Goal: Transaction & Acquisition: Book appointment/travel/reservation

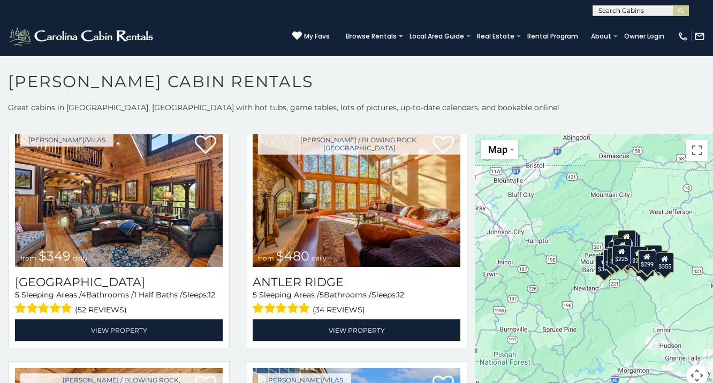
scroll to position [41, 0]
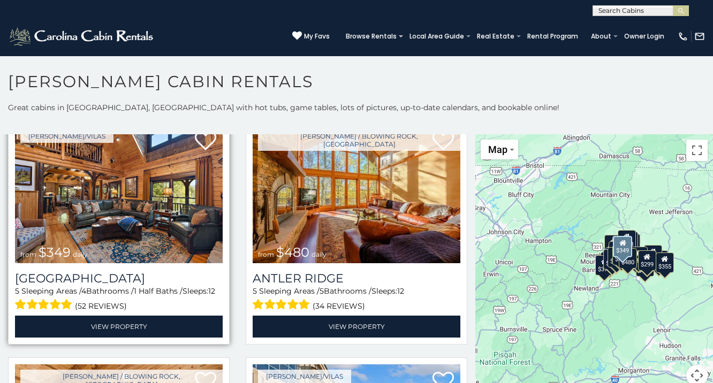
click at [115, 191] on img at bounding box center [119, 193] width 208 height 139
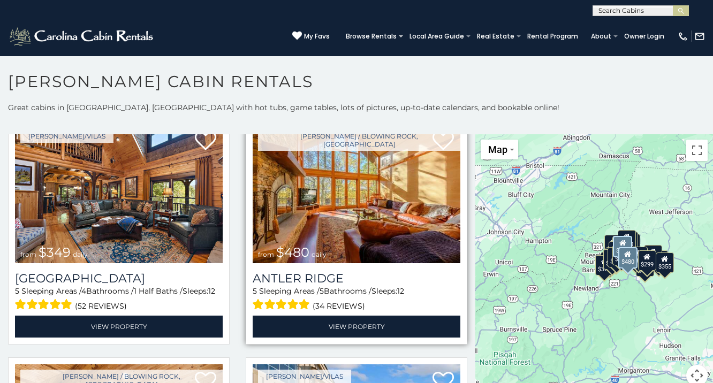
click at [324, 201] on img at bounding box center [357, 193] width 208 height 139
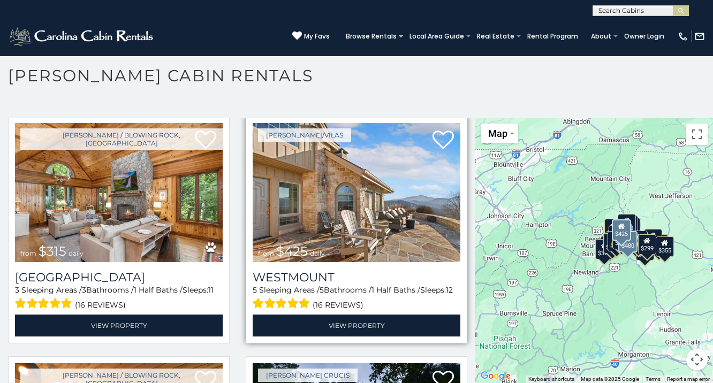
scroll to position [264, 0]
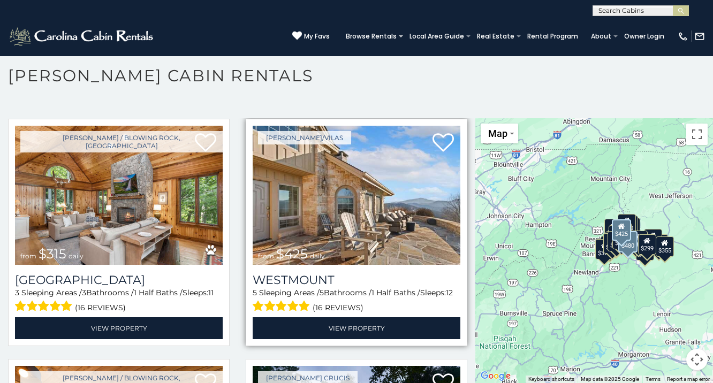
click at [349, 199] on img at bounding box center [357, 195] width 208 height 139
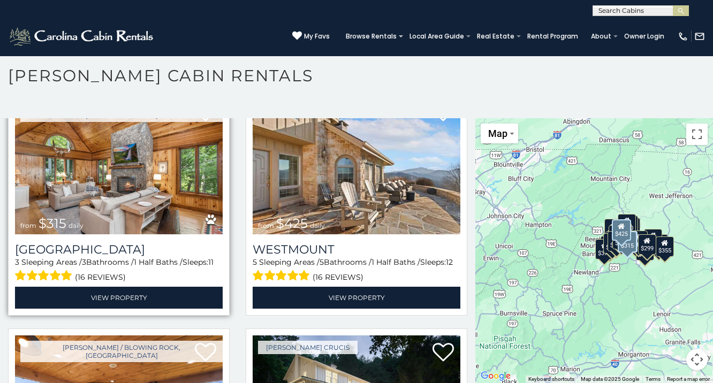
scroll to position [301, 0]
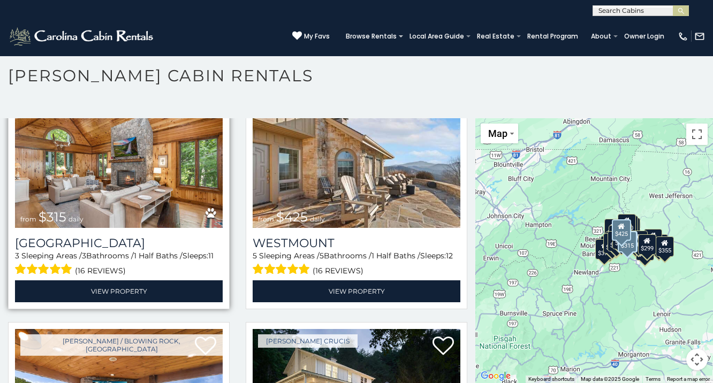
click at [157, 228] on div "Chimney Island 3 Sleeping Areas / 3 Bathrooms / 1 Half Baths / Sleeps: 11 (16 r…" at bounding box center [119, 265] width 208 height 74
click at [157, 202] on img at bounding box center [119, 158] width 208 height 139
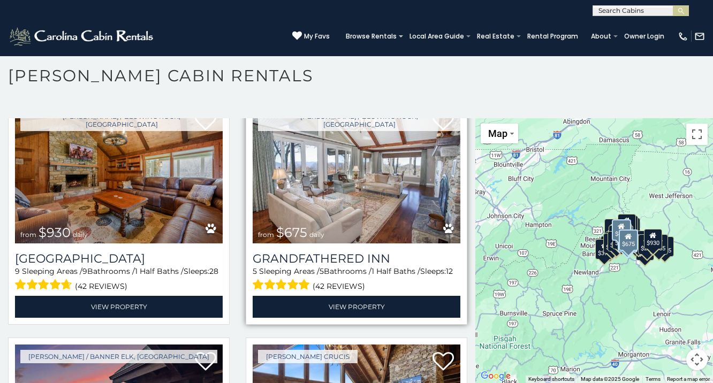
scroll to position [769, 0]
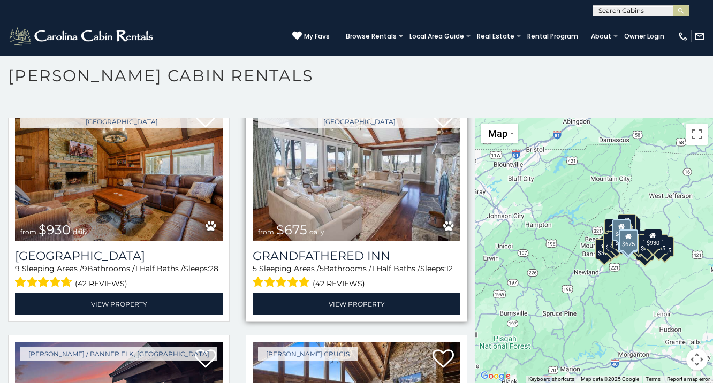
click at [370, 196] on img at bounding box center [357, 171] width 208 height 139
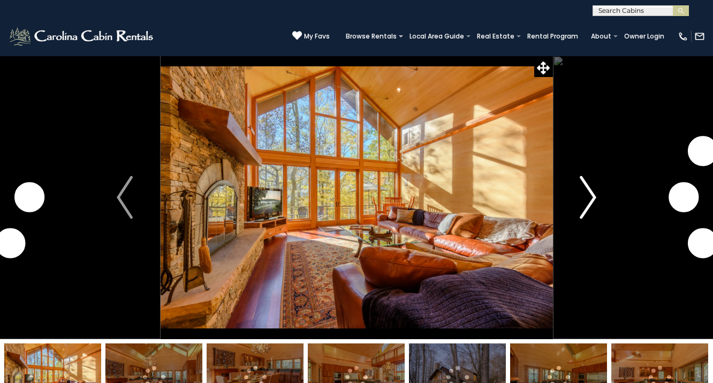
click at [586, 206] on img "Next" at bounding box center [589, 197] width 16 height 43
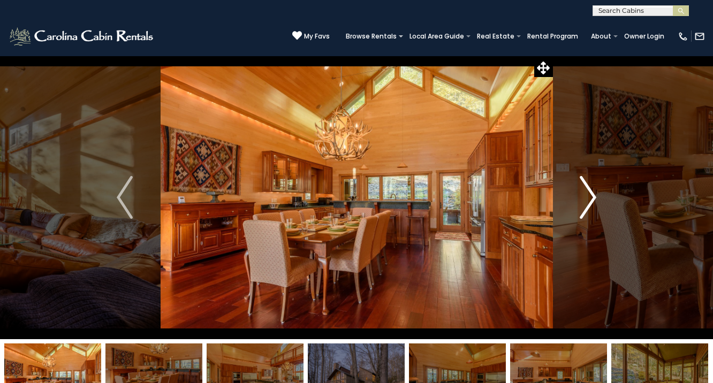
click at [586, 206] on img "Next" at bounding box center [589, 197] width 16 height 43
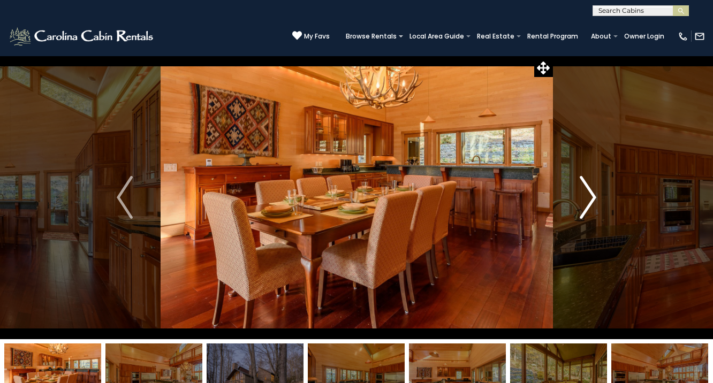
click at [586, 206] on img "Next" at bounding box center [589, 197] width 16 height 43
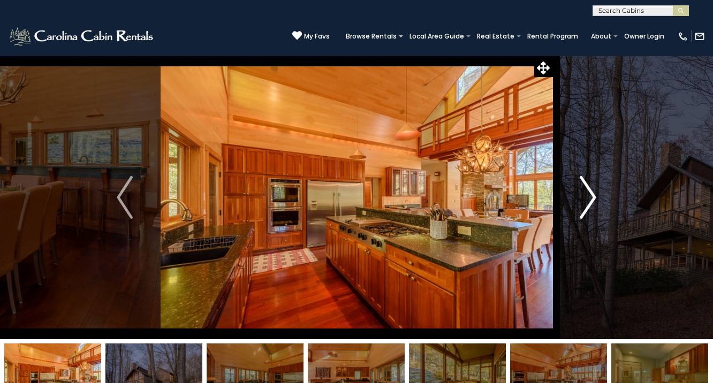
click at [586, 206] on img "Next" at bounding box center [589, 197] width 16 height 43
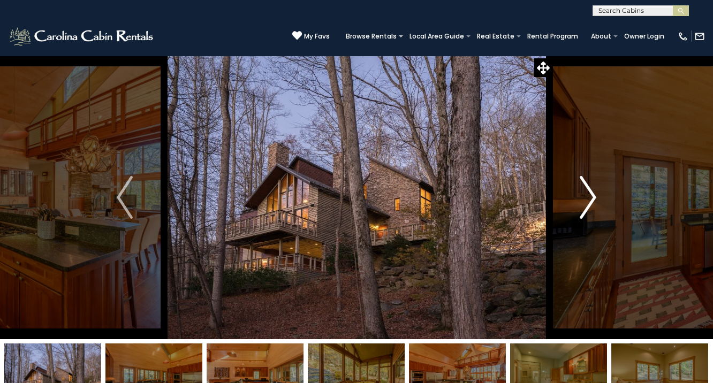
click at [586, 206] on img "Next" at bounding box center [589, 197] width 16 height 43
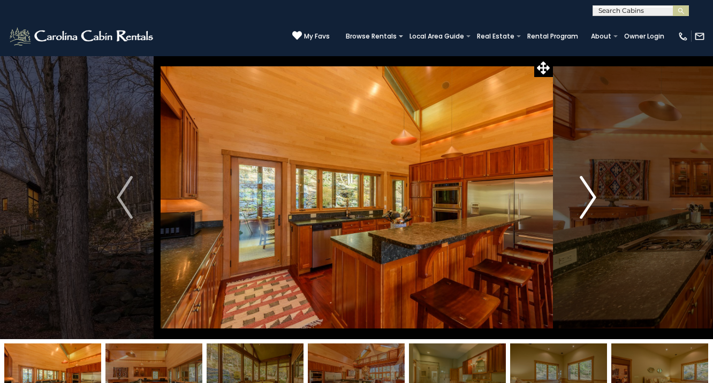
click at [586, 206] on img "Next" at bounding box center [589, 197] width 16 height 43
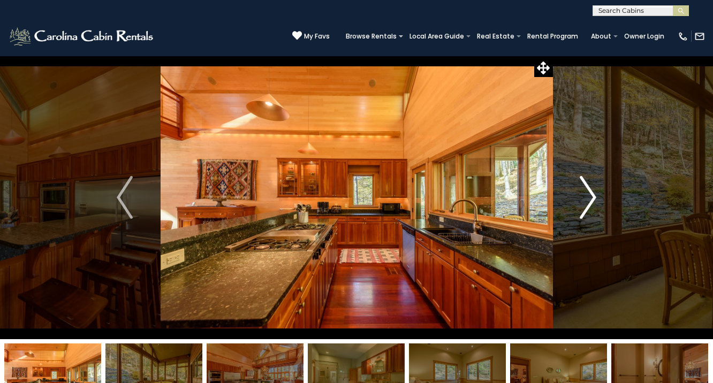
click at [586, 206] on img "Next" at bounding box center [589, 197] width 16 height 43
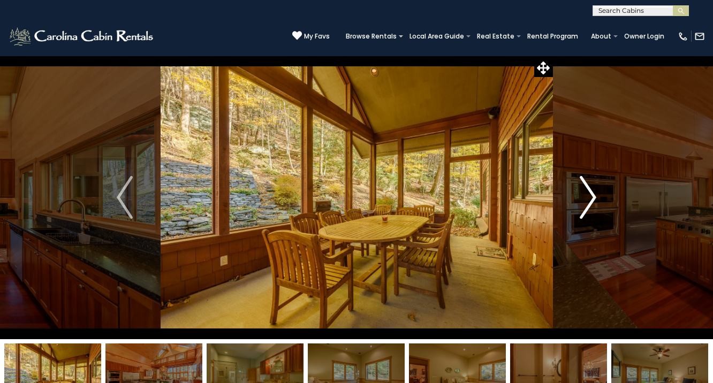
click at [586, 206] on img "Next" at bounding box center [589, 197] width 16 height 43
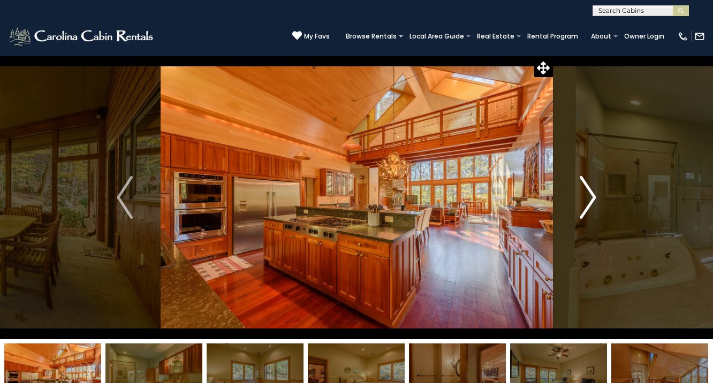
click at [586, 206] on img "Next" at bounding box center [589, 197] width 16 height 43
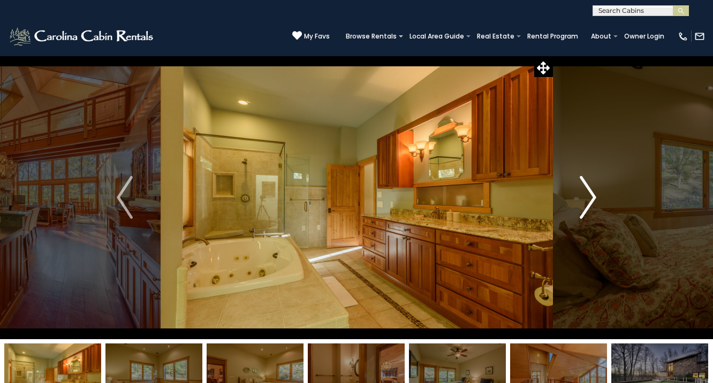
click at [586, 206] on img "Next" at bounding box center [589, 197] width 16 height 43
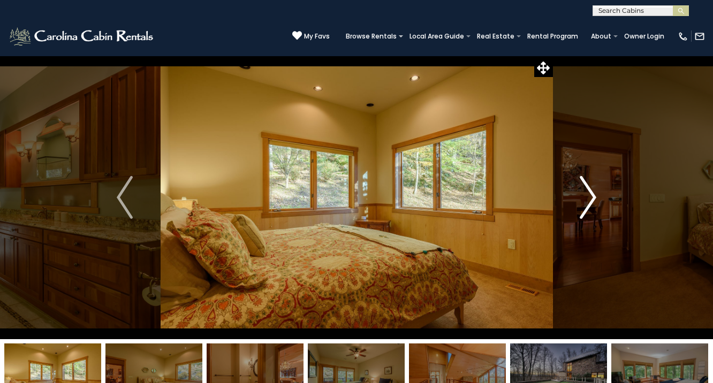
click at [586, 206] on img "Next" at bounding box center [589, 197] width 16 height 43
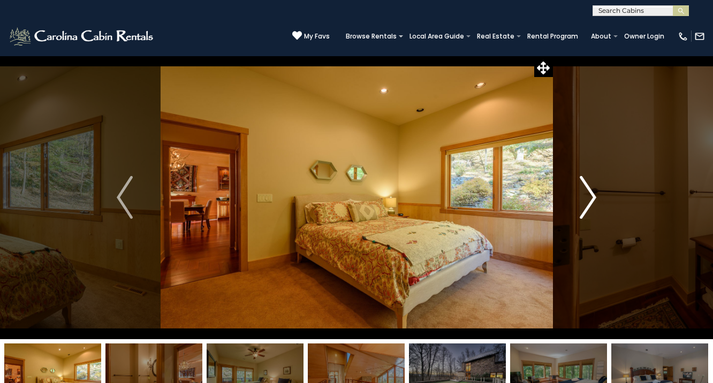
click at [586, 206] on img "Next" at bounding box center [589, 197] width 16 height 43
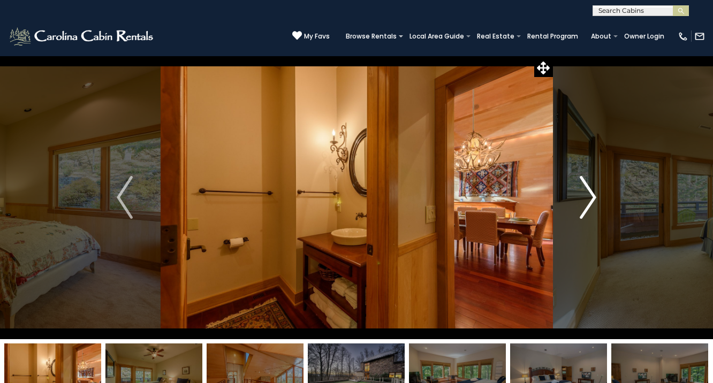
click at [586, 206] on img "Next" at bounding box center [589, 197] width 16 height 43
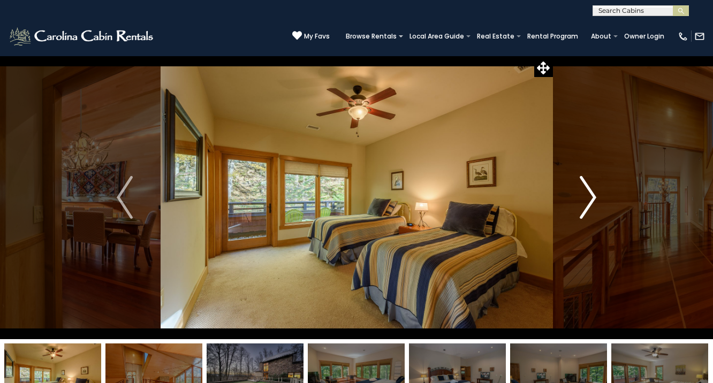
click at [586, 206] on img "Next" at bounding box center [589, 197] width 16 height 43
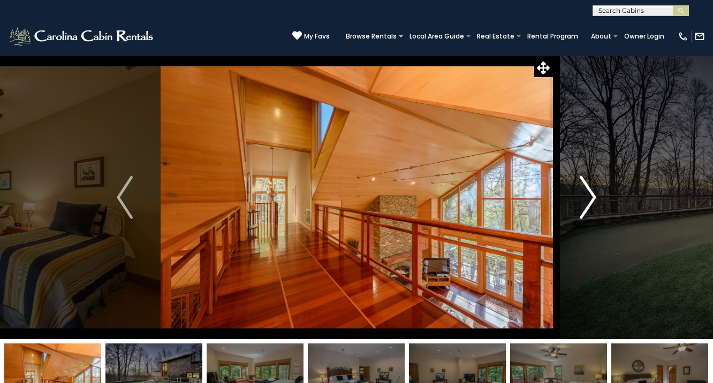
click at [586, 206] on img "Next" at bounding box center [589, 197] width 16 height 43
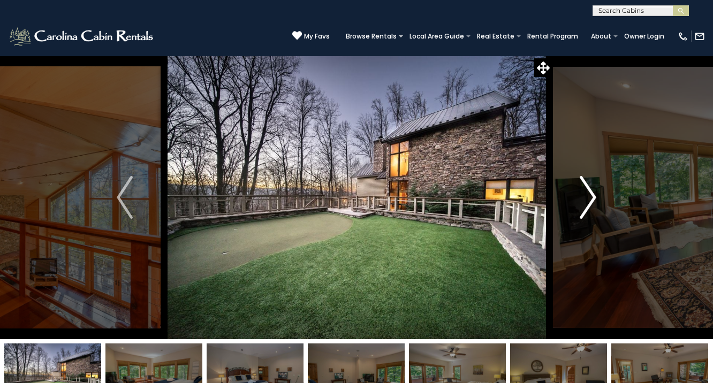
click at [586, 206] on img "Next" at bounding box center [589, 197] width 16 height 43
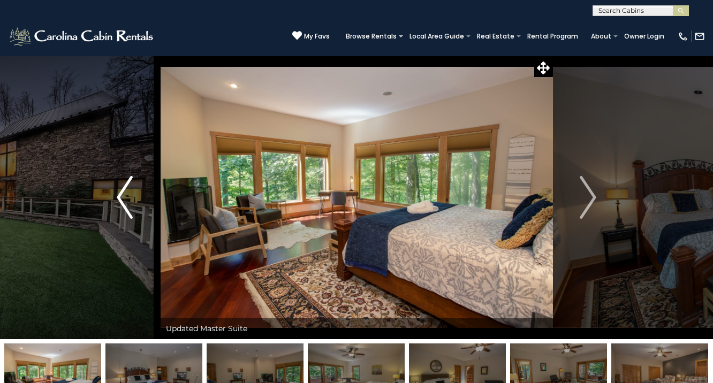
click at [127, 195] on img "Previous" at bounding box center [125, 197] width 16 height 43
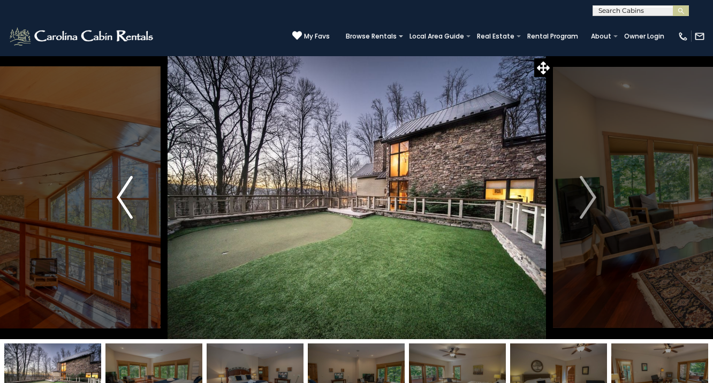
click at [127, 194] on img "Previous" at bounding box center [125, 197] width 16 height 43
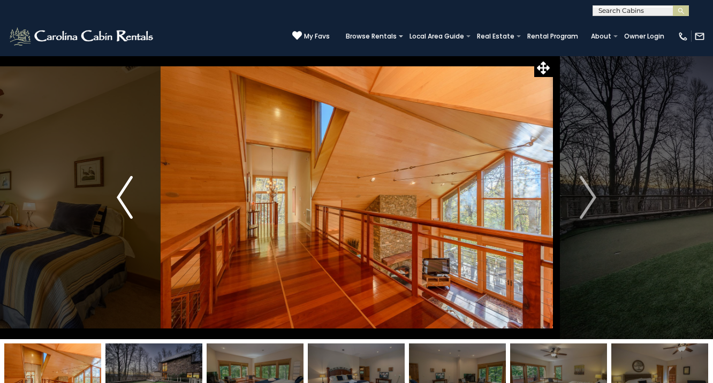
click at [127, 194] on img "Previous" at bounding box center [125, 197] width 16 height 43
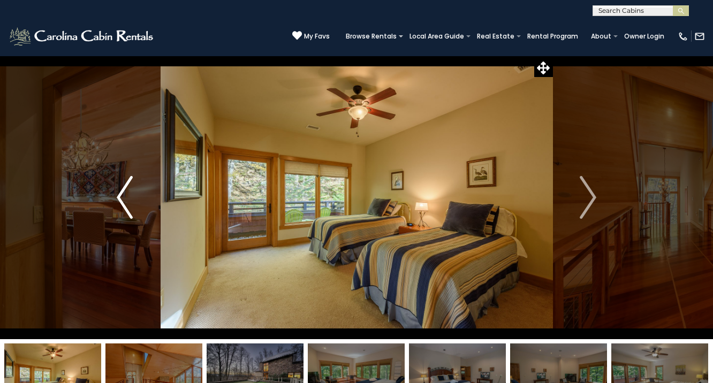
click at [127, 194] on img "Previous" at bounding box center [125, 197] width 16 height 43
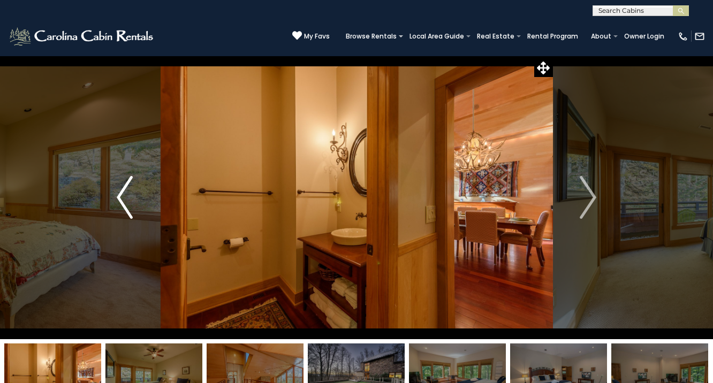
click at [127, 194] on img "Previous" at bounding box center [125, 197] width 16 height 43
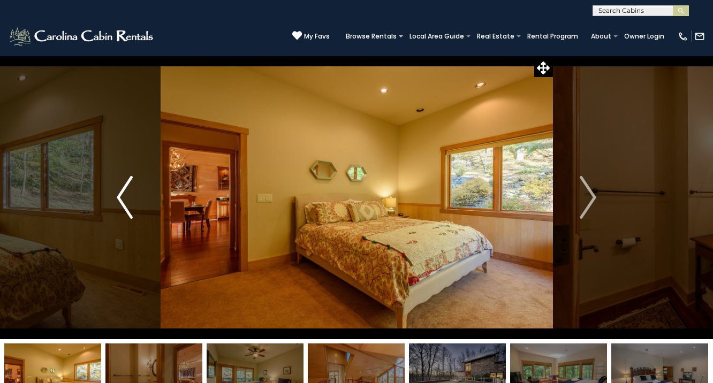
click at [127, 194] on img "Previous" at bounding box center [125, 197] width 16 height 43
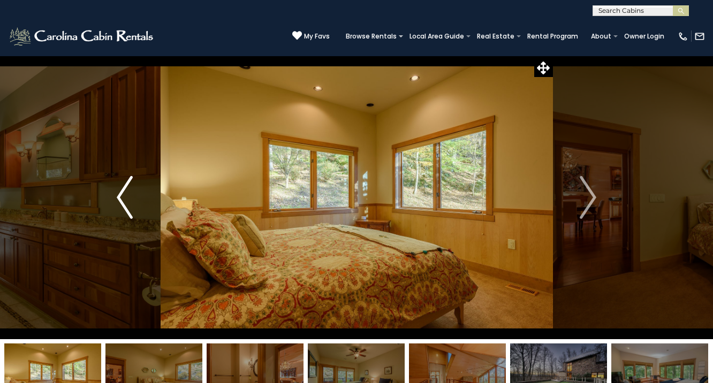
click at [127, 194] on img "Previous" at bounding box center [125, 197] width 16 height 43
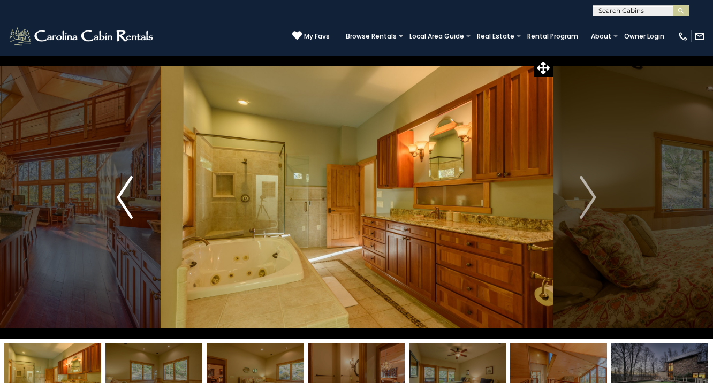
click at [127, 194] on img "Previous" at bounding box center [125, 197] width 16 height 43
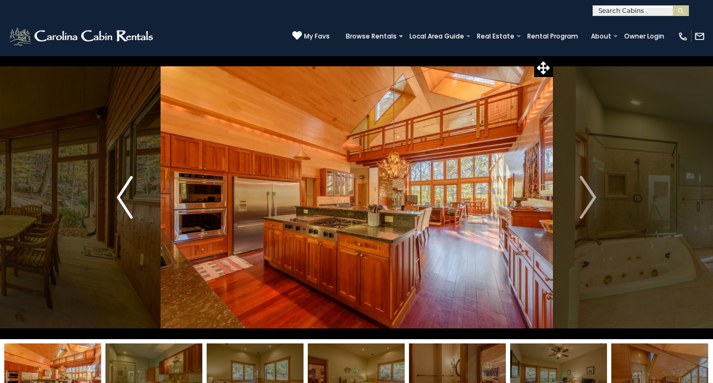
click at [127, 194] on img "Previous" at bounding box center [125, 197] width 16 height 43
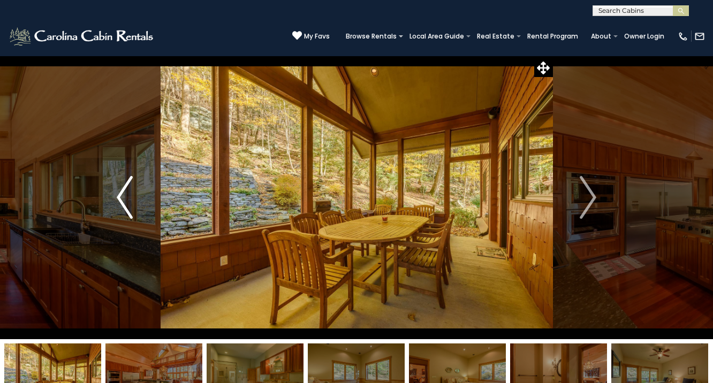
click at [127, 194] on img "Previous" at bounding box center [125, 197] width 16 height 43
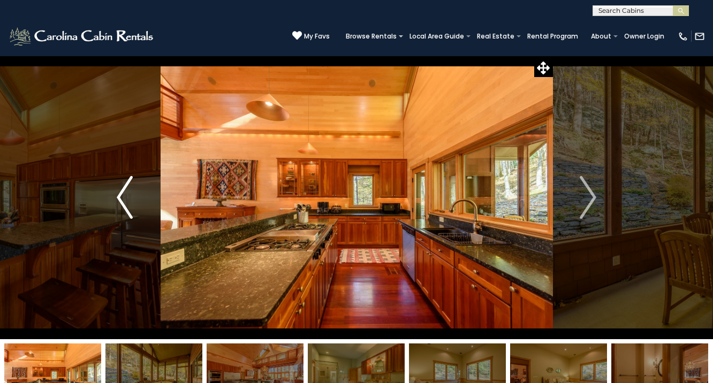
click at [127, 194] on img "Previous" at bounding box center [125, 197] width 16 height 43
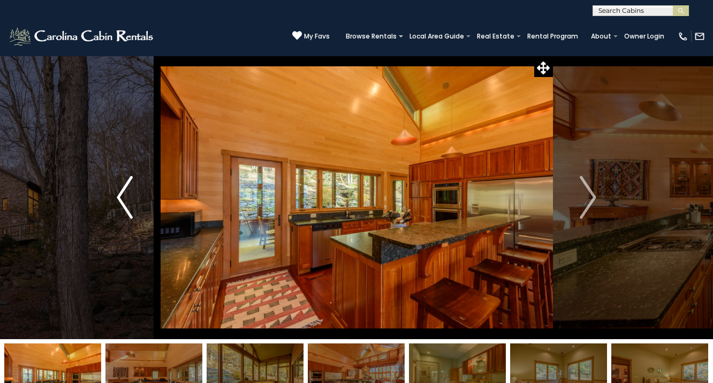
click at [127, 194] on img "Previous" at bounding box center [125, 197] width 16 height 43
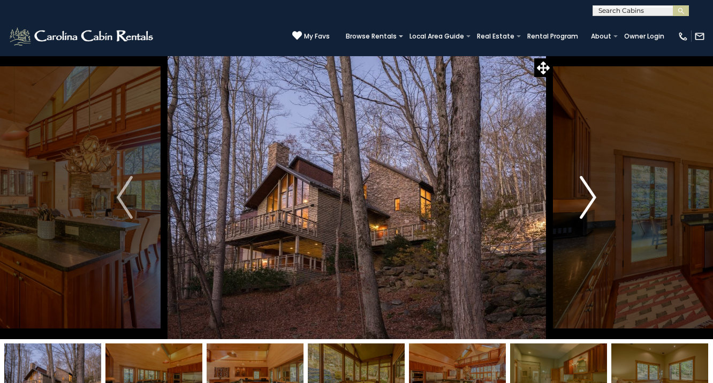
click at [581, 192] on img "Next" at bounding box center [589, 197] width 16 height 43
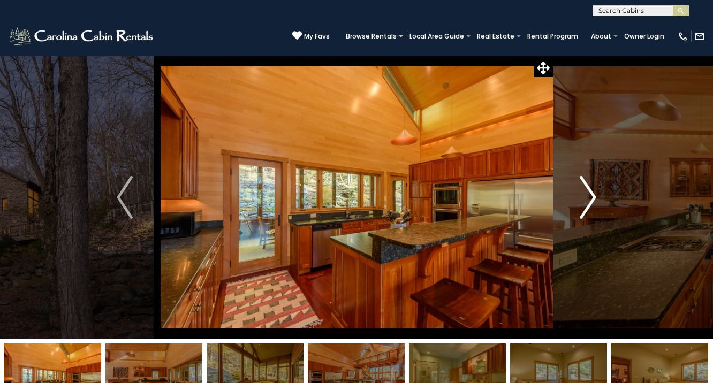
click at [581, 192] on img "Next" at bounding box center [589, 197] width 16 height 43
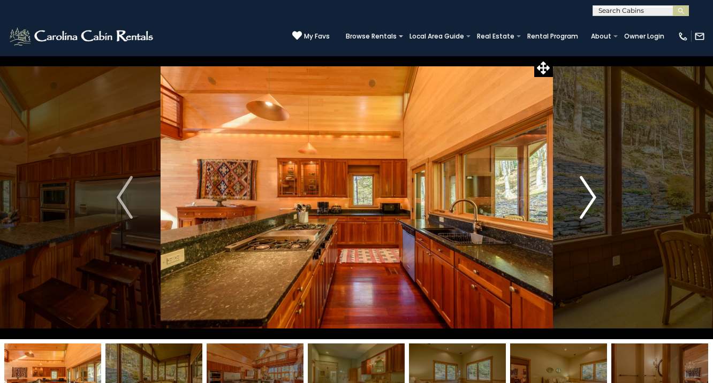
click at [581, 192] on img "Next" at bounding box center [589, 197] width 16 height 43
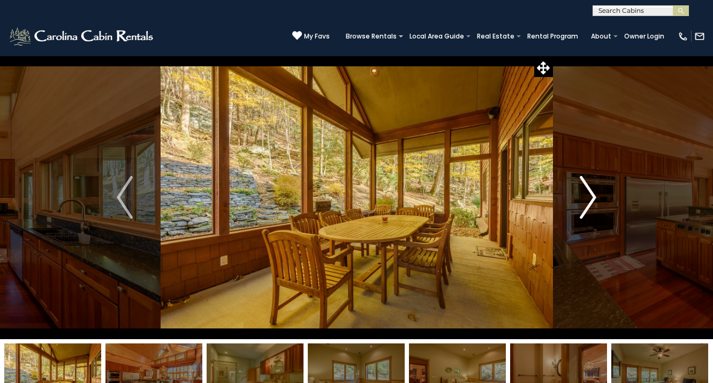
click at [581, 192] on img "Next" at bounding box center [589, 197] width 16 height 43
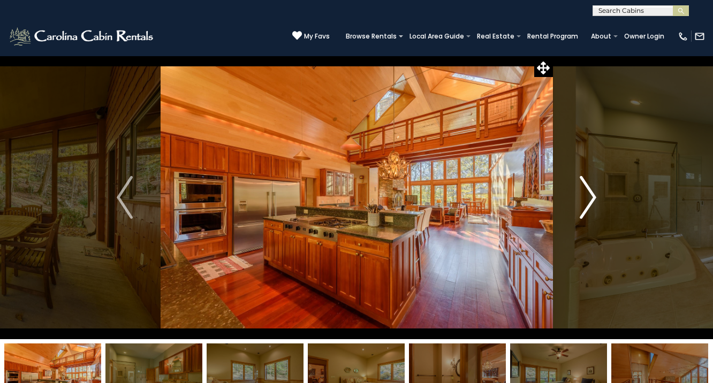
click at [581, 192] on img "Next" at bounding box center [589, 197] width 16 height 43
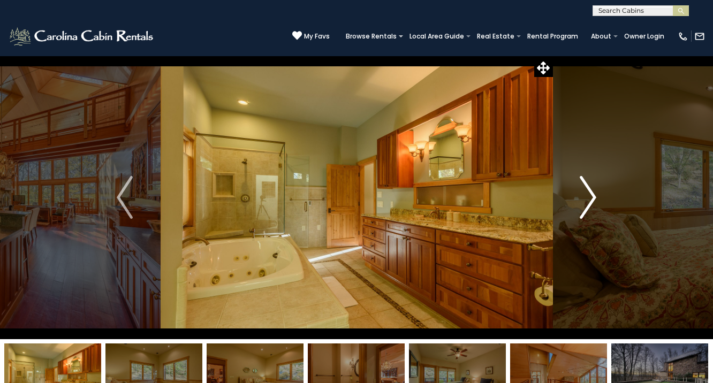
click at [581, 192] on img "Next" at bounding box center [589, 197] width 16 height 43
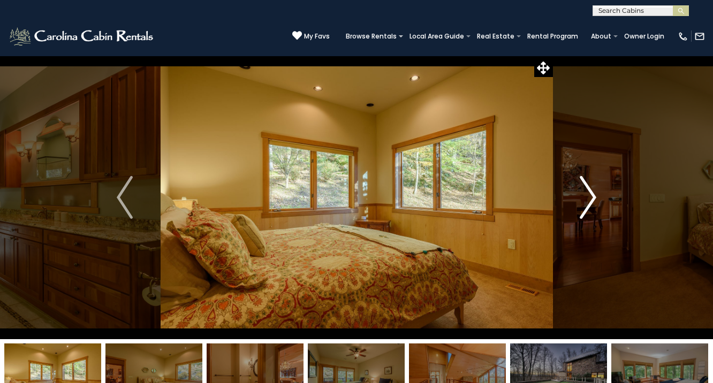
click at [581, 192] on img "Next" at bounding box center [589, 197] width 16 height 43
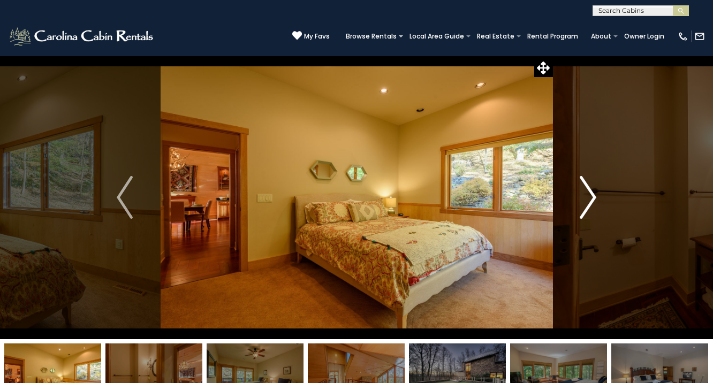
click at [581, 192] on img "Next" at bounding box center [589, 197] width 16 height 43
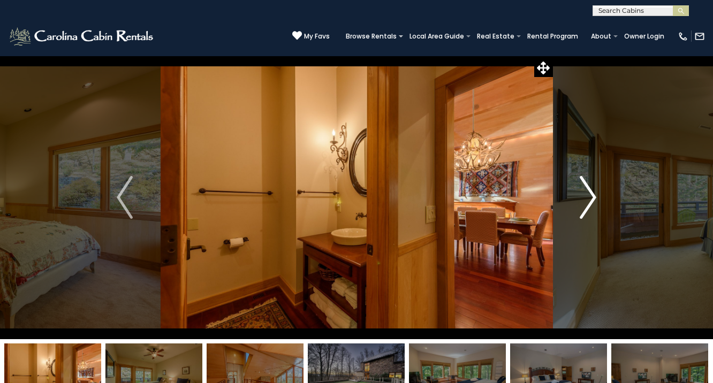
click at [581, 192] on img "Next" at bounding box center [589, 197] width 16 height 43
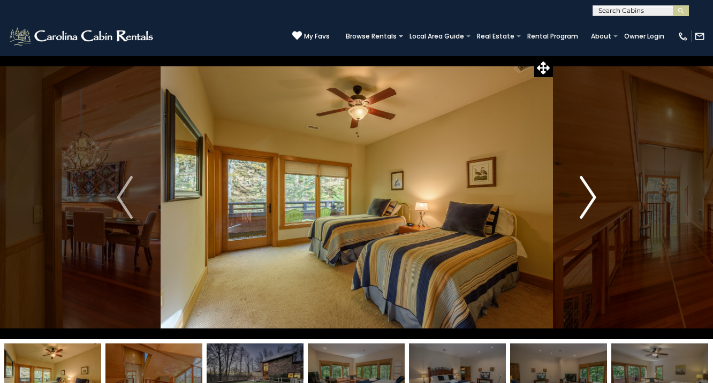
click at [581, 192] on img "Next" at bounding box center [589, 197] width 16 height 43
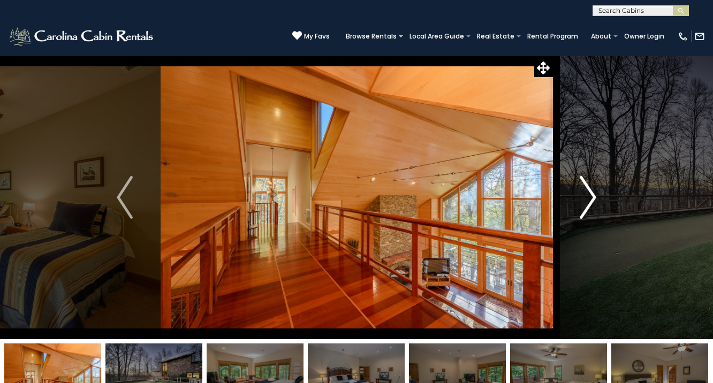
click at [581, 192] on img "Next" at bounding box center [589, 197] width 16 height 43
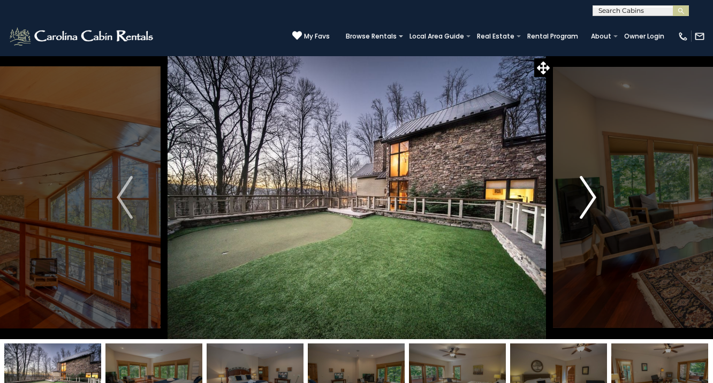
click at [581, 192] on img "Next" at bounding box center [589, 197] width 16 height 43
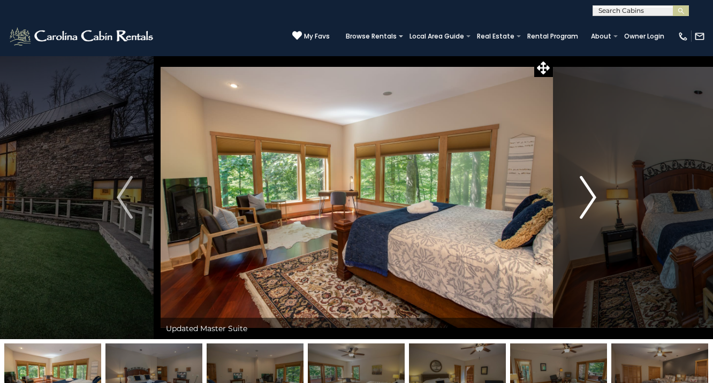
click at [581, 192] on img "Next" at bounding box center [589, 197] width 16 height 43
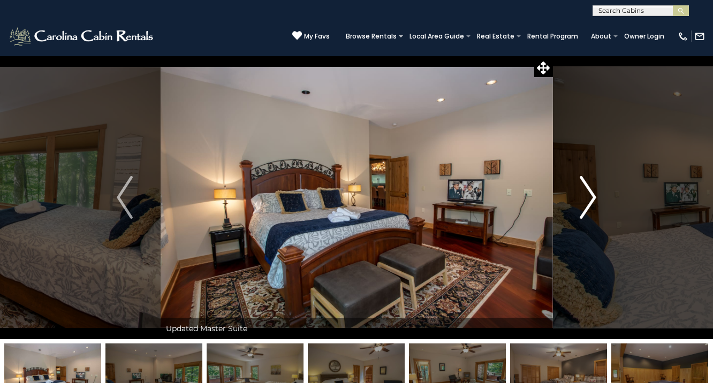
click at [581, 192] on img "Next" at bounding box center [589, 197] width 16 height 43
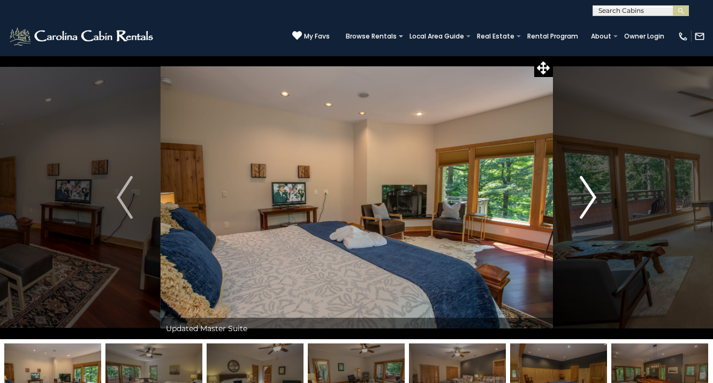
click at [581, 192] on img "Next" at bounding box center [589, 197] width 16 height 43
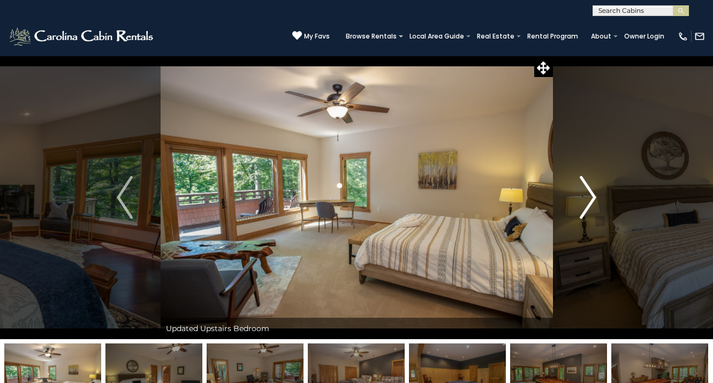
click at [581, 192] on img "Next" at bounding box center [589, 197] width 16 height 43
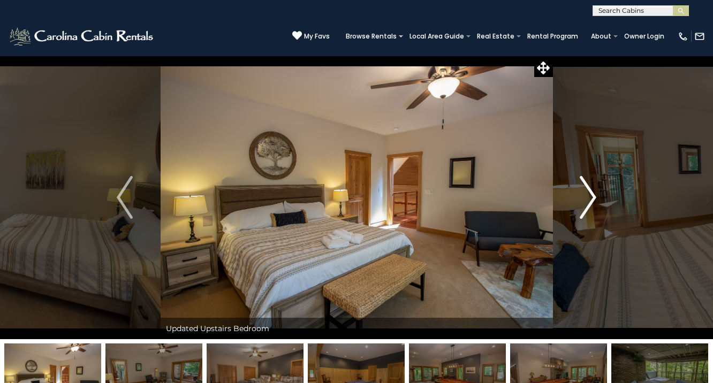
click at [581, 192] on img "Next" at bounding box center [589, 197] width 16 height 43
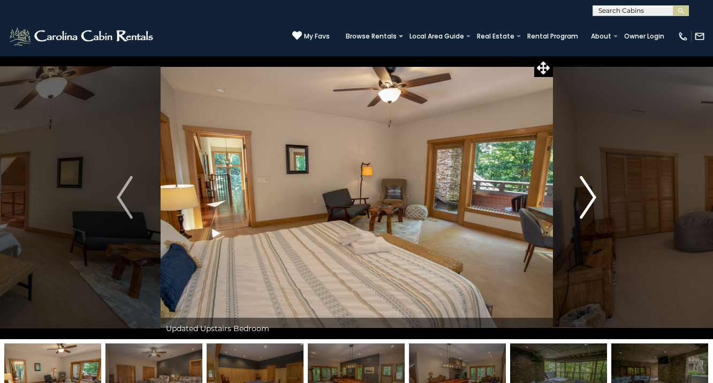
click at [581, 192] on img "Next" at bounding box center [589, 197] width 16 height 43
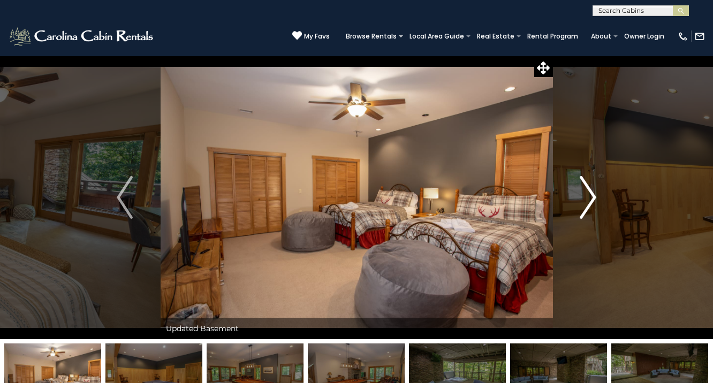
click at [581, 192] on img "Next" at bounding box center [589, 197] width 16 height 43
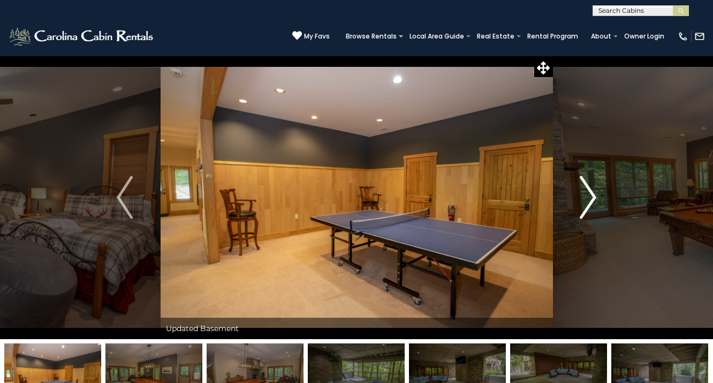
click at [581, 192] on img "Next" at bounding box center [589, 197] width 16 height 43
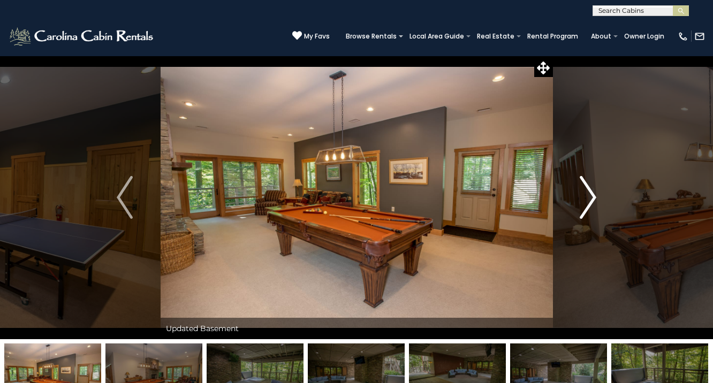
click at [600, 185] on button "Next" at bounding box center [588, 198] width 71 height 284
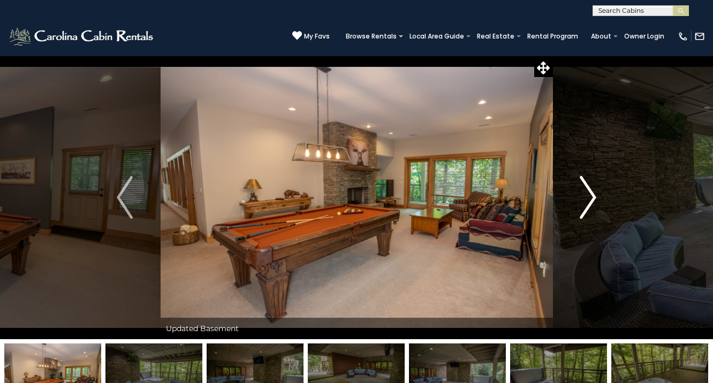
click at [581, 198] on img "Next" at bounding box center [589, 197] width 16 height 43
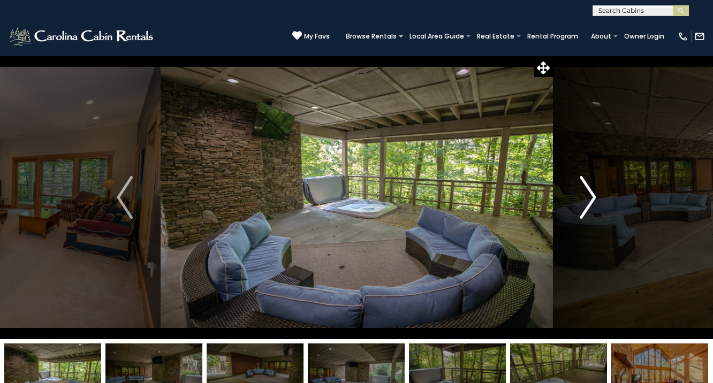
click at [584, 194] on img "Next" at bounding box center [589, 197] width 16 height 43
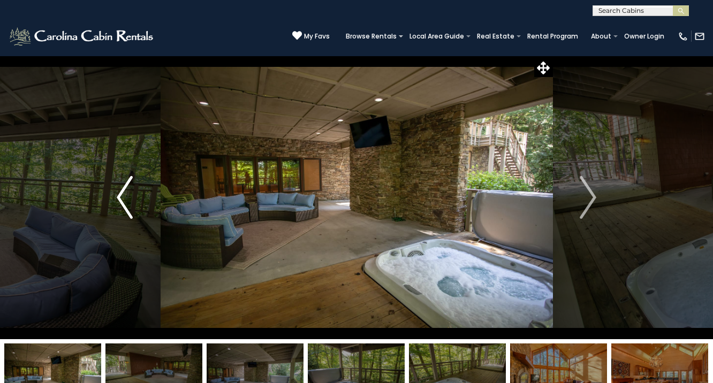
click at [138, 198] on button "Previous" at bounding box center [124, 198] width 71 height 284
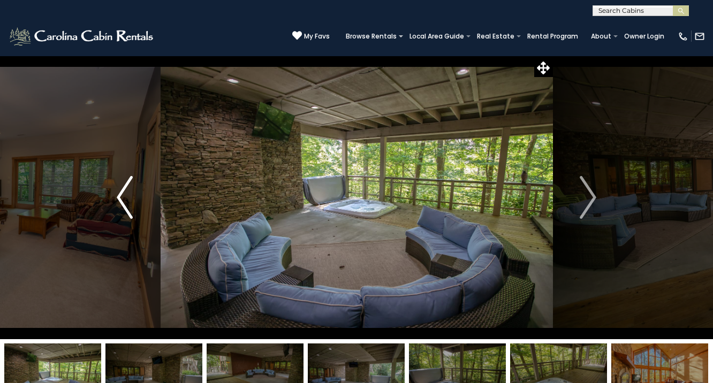
click at [138, 198] on button "Previous" at bounding box center [124, 198] width 71 height 284
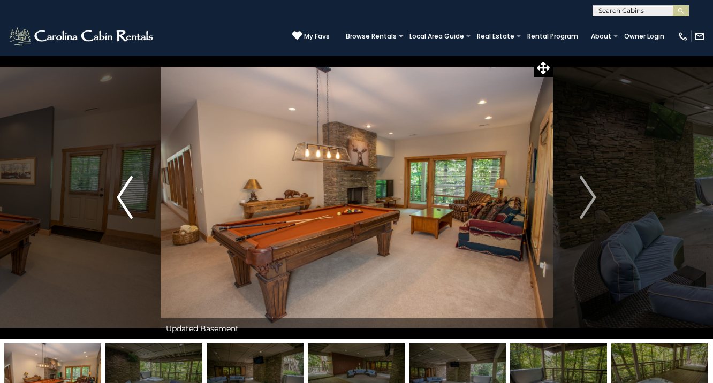
click at [138, 198] on button "Previous" at bounding box center [124, 198] width 71 height 284
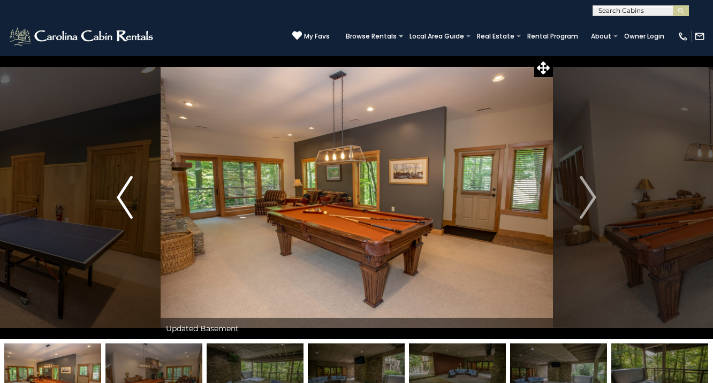
click at [138, 198] on button "Previous" at bounding box center [124, 198] width 71 height 284
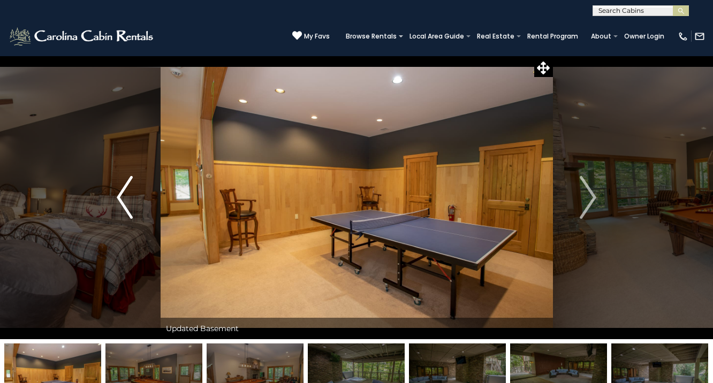
click at [138, 198] on button "Previous" at bounding box center [124, 198] width 71 height 284
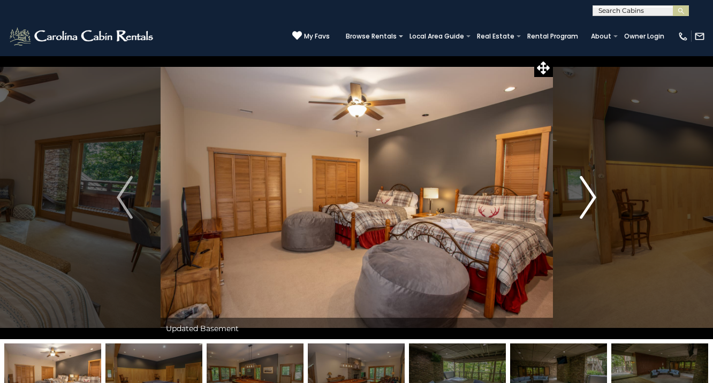
click at [586, 201] on img "Next" at bounding box center [589, 197] width 16 height 43
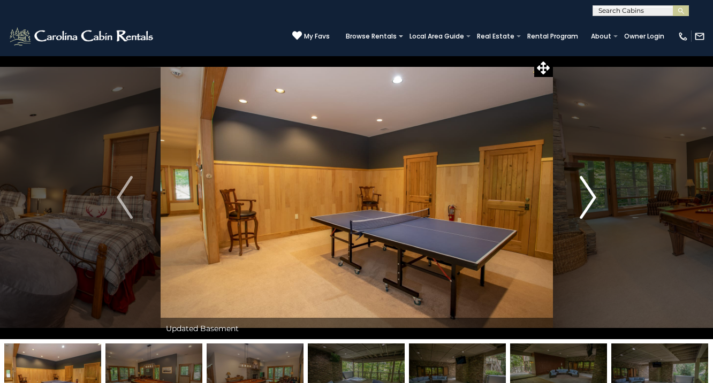
click at [586, 201] on img "Next" at bounding box center [589, 197] width 16 height 43
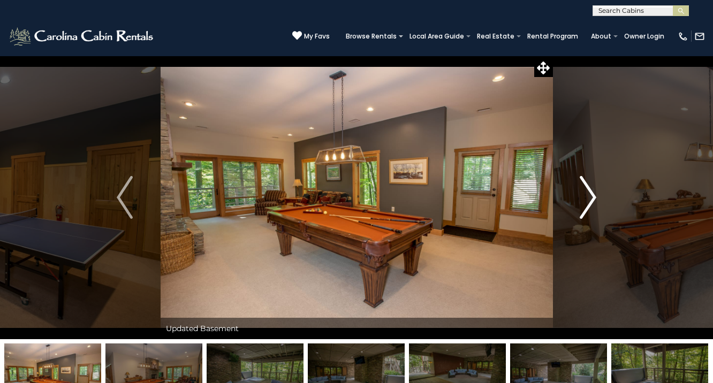
click at [586, 201] on img "Next" at bounding box center [589, 197] width 16 height 43
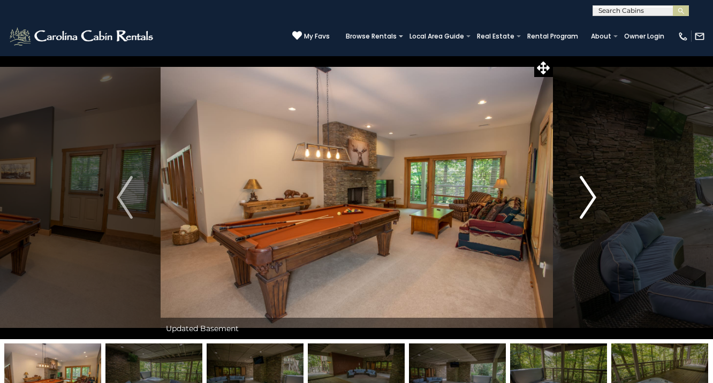
click at [585, 193] on img "Next" at bounding box center [589, 197] width 16 height 43
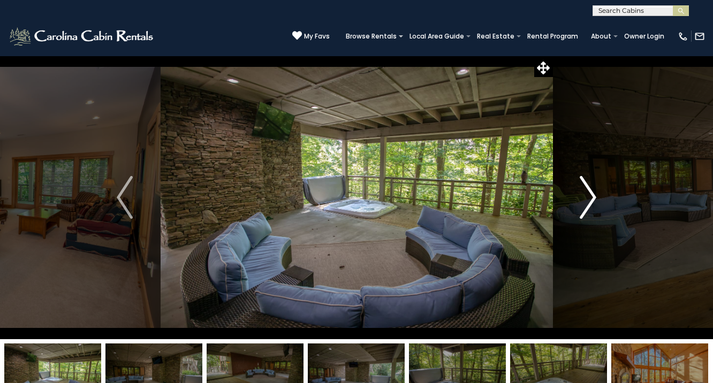
click at [585, 193] on img "Next" at bounding box center [589, 197] width 16 height 43
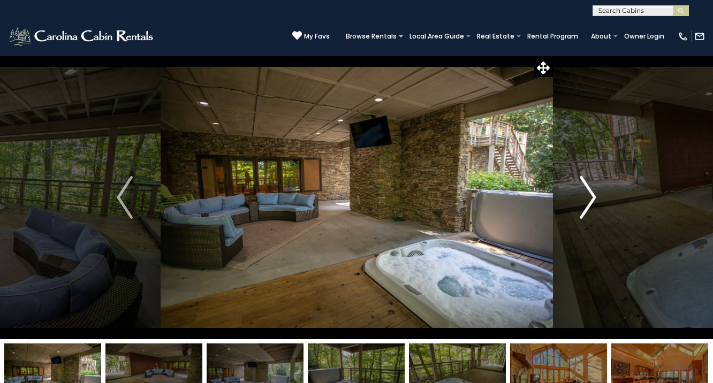
click at [585, 193] on img "Next" at bounding box center [589, 197] width 16 height 43
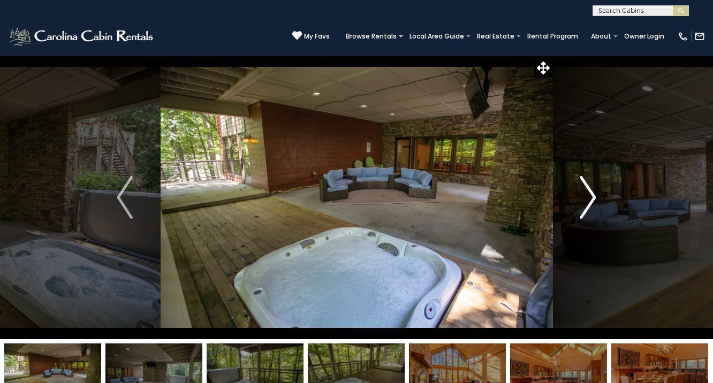
click at [585, 193] on img "Next" at bounding box center [589, 197] width 16 height 43
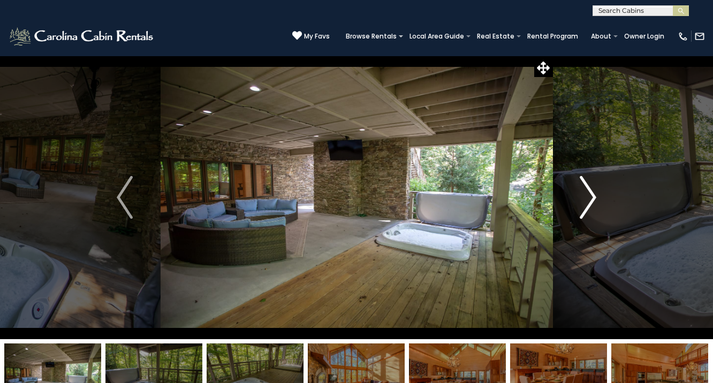
click at [585, 193] on img "Next" at bounding box center [589, 197] width 16 height 43
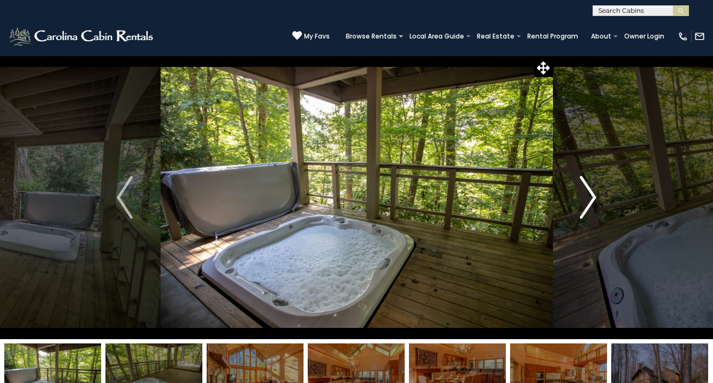
click at [585, 193] on img "Next" at bounding box center [589, 197] width 16 height 43
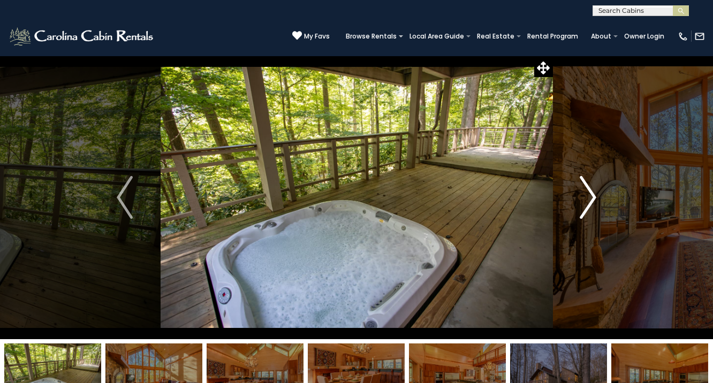
click at [585, 193] on img "Next" at bounding box center [589, 197] width 16 height 43
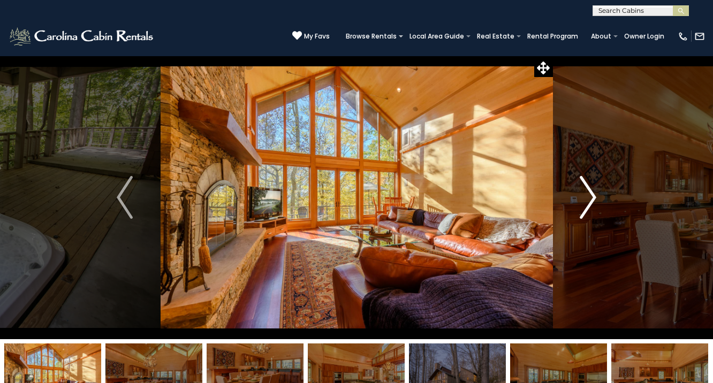
click at [585, 193] on img "Next" at bounding box center [589, 197] width 16 height 43
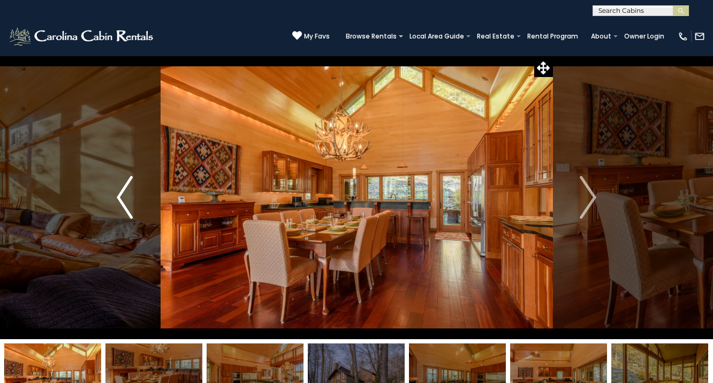
click at [136, 193] on button "Previous" at bounding box center [124, 198] width 71 height 284
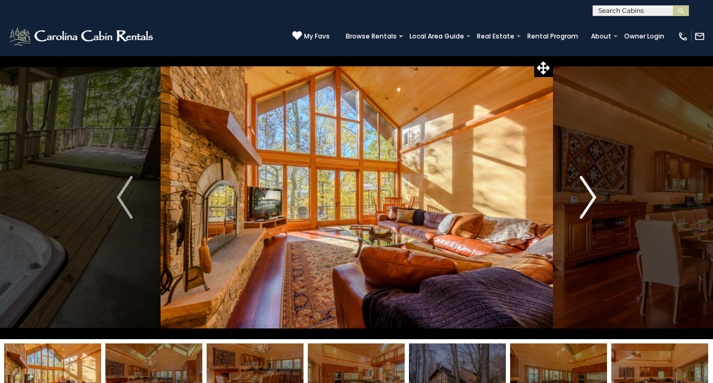
click at [587, 194] on img "Next" at bounding box center [589, 197] width 16 height 43
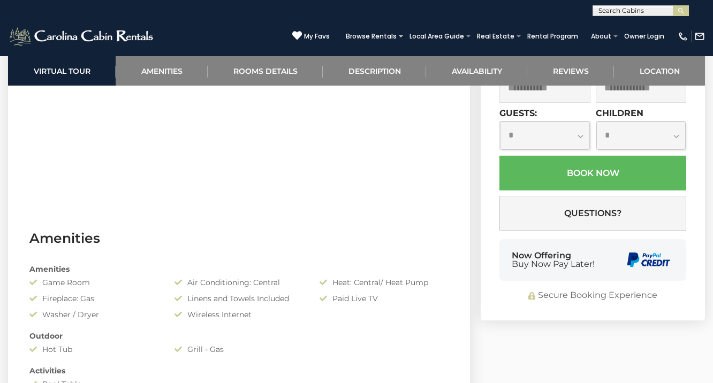
scroll to position [636, 0]
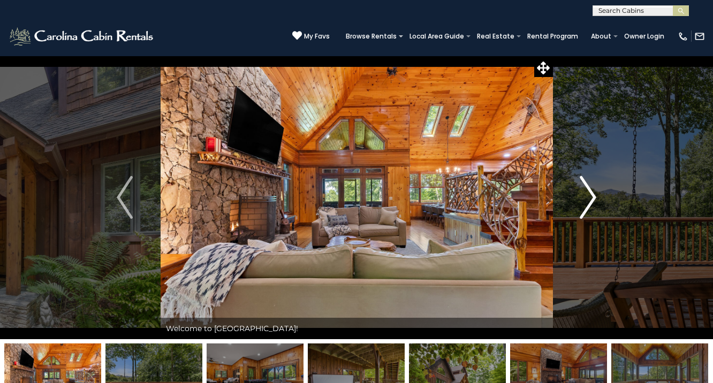
click at [595, 197] on img "Next" at bounding box center [589, 197] width 16 height 43
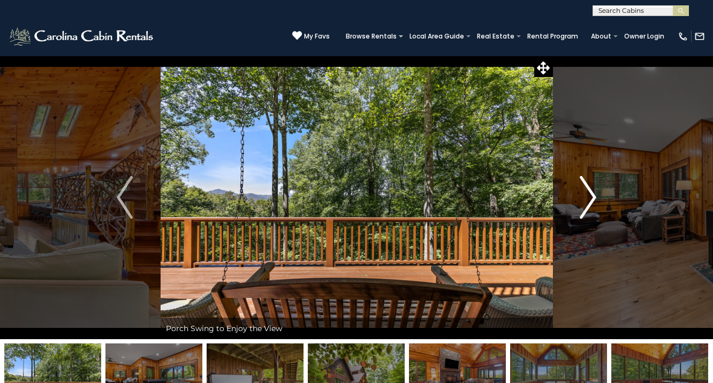
click at [593, 197] on img "Next" at bounding box center [589, 197] width 16 height 43
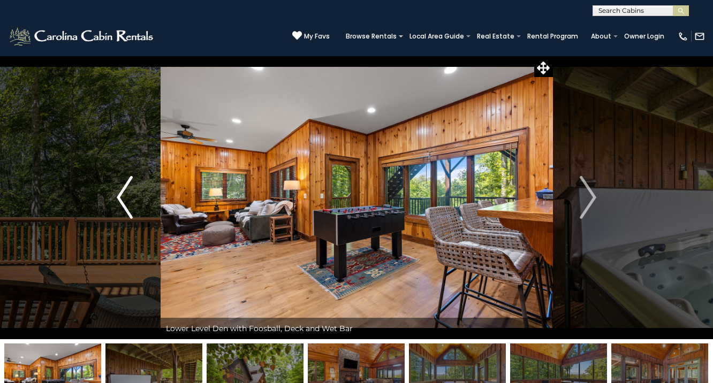
click at [126, 193] on img "Previous" at bounding box center [125, 197] width 16 height 43
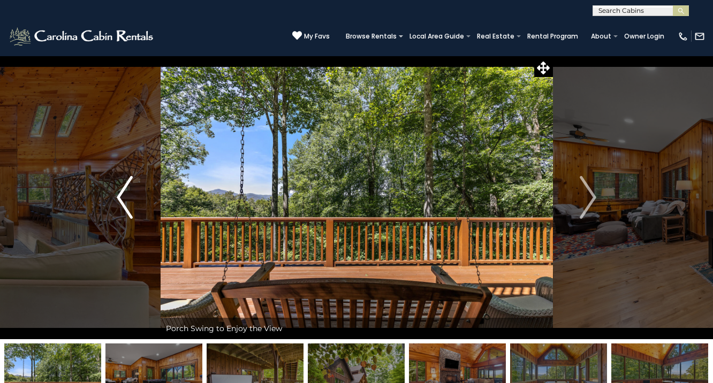
click at [126, 193] on img "Previous" at bounding box center [125, 197] width 16 height 43
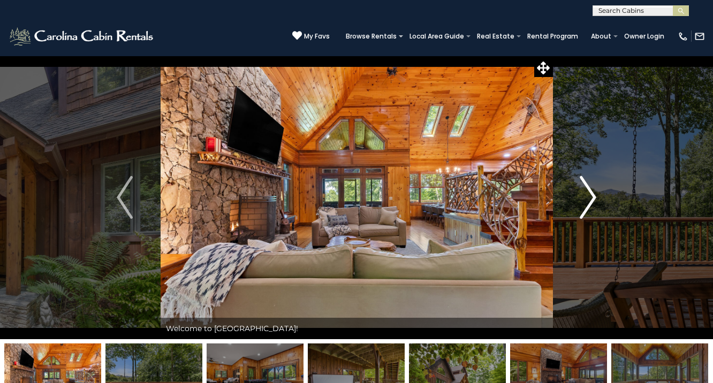
click at [592, 207] on img "Next" at bounding box center [589, 197] width 16 height 43
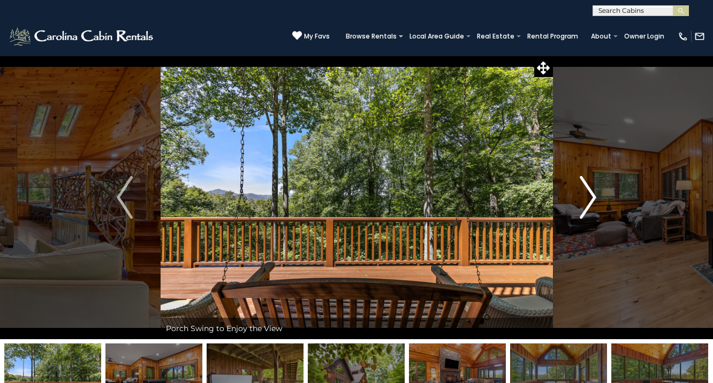
click at [592, 207] on img "Next" at bounding box center [589, 197] width 16 height 43
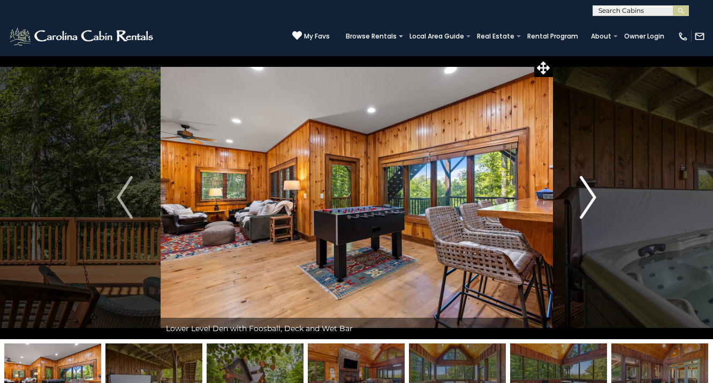
click at [592, 207] on img "Next" at bounding box center [589, 197] width 16 height 43
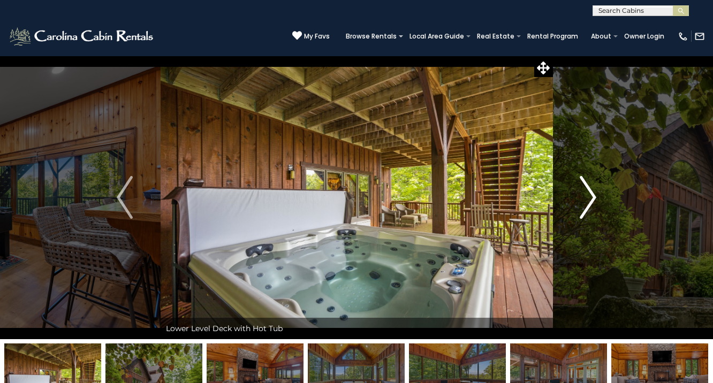
click at [592, 207] on img "Next" at bounding box center [589, 197] width 16 height 43
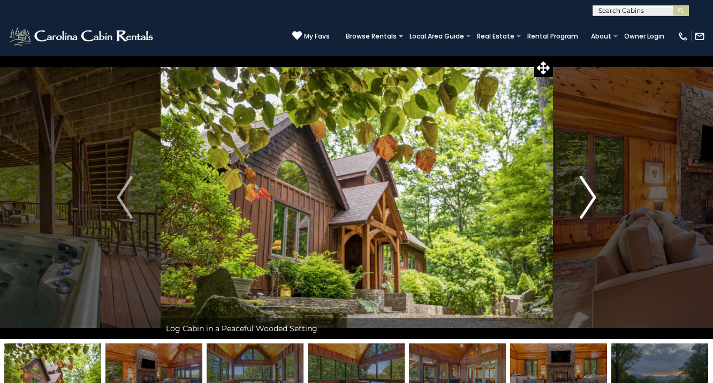
click at [592, 207] on img "Next" at bounding box center [589, 197] width 16 height 43
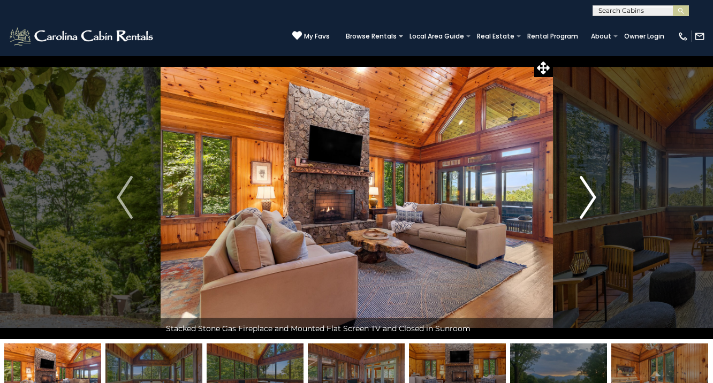
click at [592, 207] on img "Next" at bounding box center [589, 197] width 16 height 43
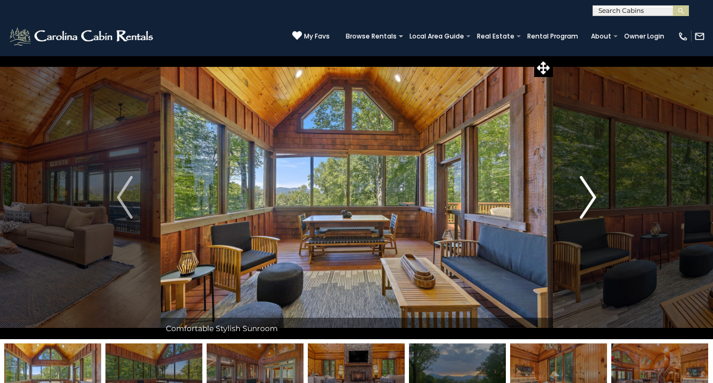
click at [592, 207] on img "Next" at bounding box center [589, 197] width 16 height 43
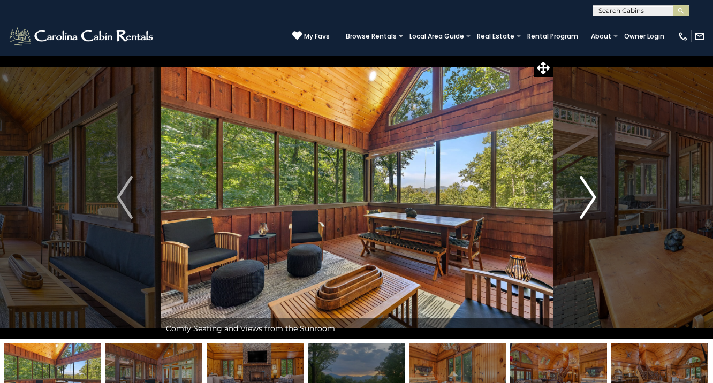
click at [592, 207] on img "Next" at bounding box center [589, 197] width 16 height 43
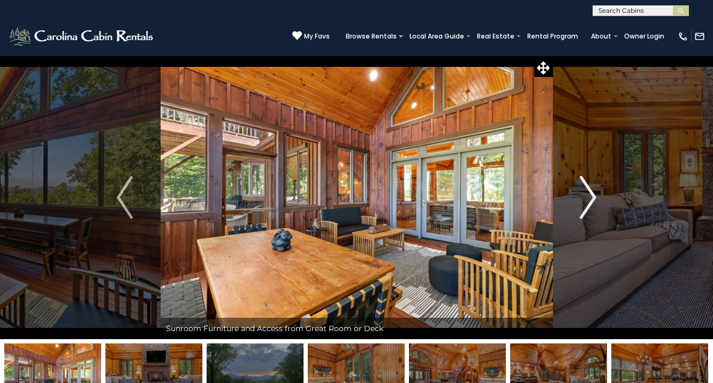
click at [592, 207] on img "Next" at bounding box center [589, 197] width 16 height 43
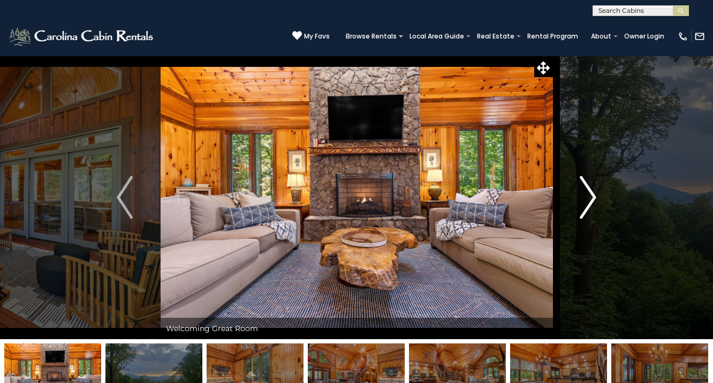
click at [592, 207] on img "Next" at bounding box center [589, 197] width 16 height 43
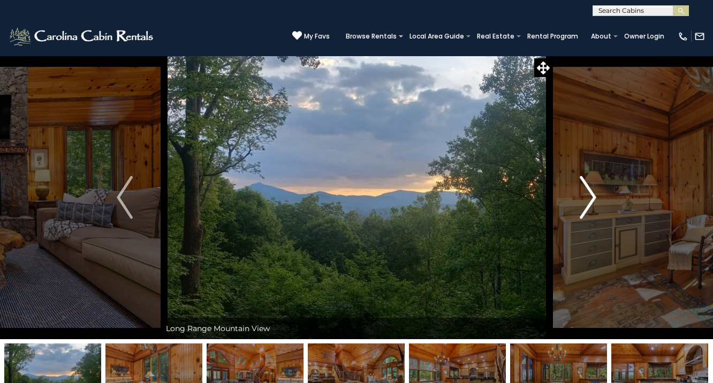
click at [592, 207] on img "Next" at bounding box center [589, 197] width 16 height 43
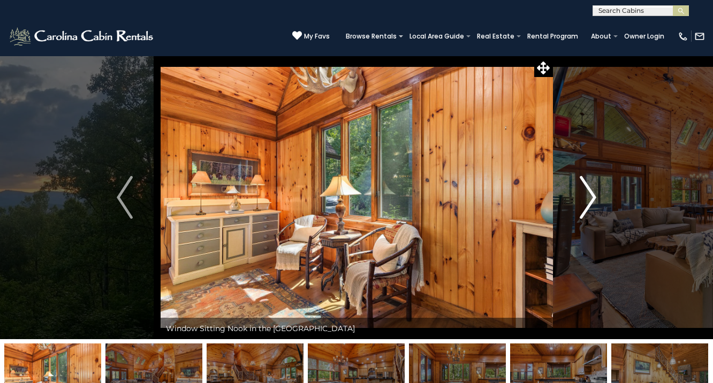
click at [592, 207] on img "Next" at bounding box center [589, 197] width 16 height 43
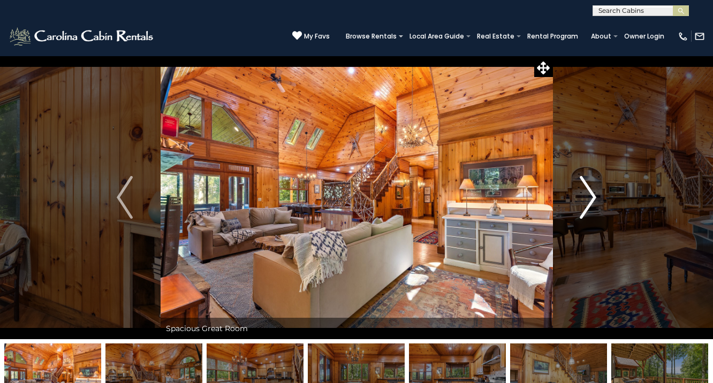
click at [592, 207] on img "Next" at bounding box center [589, 197] width 16 height 43
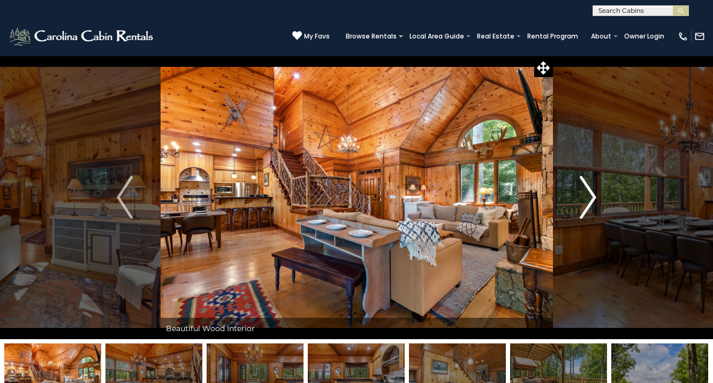
click at [592, 207] on img "Next" at bounding box center [589, 197] width 16 height 43
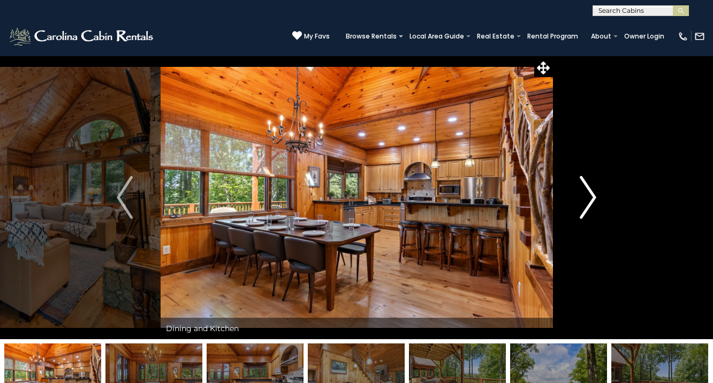
click at [592, 207] on img "Next" at bounding box center [589, 197] width 16 height 43
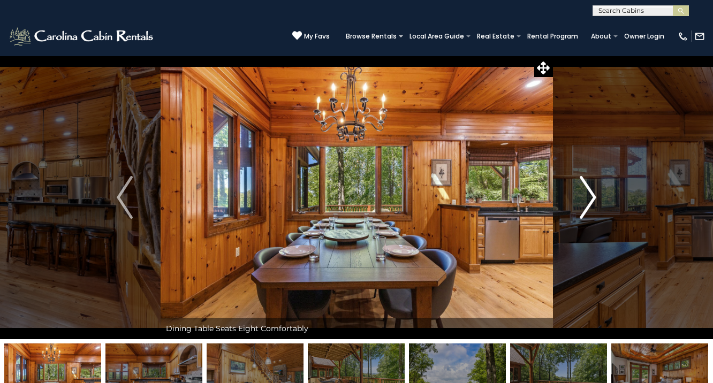
click at [592, 207] on img "Next" at bounding box center [589, 197] width 16 height 43
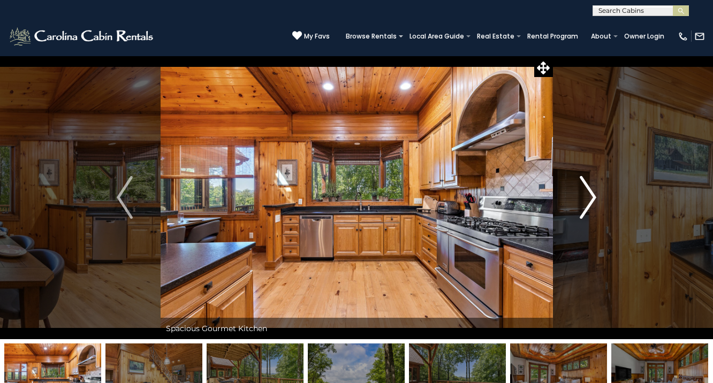
click at [592, 207] on img "Next" at bounding box center [589, 197] width 16 height 43
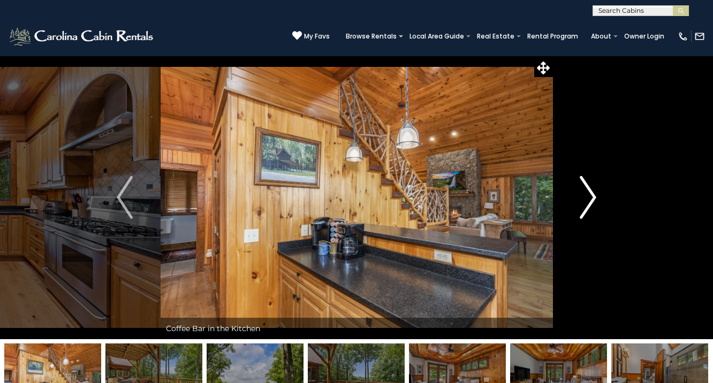
click at [592, 207] on img "Next" at bounding box center [589, 197] width 16 height 43
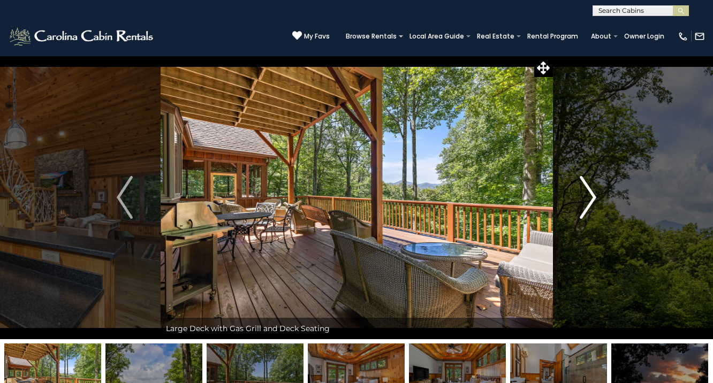
click at [592, 207] on img "Next" at bounding box center [589, 197] width 16 height 43
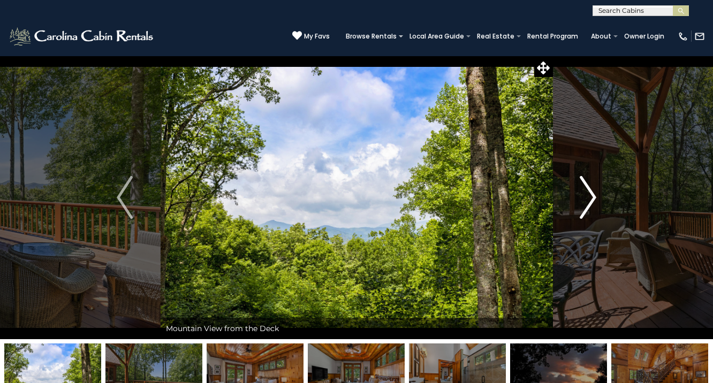
click at [592, 207] on img "Next" at bounding box center [589, 197] width 16 height 43
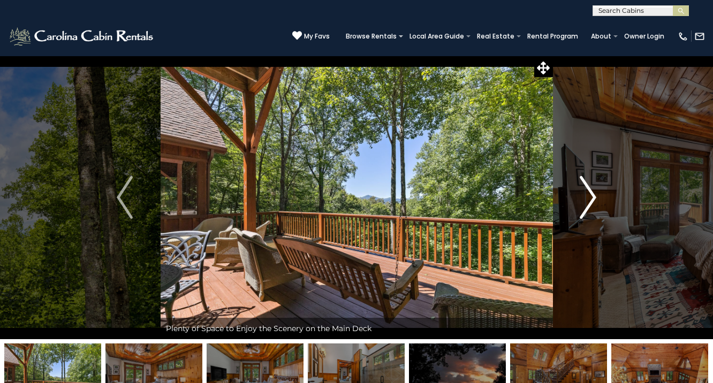
click at [592, 207] on img "Next" at bounding box center [589, 197] width 16 height 43
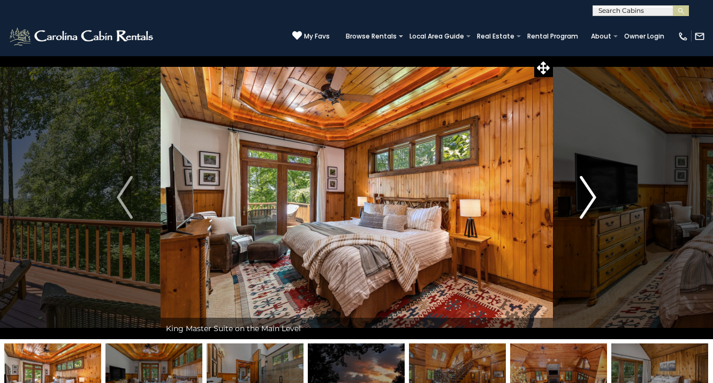
click at [592, 207] on img "Next" at bounding box center [589, 197] width 16 height 43
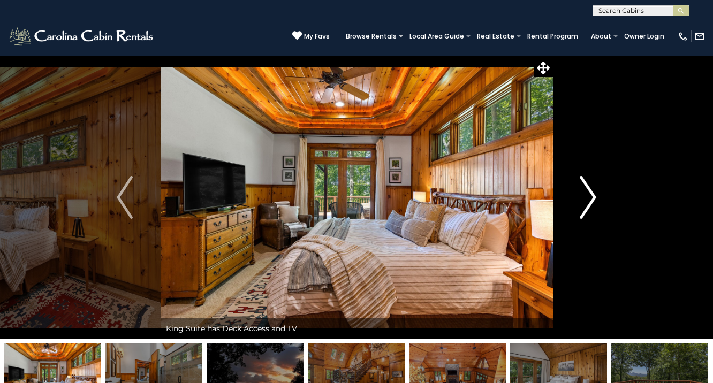
click at [592, 207] on img "Next" at bounding box center [589, 197] width 16 height 43
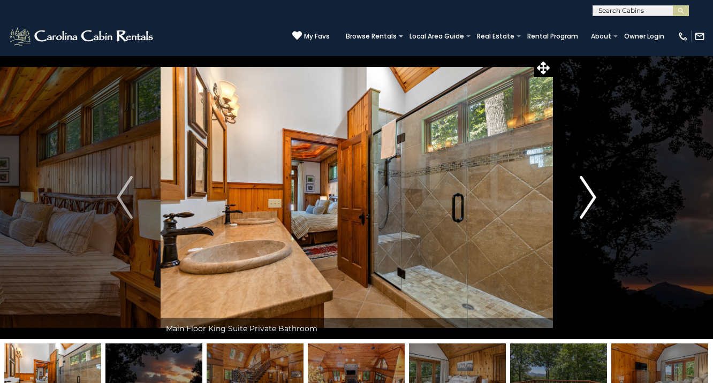
click at [592, 207] on img "Next" at bounding box center [589, 197] width 16 height 43
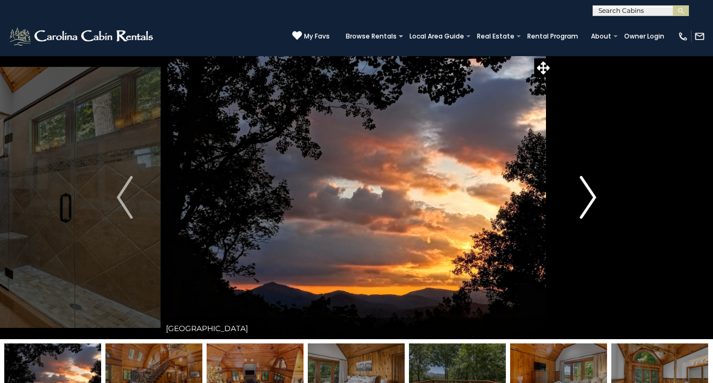
click at [592, 207] on img "Next" at bounding box center [589, 197] width 16 height 43
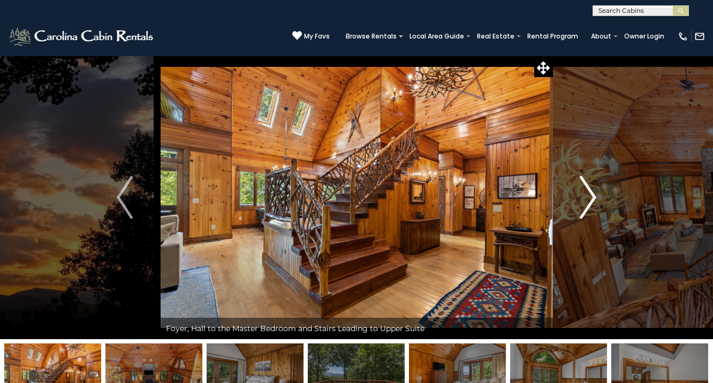
click at [592, 207] on img "Next" at bounding box center [589, 197] width 16 height 43
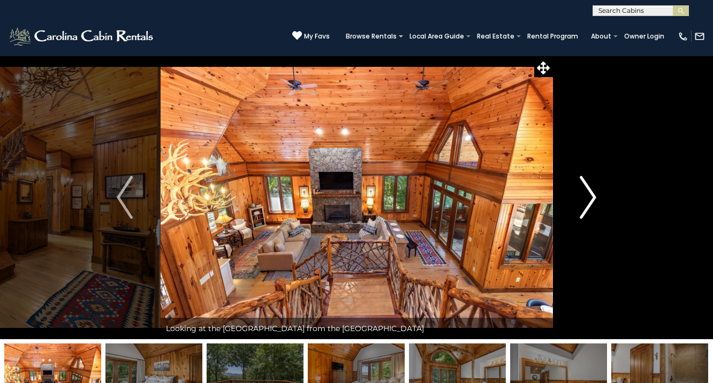
click at [592, 207] on img "Next" at bounding box center [589, 197] width 16 height 43
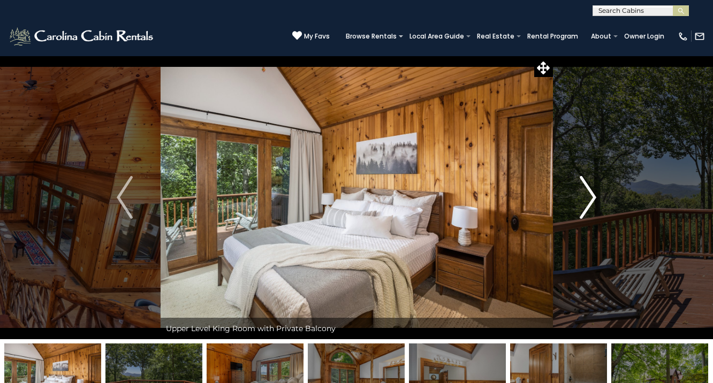
click at [592, 207] on img "Next" at bounding box center [589, 197] width 16 height 43
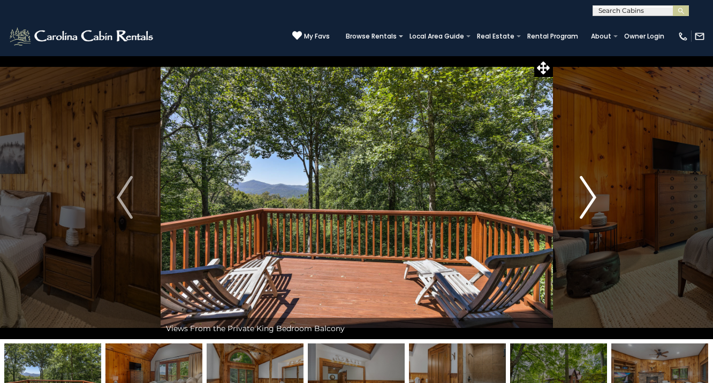
click at [592, 207] on img "Next" at bounding box center [589, 197] width 16 height 43
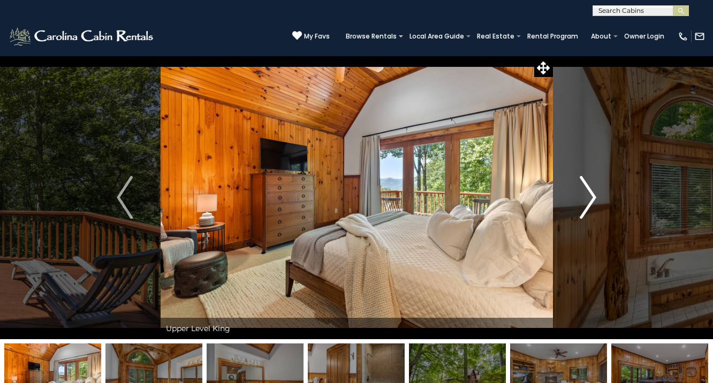
click at [592, 207] on img "Next" at bounding box center [589, 197] width 16 height 43
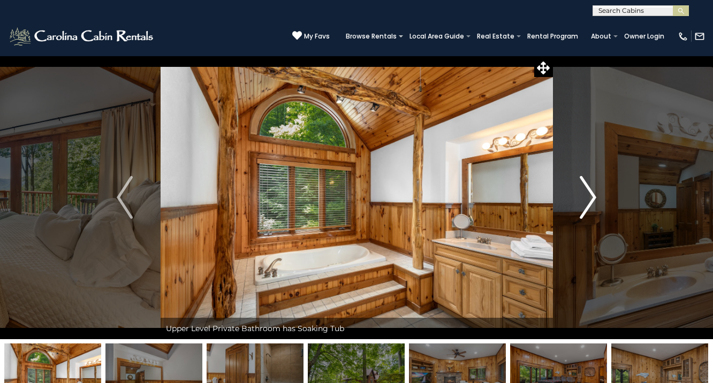
click at [592, 207] on img "Next" at bounding box center [589, 197] width 16 height 43
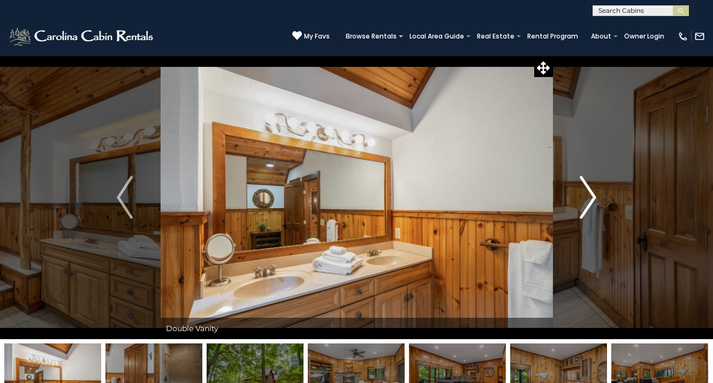
click at [592, 207] on img "Next" at bounding box center [589, 197] width 16 height 43
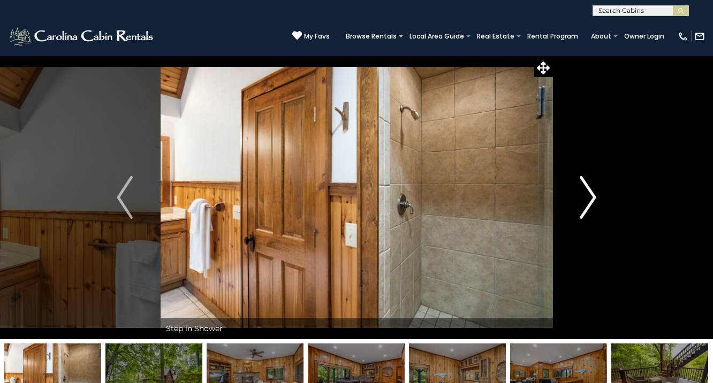
click at [592, 207] on img "Next" at bounding box center [589, 197] width 16 height 43
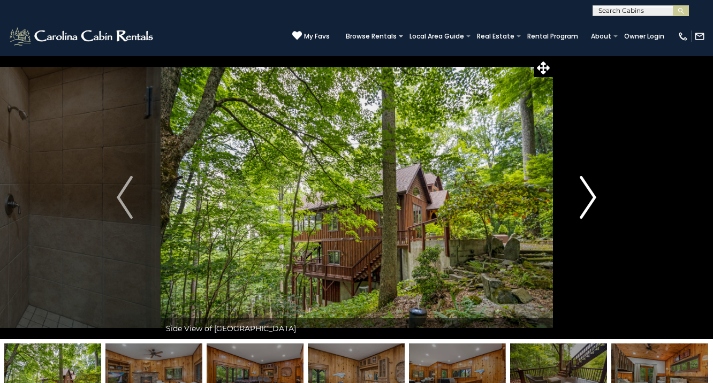
click at [592, 207] on img "Next" at bounding box center [589, 197] width 16 height 43
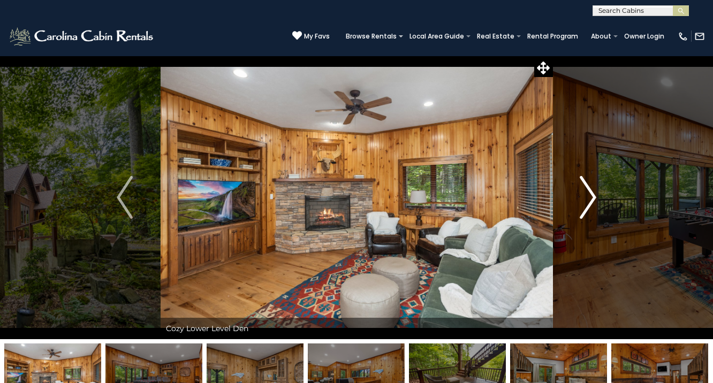
click at [592, 207] on img "Next" at bounding box center [589, 197] width 16 height 43
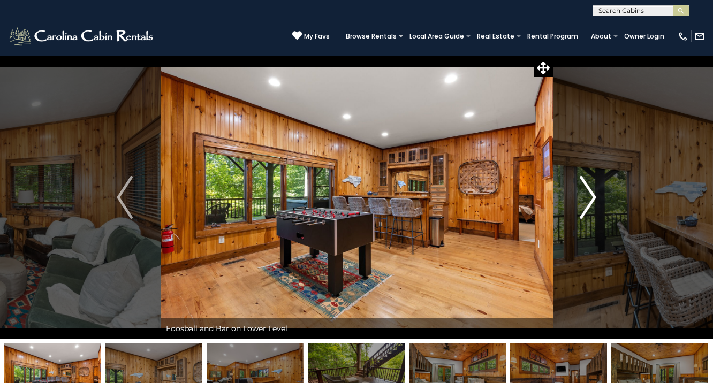
click at [592, 207] on img "Next" at bounding box center [589, 197] width 16 height 43
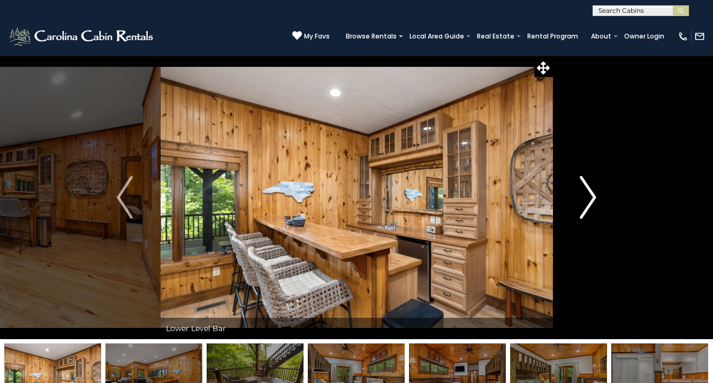
click at [592, 207] on img "Next" at bounding box center [589, 197] width 16 height 43
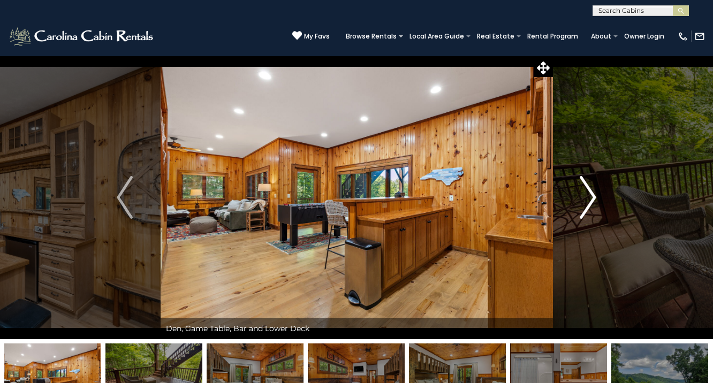
click at [592, 207] on img "Next" at bounding box center [589, 197] width 16 height 43
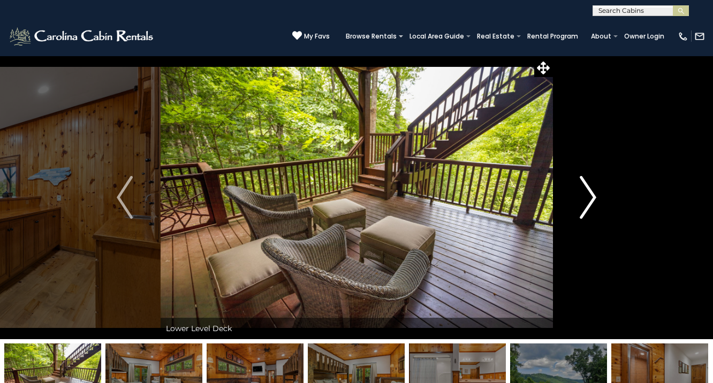
click at [592, 207] on img "Next" at bounding box center [589, 197] width 16 height 43
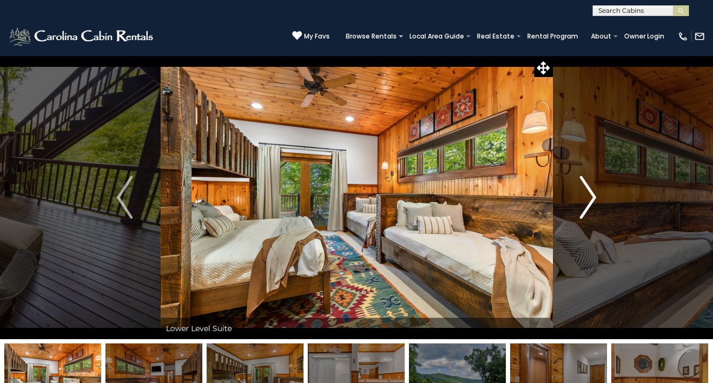
click at [590, 204] on img "Next" at bounding box center [589, 197] width 16 height 43
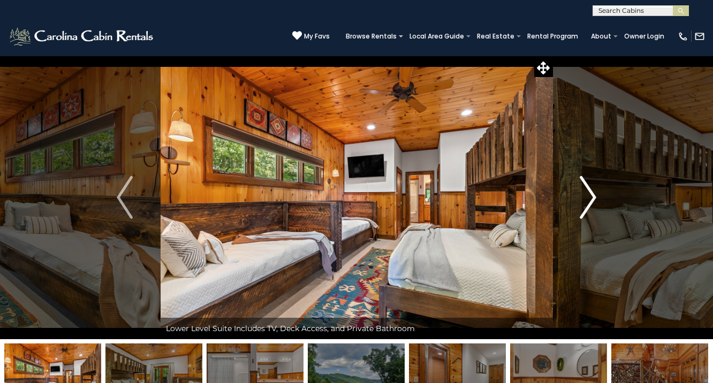
click at [590, 204] on img "Next" at bounding box center [589, 197] width 16 height 43
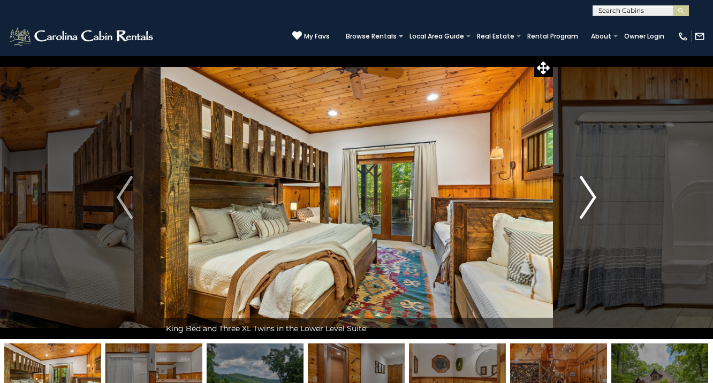
click at [590, 204] on img "Next" at bounding box center [589, 197] width 16 height 43
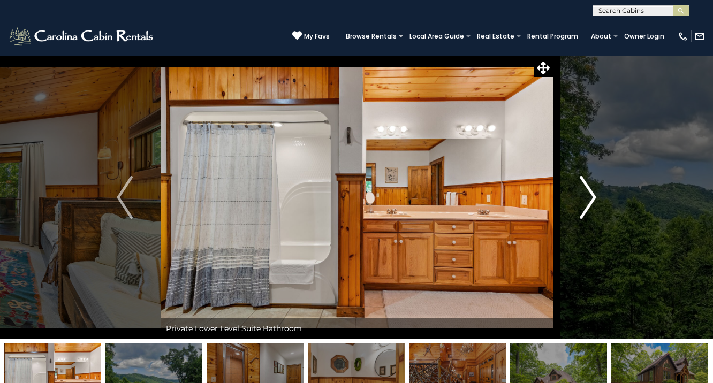
click at [590, 204] on img "Next" at bounding box center [589, 197] width 16 height 43
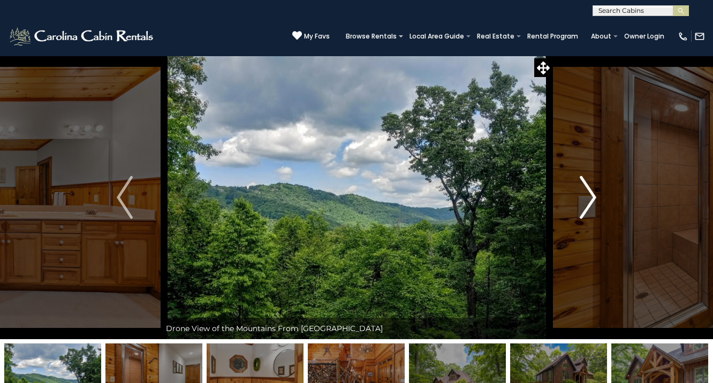
click at [590, 204] on img "Next" at bounding box center [589, 197] width 16 height 43
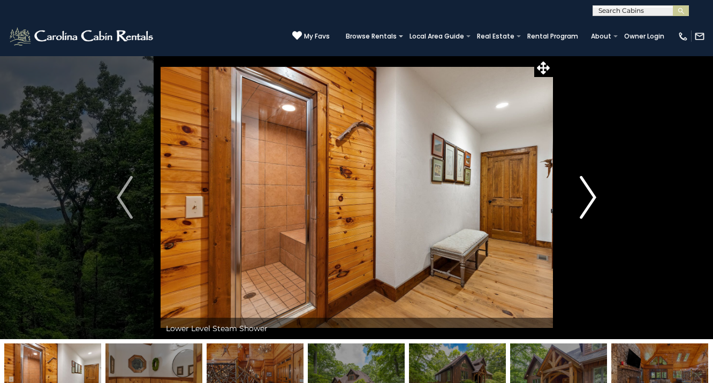
click at [590, 204] on img "Next" at bounding box center [589, 197] width 16 height 43
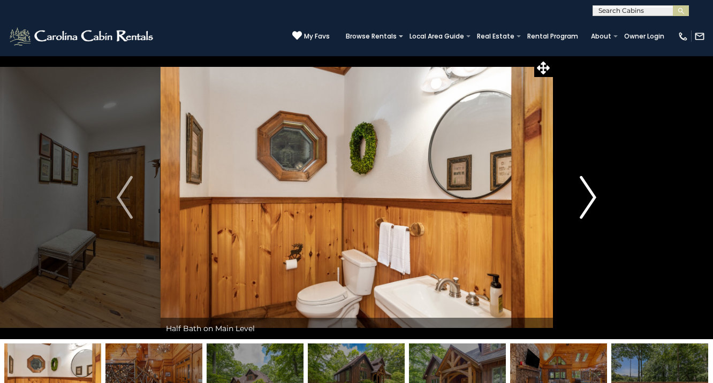
click at [590, 204] on img "Next" at bounding box center [589, 197] width 16 height 43
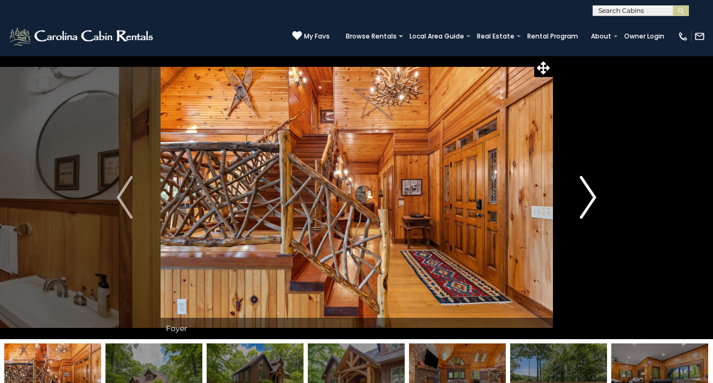
click at [590, 204] on img "Next" at bounding box center [589, 197] width 16 height 43
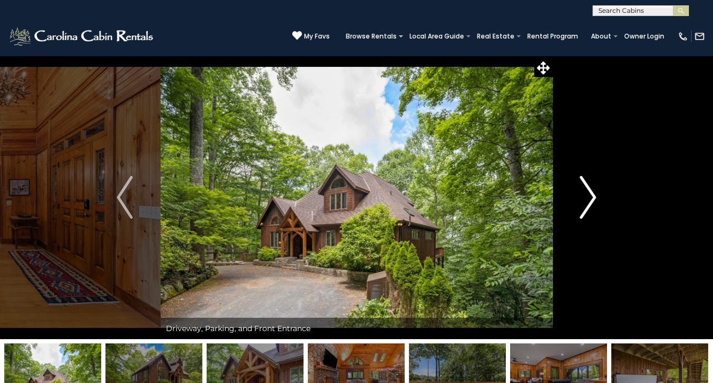
click at [590, 204] on img "Next" at bounding box center [589, 197] width 16 height 43
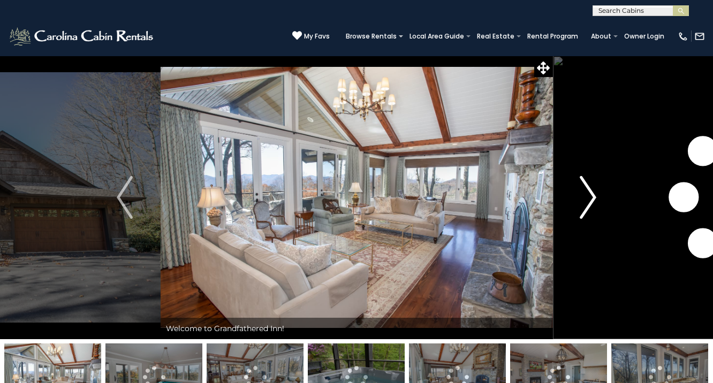
click at [578, 201] on button "Next" at bounding box center [588, 198] width 71 height 284
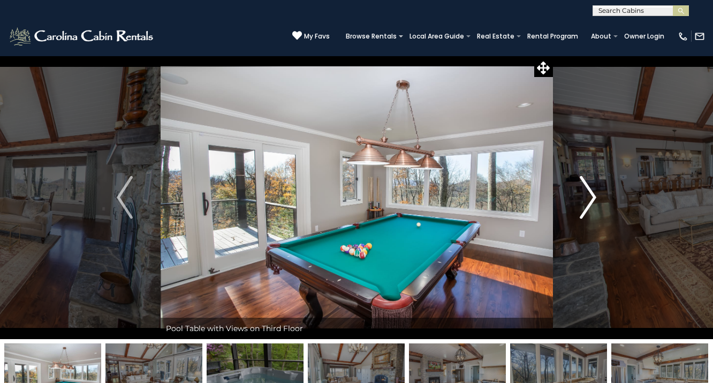
click at [579, 202] on button "Next" at bounding box center [588, 198] width 71 height 284
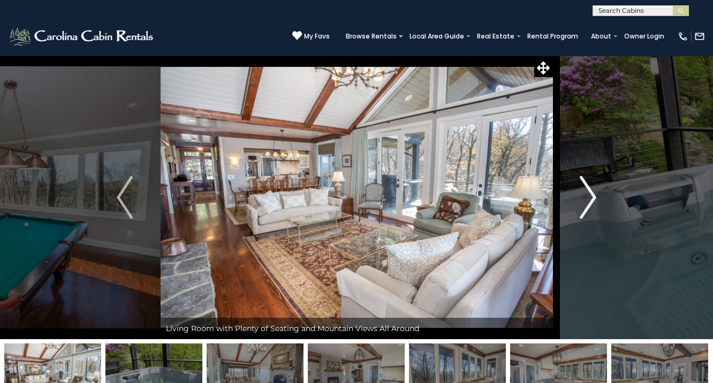
click at [579, 202] on button "Next" at bounding box center [588, 198] width 71 height 284
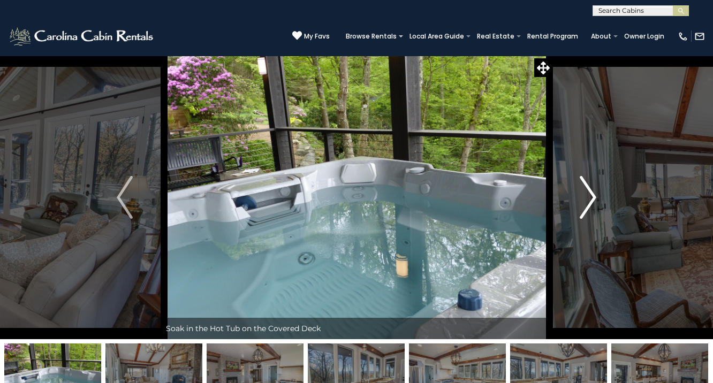
click at [579, 203] on button "Next" at bounding box center [588, 198] width 71 height 284
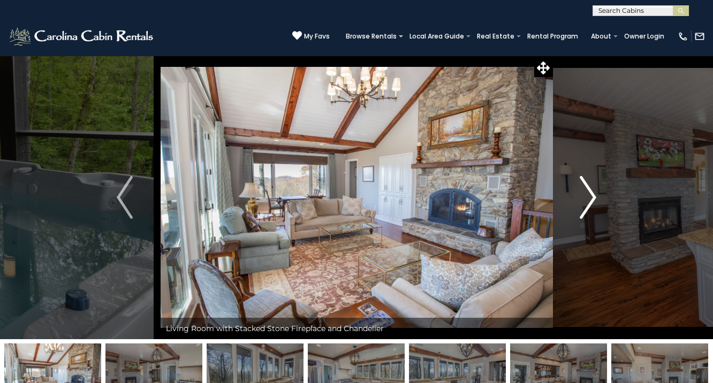
click at [579, 203] on button "Next" at bounding box center [588, 198] width 71 height 284
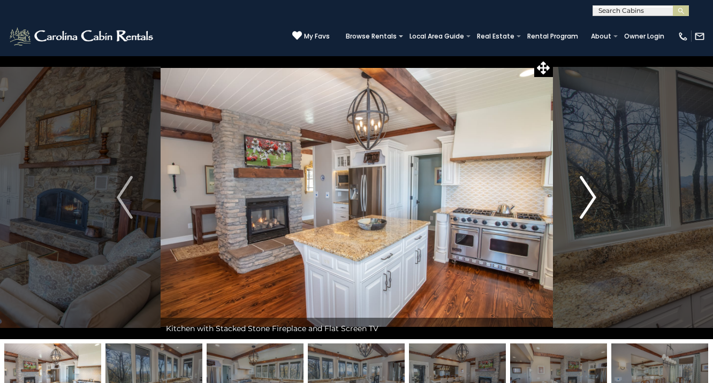
click at [579, 203] on button "Next" at bounding box center [588, 198] width 71 height 284
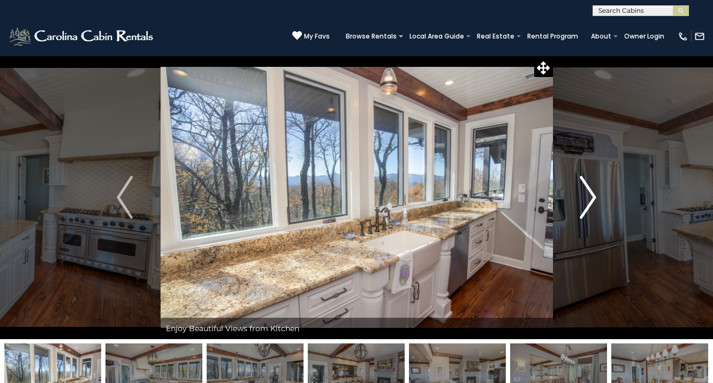
click at [579, 203] on button "Next" at bounding box center [588, 198] width 71 height 284
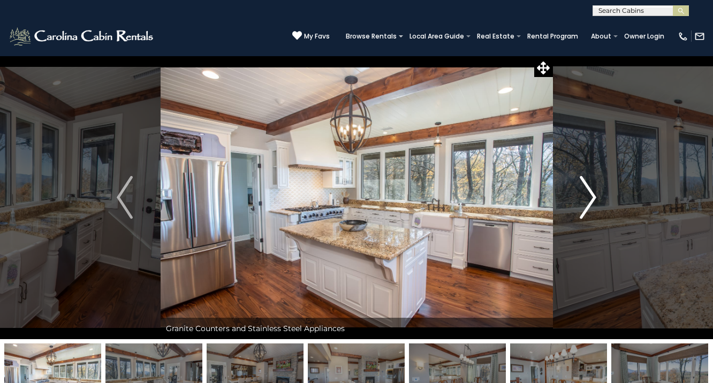
click at [580, 204] on button "Next" at bounding box center [588, 198] width 71 height 284
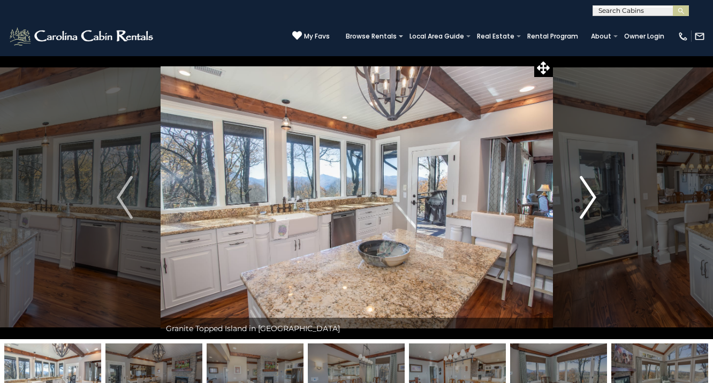
click at [580, 204] on button "Next" at bounding box center [588, 198] width 71 height 284
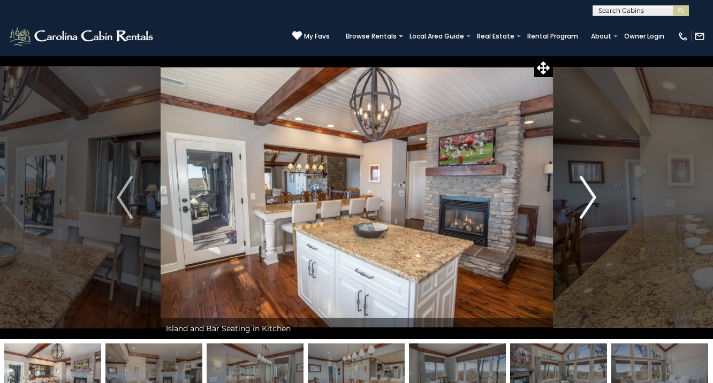
click at [580, 204] on button "Next" at bounding box center [588, 198] width 71 height 284
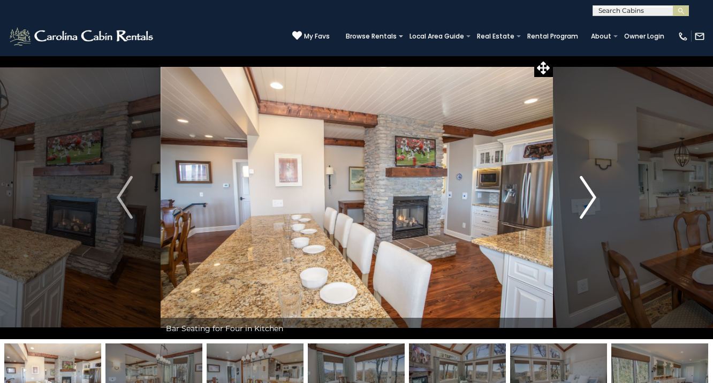
click at [580, 204] on button "Next" at bounding box center [588, 198] width 71 height 284
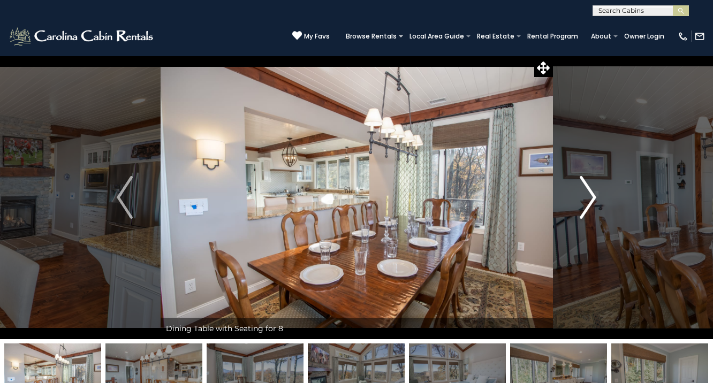
click at [580, 204] on button "Next" at bounding box center [588, 198] width 71 height 284
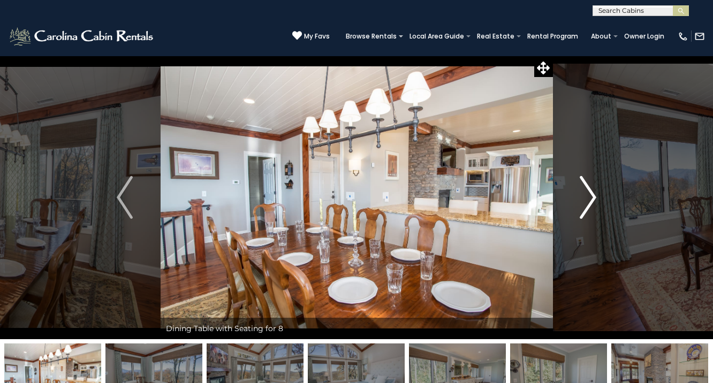
click at [580, 204] on button "Next" at bounding box center [588, 198] width 71 height 284
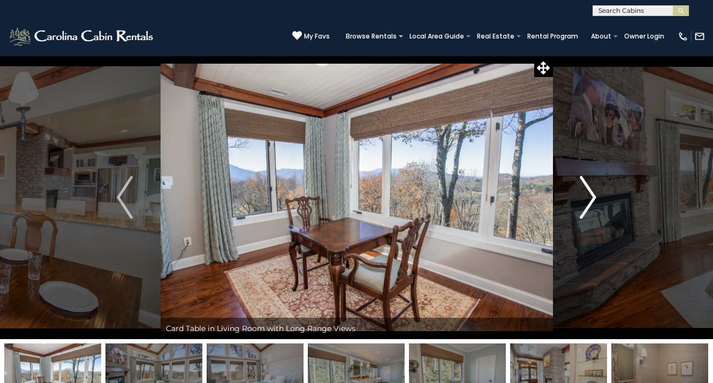
click at [580, 205] on button "Next" at bounding box center [588, 198] width 71 height 284
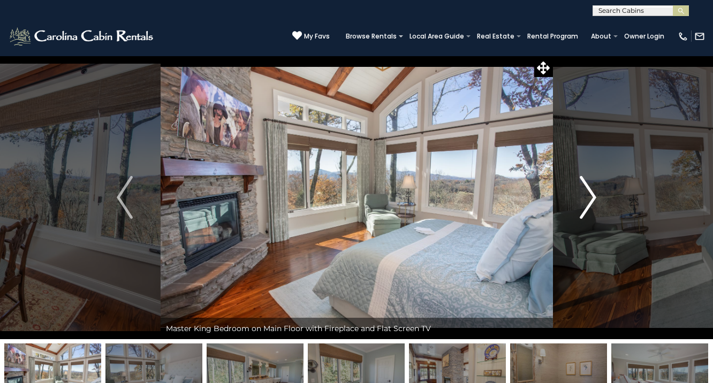
click at [580, 205] on button "Next" at bounding box center [588, 198] width 71 height 284
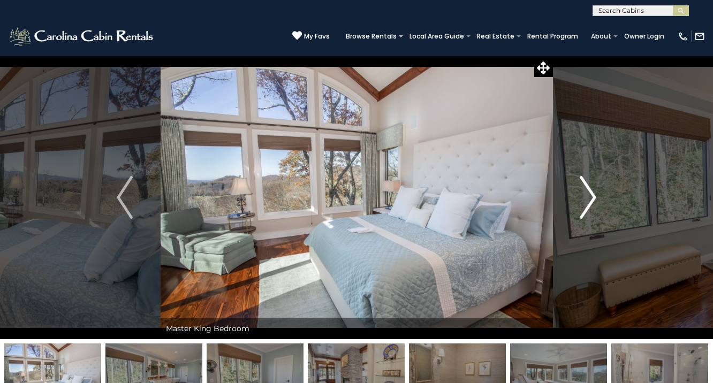
click at [580, 205] on button "Next" at bounding box center [588, 198] width 71 height 284
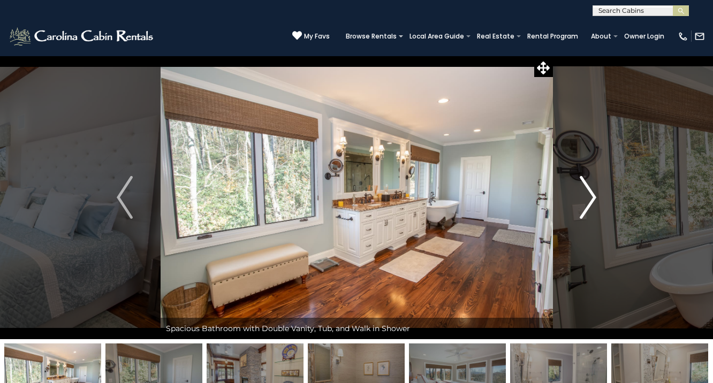
click at [580, 205] on button "Next" at bounding box center [588, 198] width 71 height 284
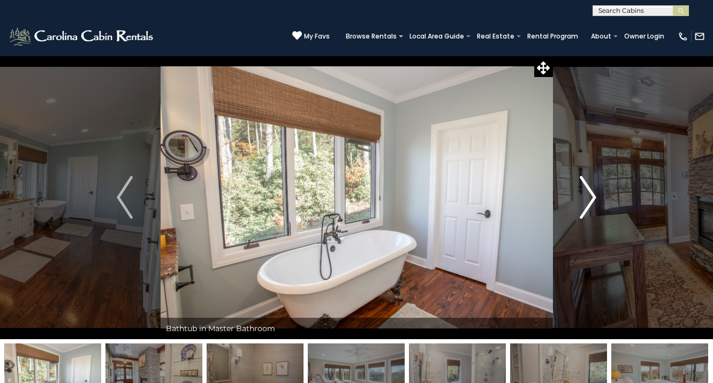
click at [580, 205] on button "Next" at bounding box center [588, 198] width 71 height 284
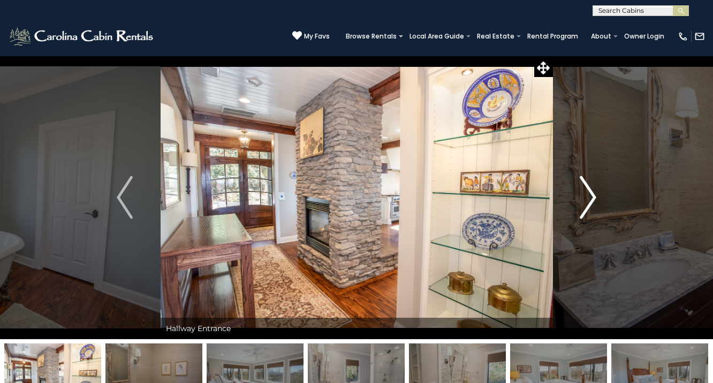
click at [580, 205] on button "Next" at bounding box center [588, 198] width 71 height 284
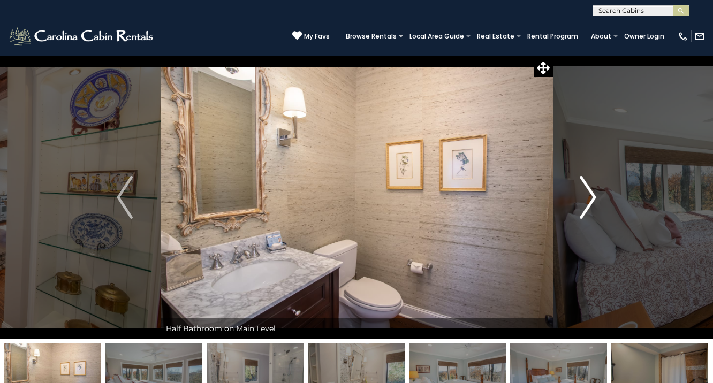
click at [580, 205] on button "Next" at bounding box center [588, 198] width 71 height 284
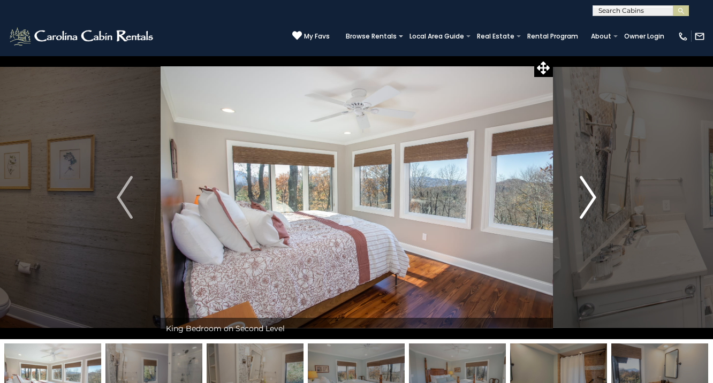
click at [580, 205] on button "Next" at bounding box center [588, 198] width 71 height 284
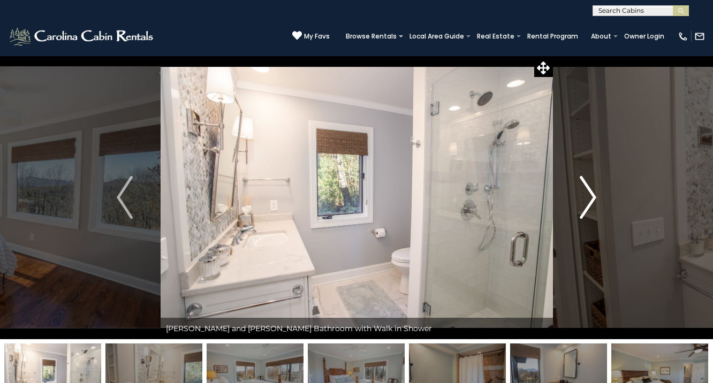
click at [580, 205] on button "Next" at bounding box center [588, 198] width 71 height 284
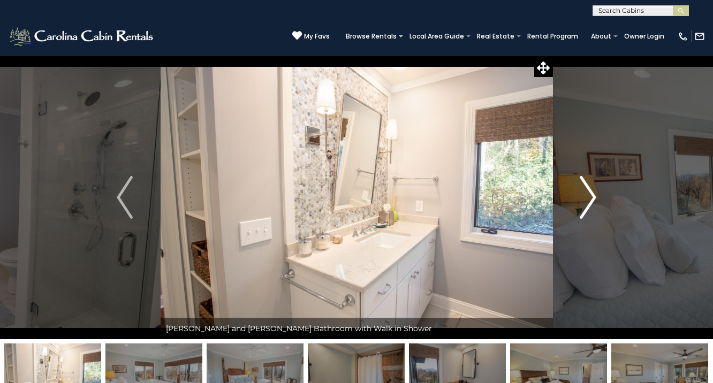
click at [580, 205] on button "Next" at bounding box center [588, 198] width 71 height 284
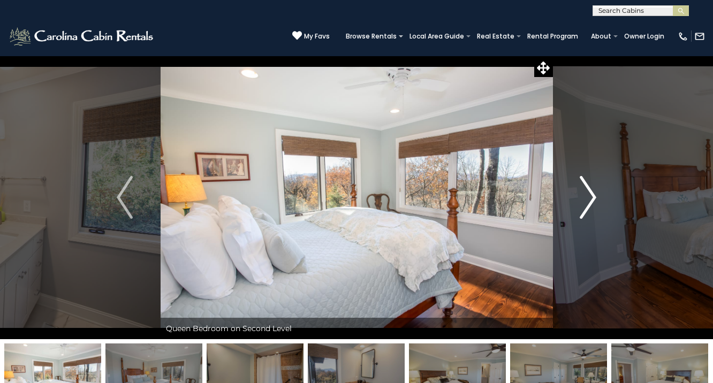
click at [580, 205] on button "Next" at bounding box center [588, 198] width 71 height 284
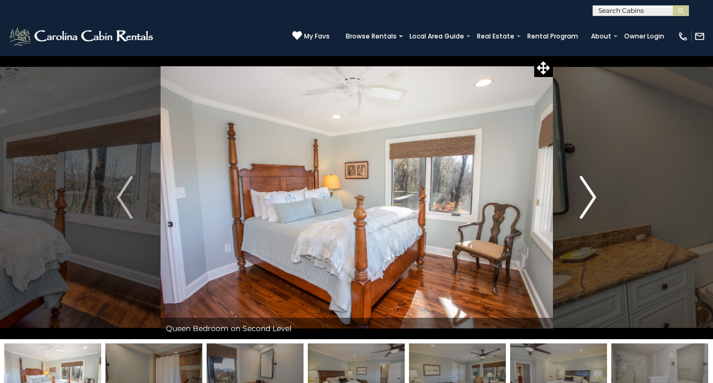
click at [593, 194] on img "Next" at bounding box center [589, 197] width 16 height 43
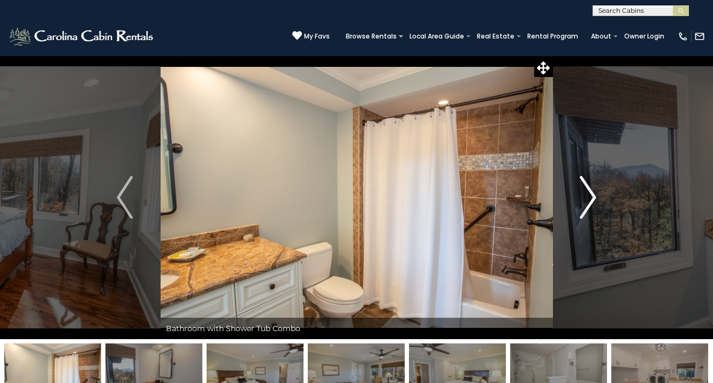
click at [593, 194] on img "Next" at bounding box center [589, 197] width 16 height 43
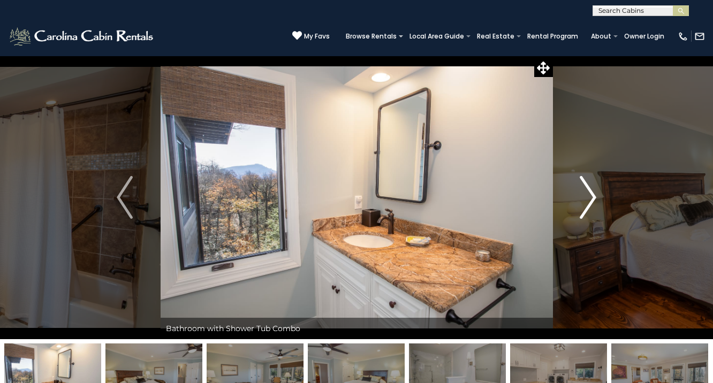
click at [593, 195] on img "Next" at bounding box center [589, 197] width 16 height 43
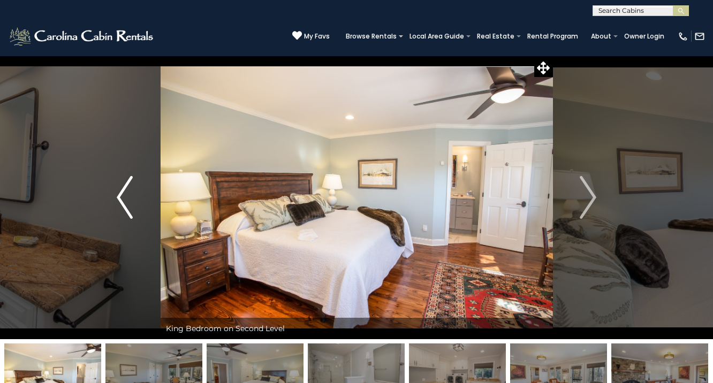
click at [119, 191] on img "Previous" at bounding box center [125, 197] width 16 height 43
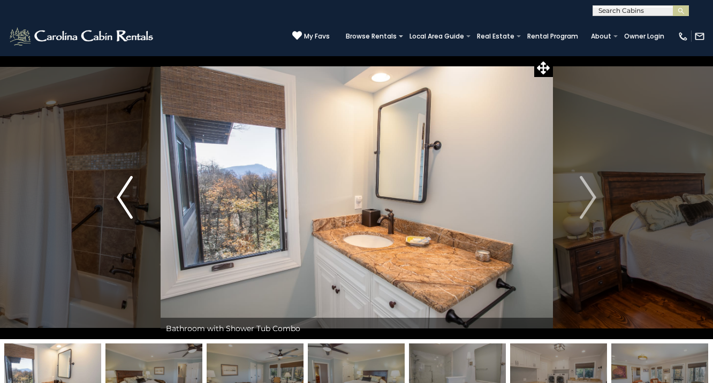
click at [119, 191] on img "Previous" at bounding box center [125, 197] width 16 height 43
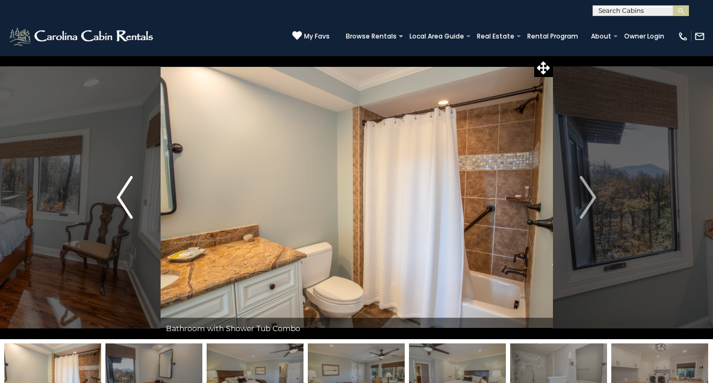
click at [119, 191] on img "Previous" at bounding box center [125, 197] width 16 height 43
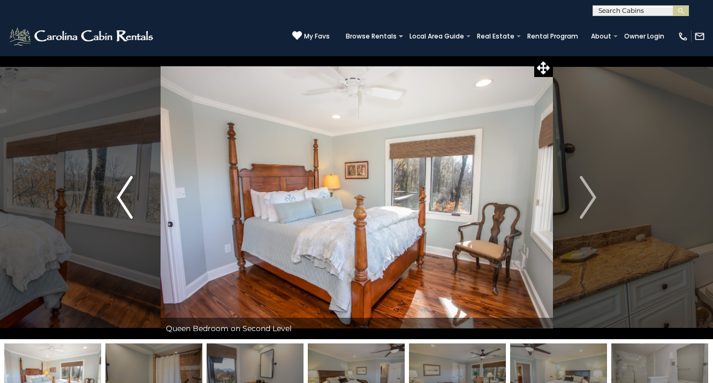
click at [119, 191] on img "Previous" at bounding box center [125, 197] width 16 height 43
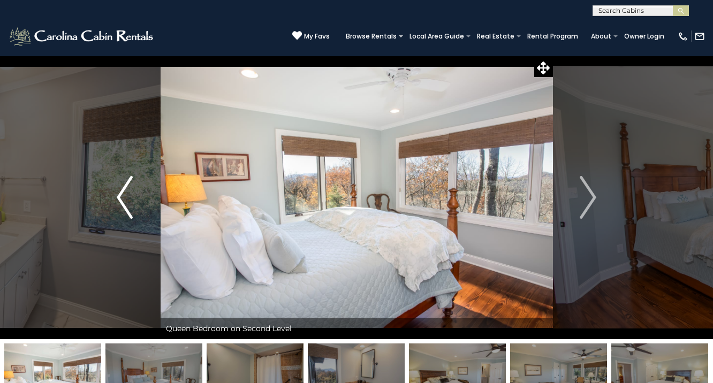
click at [120, 191] on img "Previous" at bounding box center [125, 197] width 16 height 43
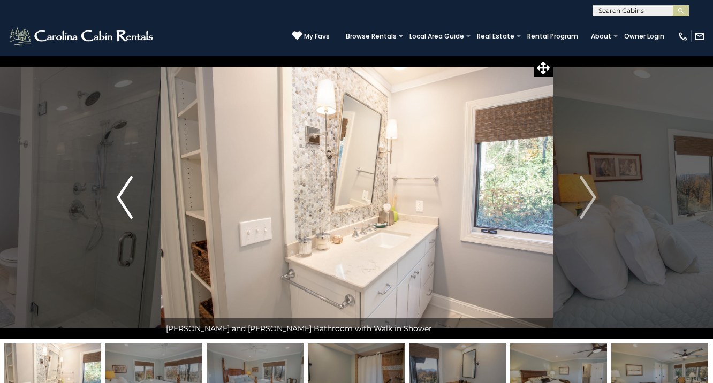
click at [120, 191] on img "Previous" at bounding box center [125, 197] width 16 height 43
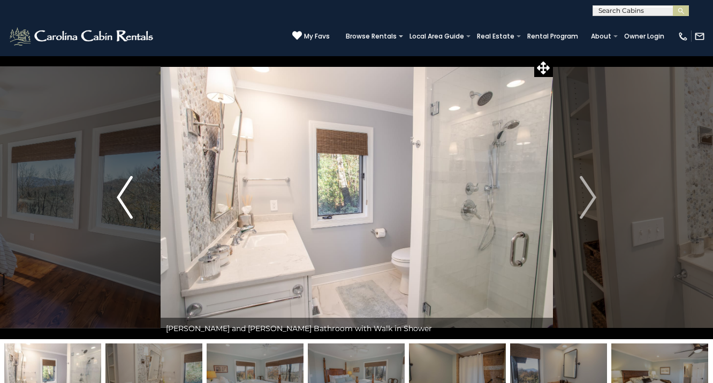
click at [120, 191] on img "Previous" at bounding box center [125, 197] width 16 height 43
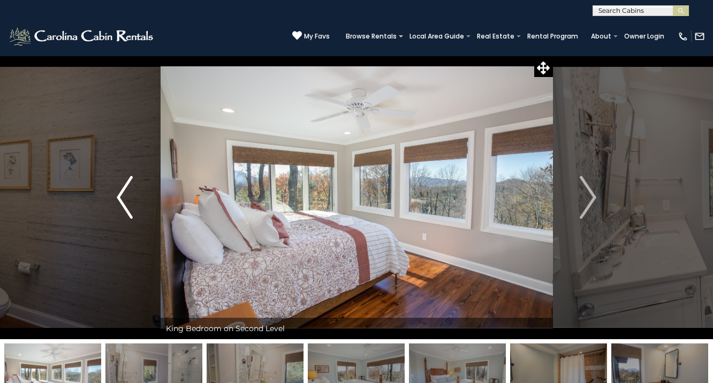
click at [120, 191] on img "Previous" at bounding box center [125, 197] width 16 height 43
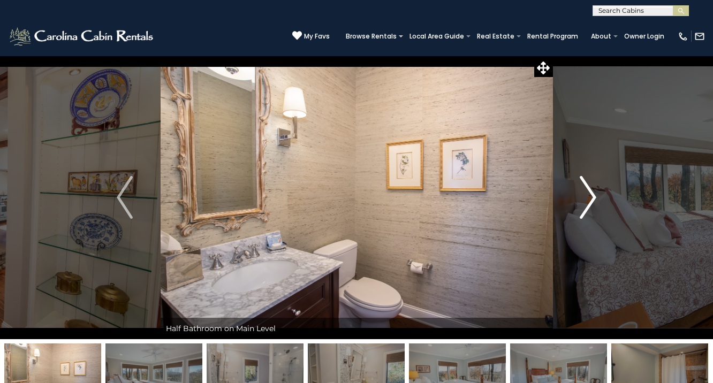
click at [584, 197] on img "Next" at bounding box center [589, 197] width 16 height 43
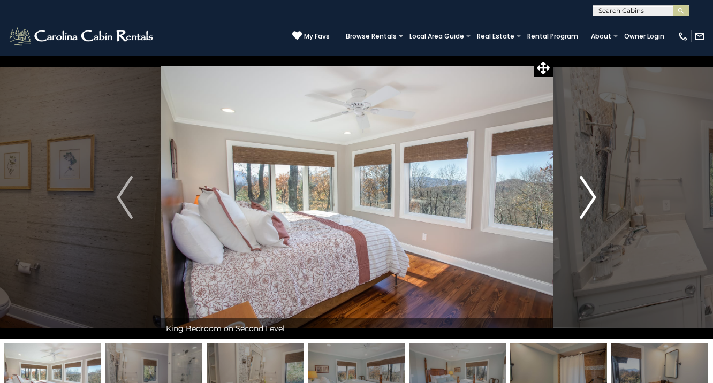
click at [584, 197] on img "Next" at bounding box center [589, 197] width 16 height 43
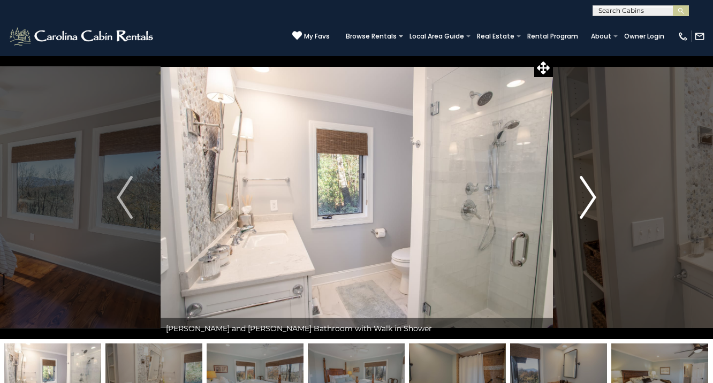
click at [584, 197] on img "Next" at bounding box center [589, 197] width 16 height 43
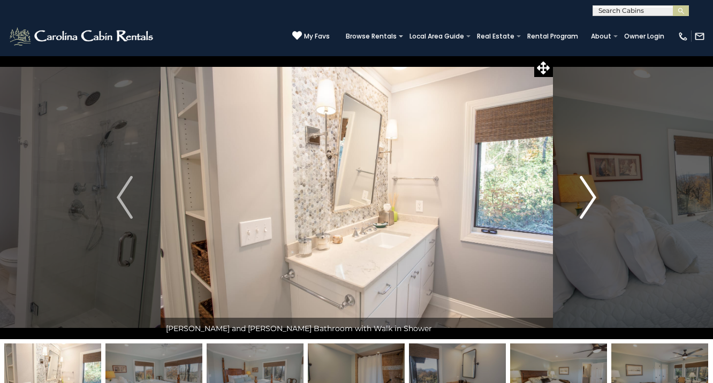
click at [584, 197] on img "Next" at bounding box center [589, 197] width 16 height 43
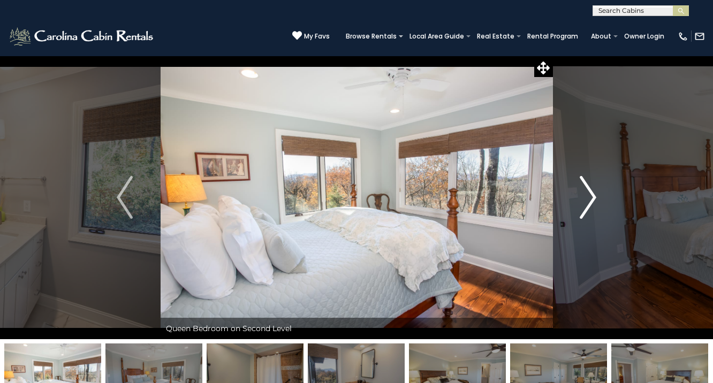
click at [584, 197] on img "Next" at bounding box center [589, 197] width 16 height 43
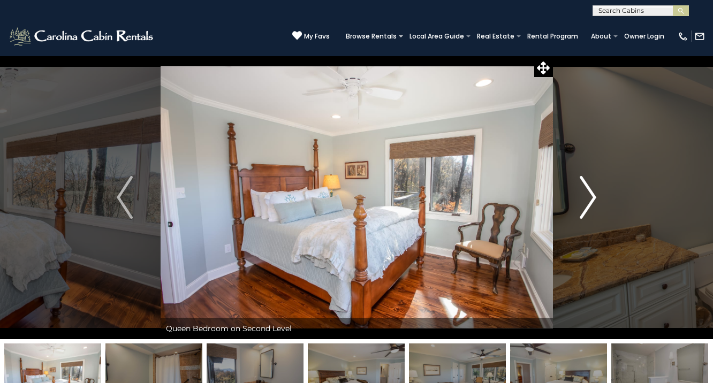
click at [584, 197] on img "Next" at bounding box center [589, 197] width 16 height 43
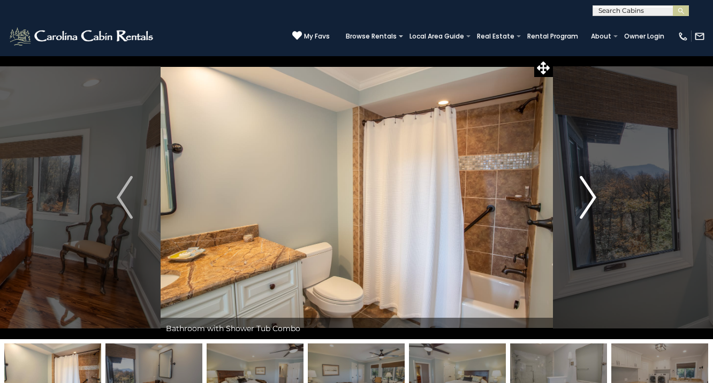
click at [584, 197] on img "Next" at bounding box center [589, 197] width 16 height 43
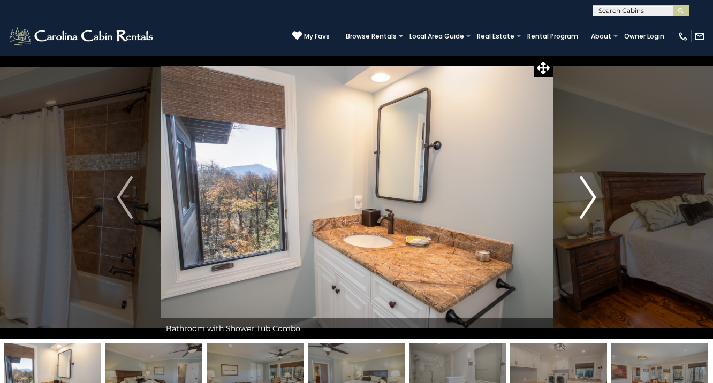
click at [584, 197] on img "Next" at bounding box center [589, 197] width 16 height 43
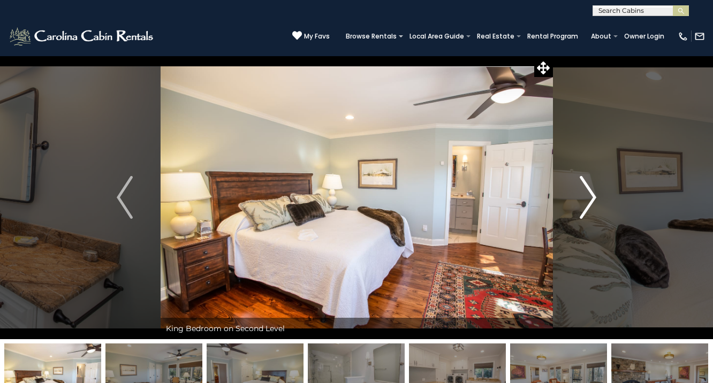
click at [582, 195] on img "Next" at bounding box center [589, 197] width 16 height 43
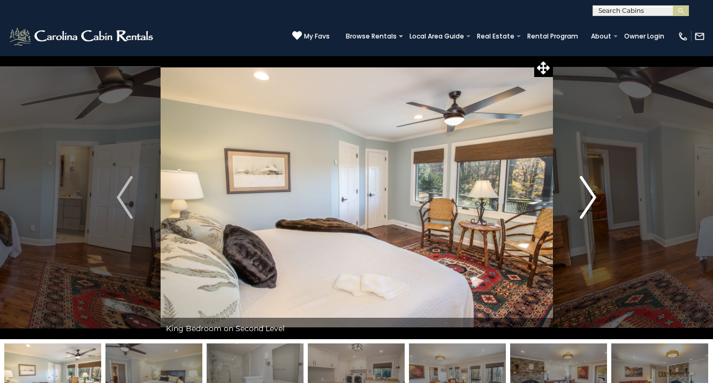
click at [582, 195] on img "Next" at bounding box center [589, 197] width 16 height 43
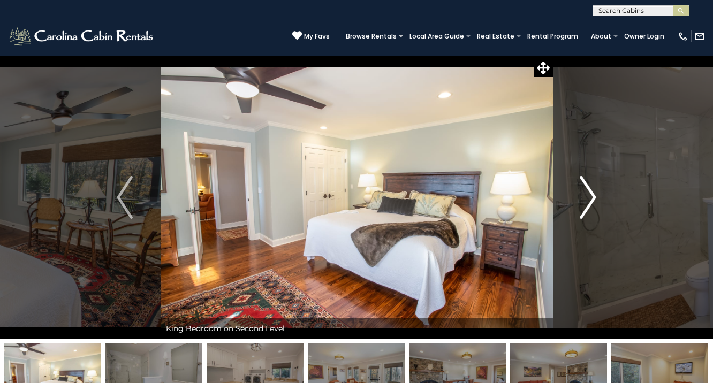
click at [582, 195] on img "Next" at bounding box center [589, 197] width 16 height 43
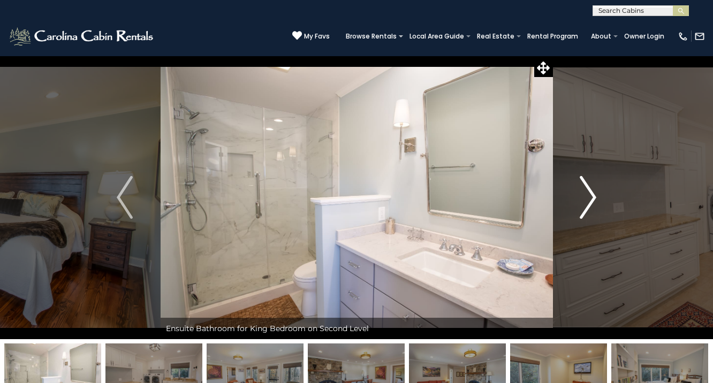
click at [582, 195] on img "Next" at bounding box center [589, 197] width 16 height 43
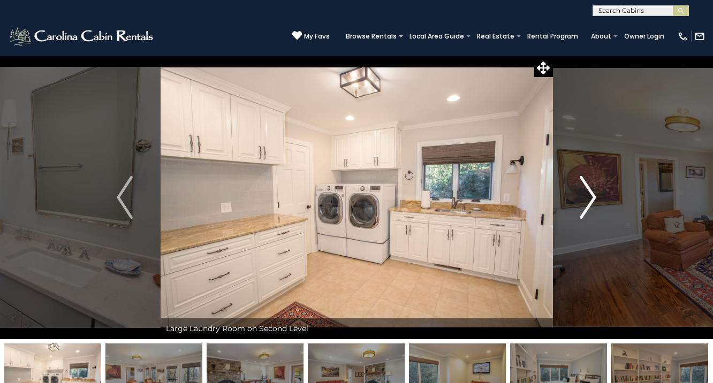
click at [582, 195] on img "Next" at bounding box center [589, 197] width 16 height 43
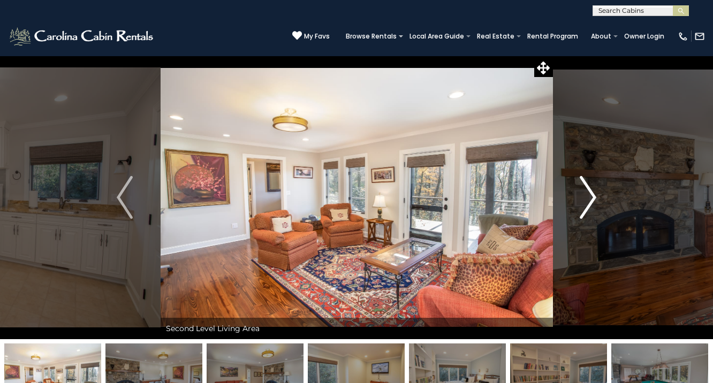
click at [582, 195] on img "Next" at bounding box center [589, 197] width 16 height 43
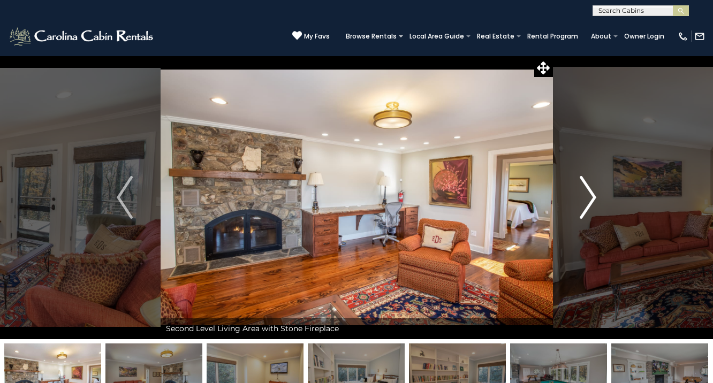
click at [582, 195] on img "Next" at bounding box center [589, 197] width 16 height 43
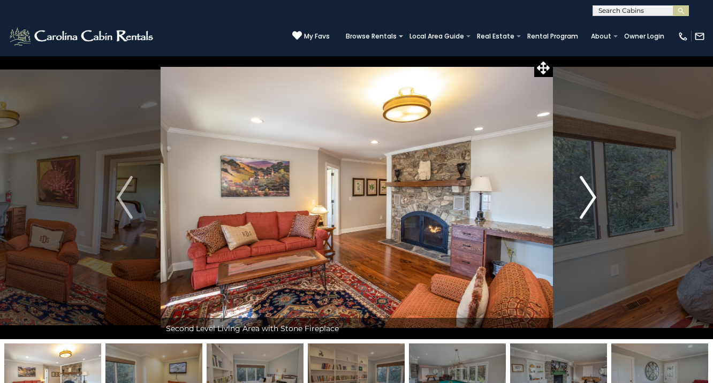
click at [582, 195] on img "Next" at bounding box center [589, 197] width 16 height 43
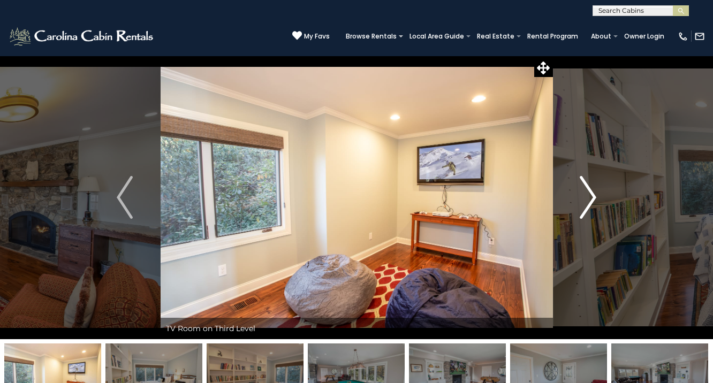
click at [582, 195] on img "Next" at bounding box center [589, 197] width 16 height 43
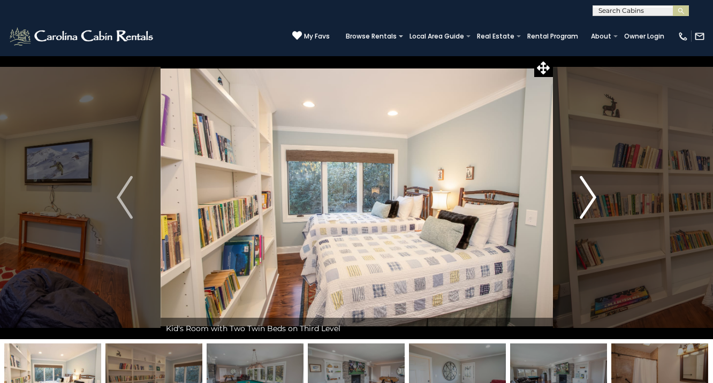
click at [582, 195] on img "Next" at bounding box center [589, 197] width 16 height 43
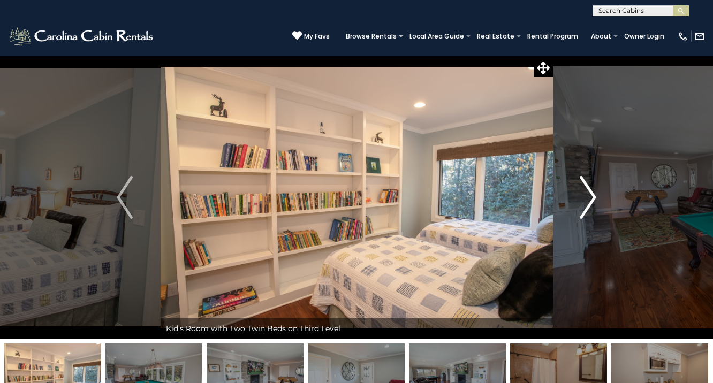
click at [582, 195] on img "Next" at bounding box center [589, 197] width 16 height 43
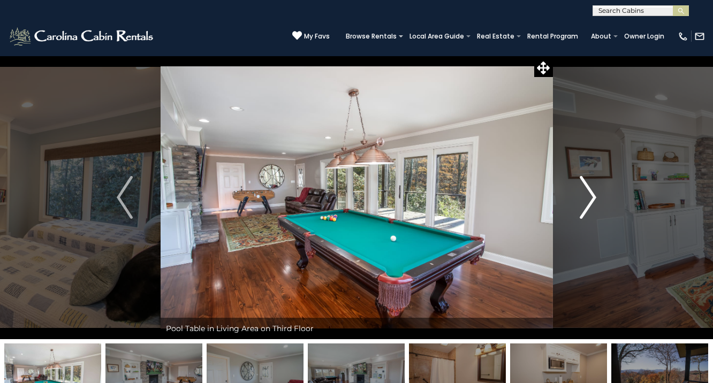
click at [582, 195] on img "Next" at bounding box center [589, 197] width 16 height 43
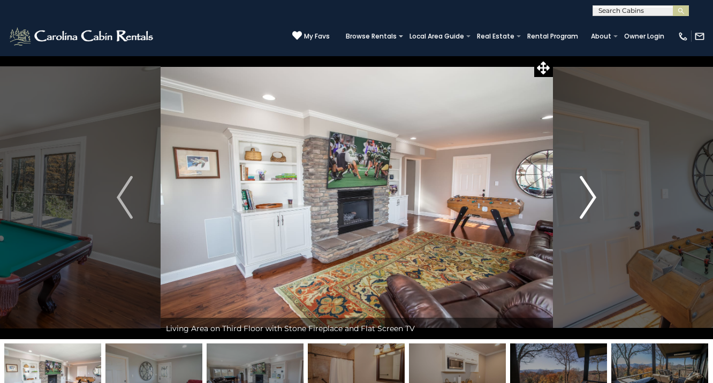
click at [582, 195] on img "Next" at bounding box center [589, 197] width 16 height 43
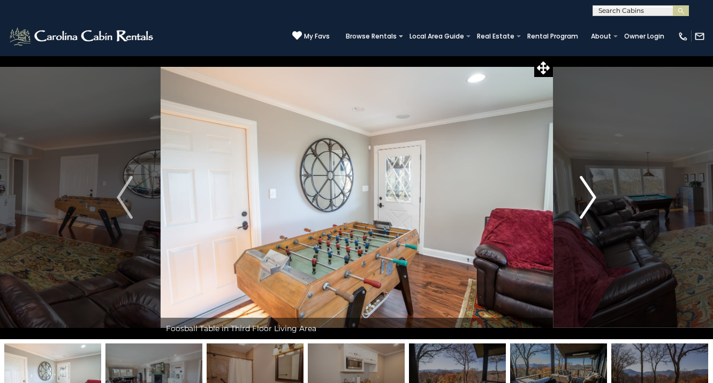
click at [582, 193] on img "Next" at bounding box center [589, 197] width 16 height 43
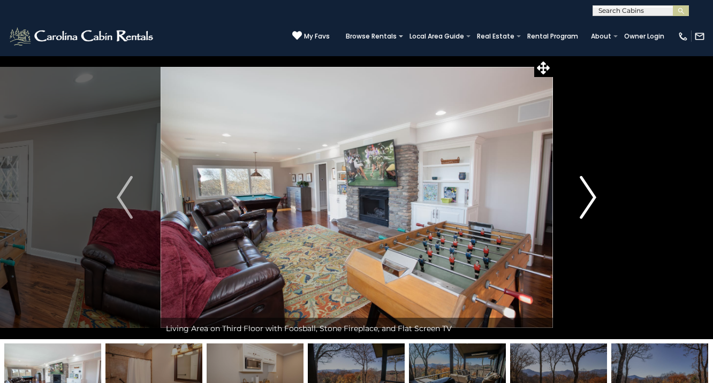
click at [582, 193] on img "Next" at bounding box center [589, 197] width 16 height 43
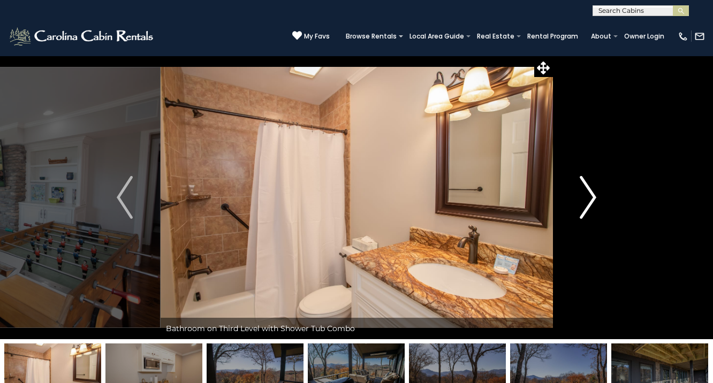
click at [582, 193] on img "Next" at bounding box center [589, 197] width 16 height 43
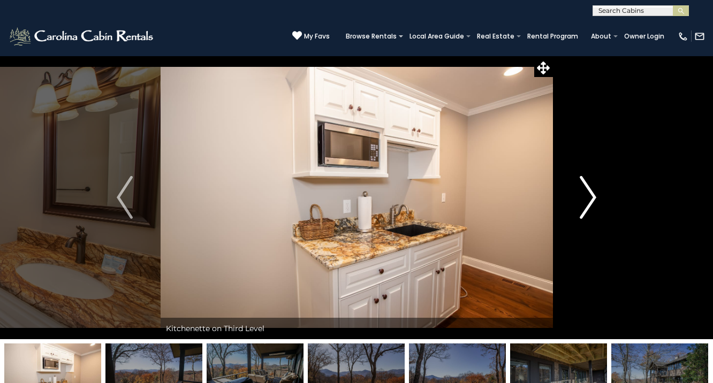
click at [582, 193] on img "Next" at bounding box center [589, 197] width 16 height 43
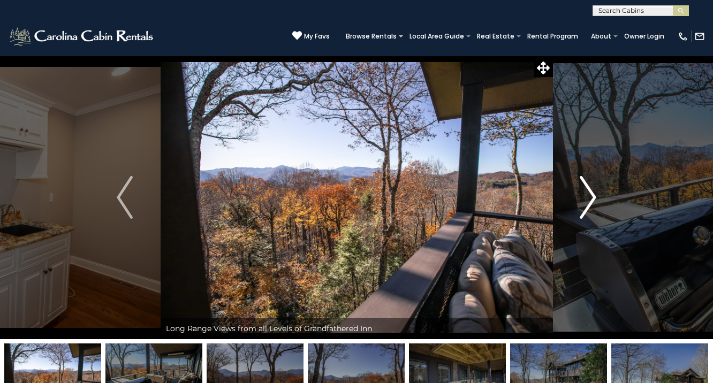
click at [582, 193] on img "Next" at bounding box center [589, 197] width 16 height 43
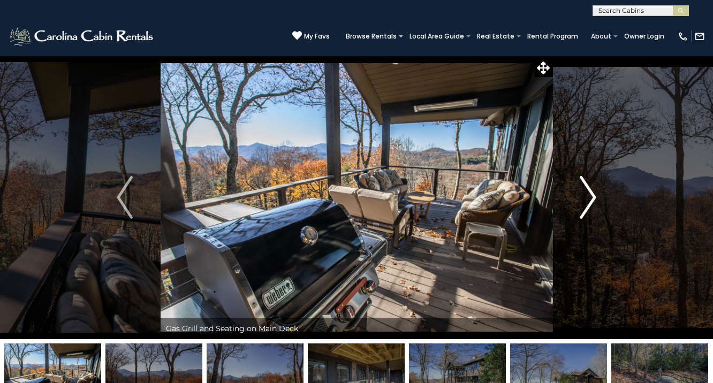
click at [582, 193] on img "Next" at bounding box center [589, 197] width 16 height 43
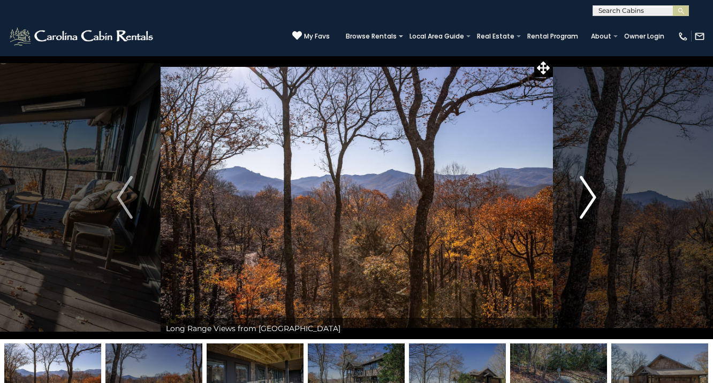
click at [582, 193] on img "Next" at bounding box center [589, 197] width 16 height 43
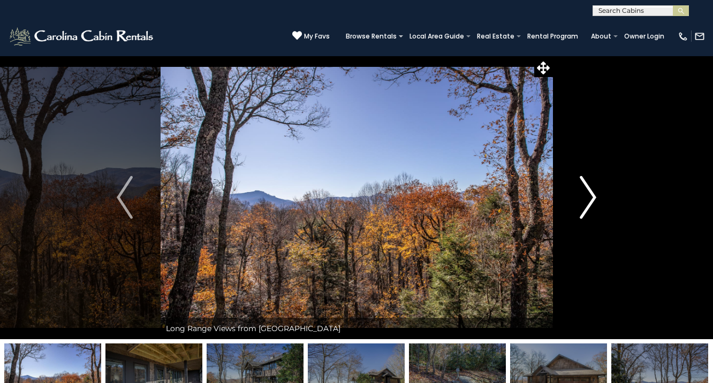
click at [582, 193] on img "Next" at bounding box center [589, 197] width 16 height 43
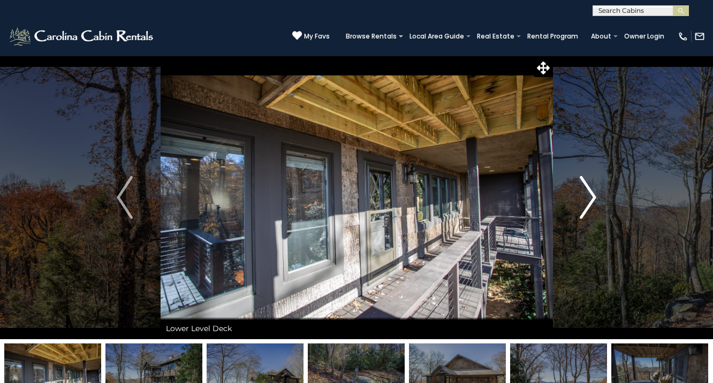
click at [582, 193] on img "Next" at bounding box center [589, 197] width 16 height 43
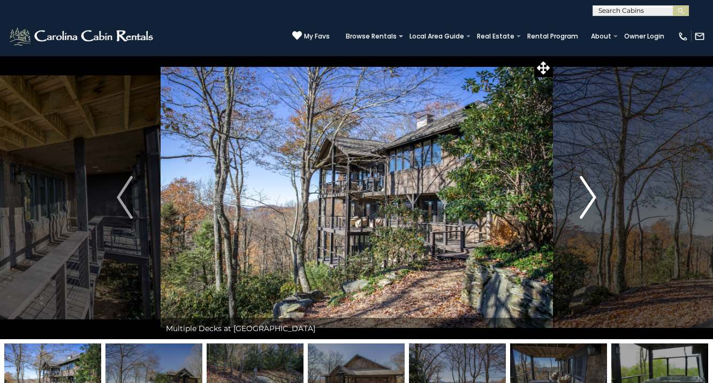
click at [582, 193] on img "Next" at bounding box center [589, 197] width 16 height 43
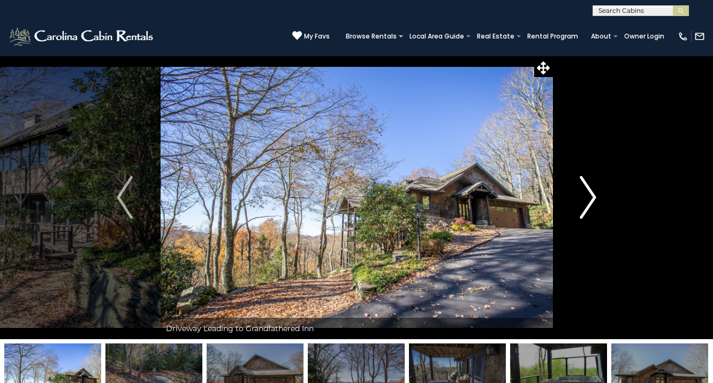
click at [582, 193] on img "Next" at bounding box center [589, 197] width 16 height 43
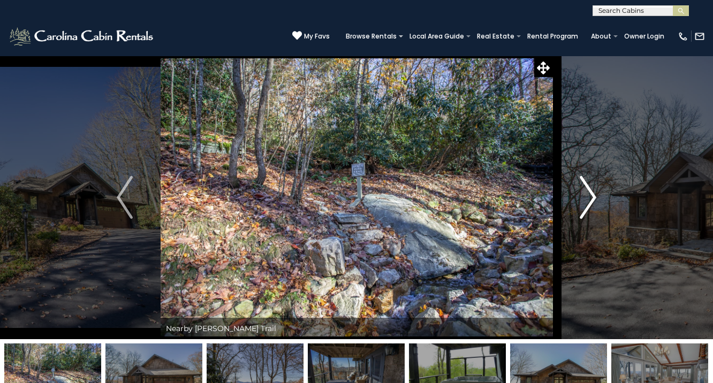
click at [582, 193] on img "Next" at bounding box center [589, 197] width 16 height 43
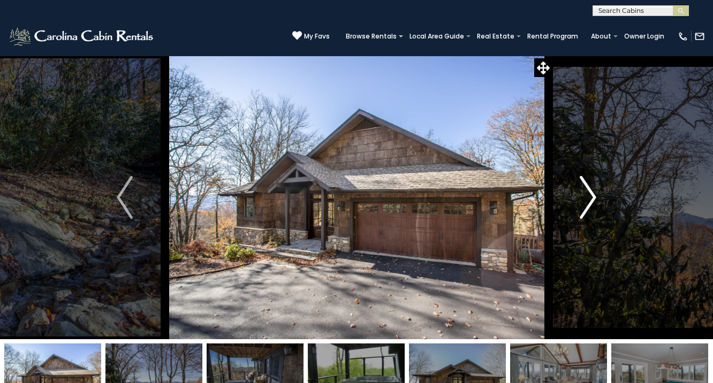
click at [582, 193] on img "Next" at bounding box center [589, 197] width 16 height 43
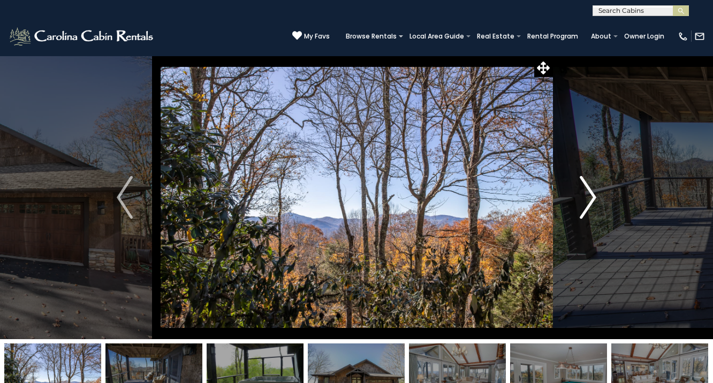
click at [582, 193] on img "Next" at bounding box center [589, 197] width 16 height 43
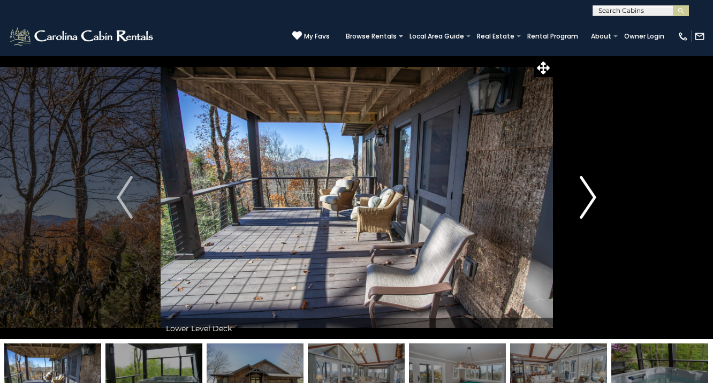
click at [582, 193] on img "Next" at bounding box center [589, 197] width 16 height 43
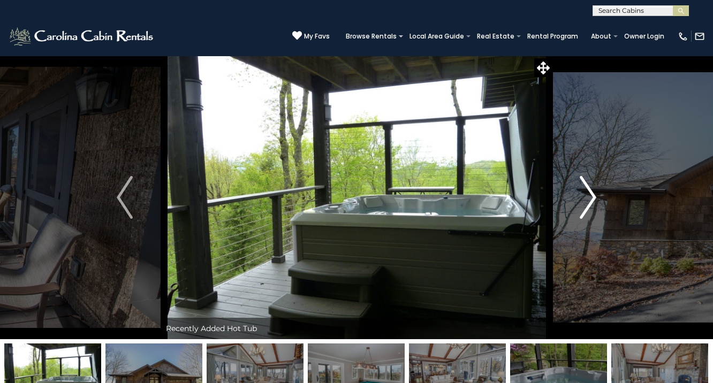
click at [582, 193] on img "Next" at bounding box center [589, 197] width 16 height 43
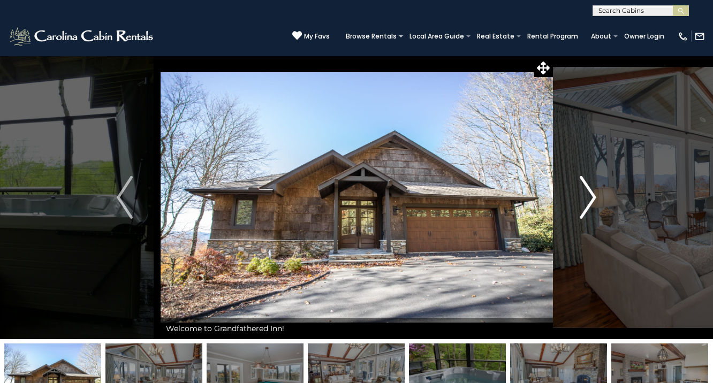
click at [582, 193] on img "Next" at bounding box center [589, 197] width 16 height 43
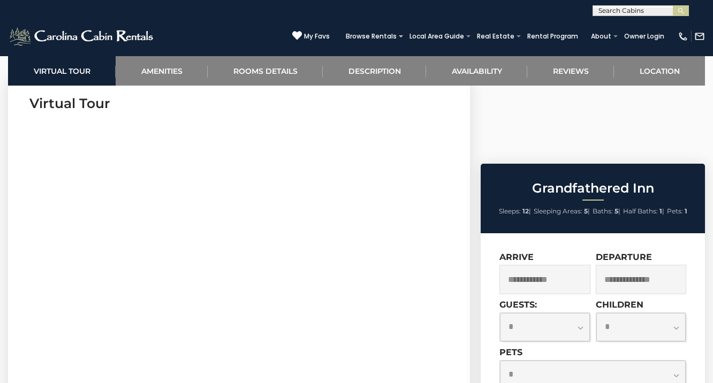
scroll to position [443, 0]
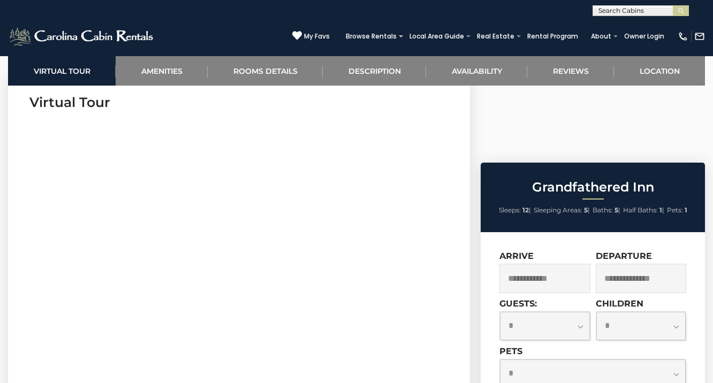
click at [578, 264] on input "text" at bounding box center [545, 278] width 91 height 29
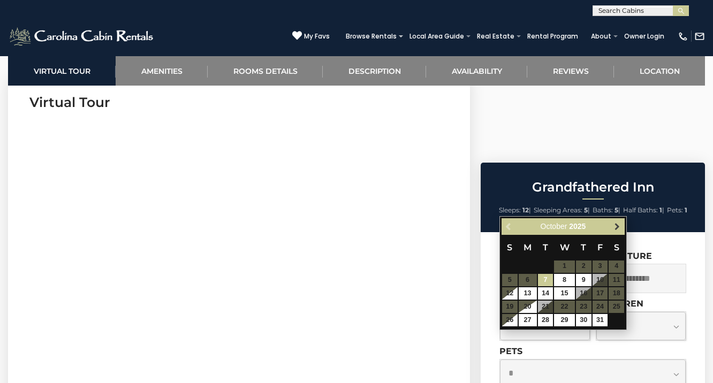
click at [618, 228] on span "Next" at bounding box center [617, 226] width 9 height 9
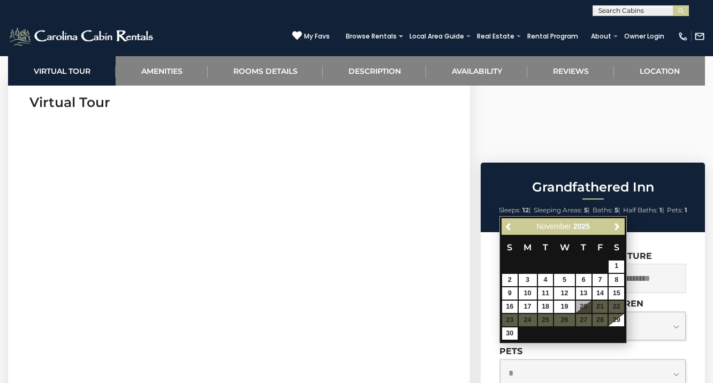
click at [566, 315] on table "S M T W T F S 1 2 3 4 5 6 7 8 9 10 11 12 13 14 15 16 17 18 19 20 21 22 23 24 25…" at bounding box center [563, 288] width 123 height 106
click at [565, 320] on table "S M T W T F S 1 2 3 4 5 6 7 8 9 10 11 12 13 14 15 16 17 18 19 20 21 22 23 24 25…" at bounding box center [563, 288] width 123 height 106
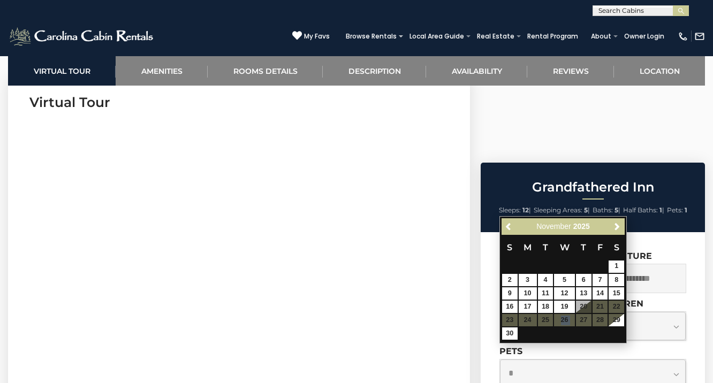
click at [565, 320] on table "S M T W T F S 1 2 3 4 5 6 7 8 9 10 11 12 13 14 15 16 17 18 19 20 21 22 23 24 25…" at bounding box center [563, 288] width 123 height 106
click at [565, 321] on table "S M T W T F S 1 2 3 4 5 6 7 8 9 10 11 12 13 14 15 16 17 18 19 20 21 22 23 24 25…" at bounding box center [563, 288] width 123 height 106
click at [565, 320] on table "S M T W T F S 1 2 3 4 5 6 7 8 9 10 11 12 13 14 15 16 17 18 19 20 21 22 23 24 25…" at bounding box center [563, 288] width 123 height 106
click at [563, 306] on link "19" at bounding box center [564, 307] width 20 height 12
type input "**********"
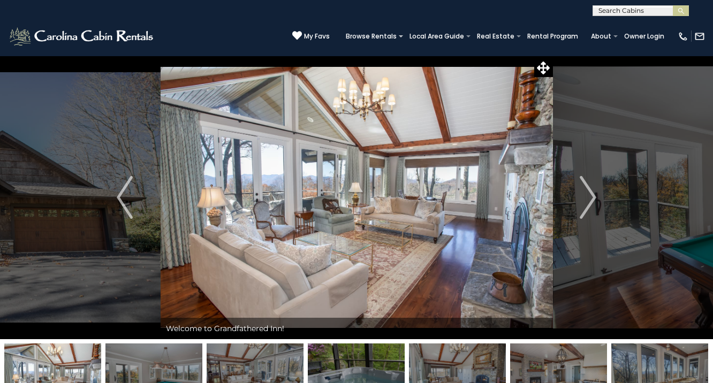
scroll to position [0, 0]
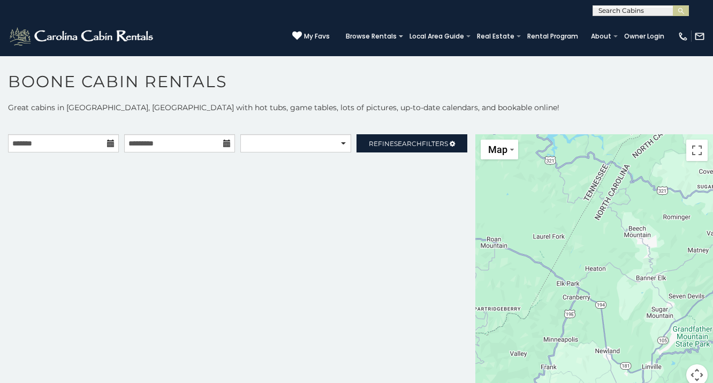
scroll to position [6, 0]
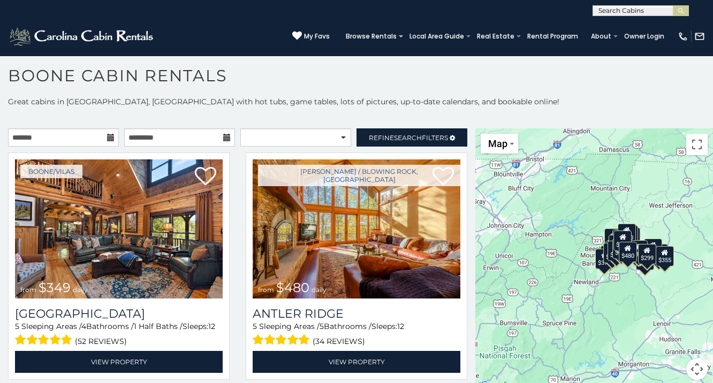
click at [111, 136] on icon at bounding box center [110, 137] width 7 height 7
click at [111, 137] on icon at bounding box center [110, 137] width 7 height 7
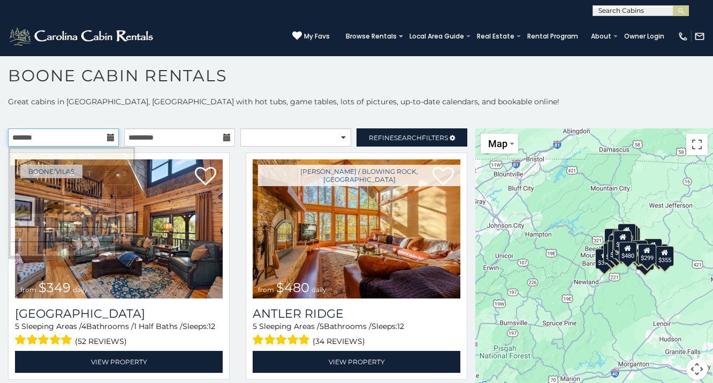
click at [67, 139] on input "text" at bounding box center [63, 138] width 111 height 18
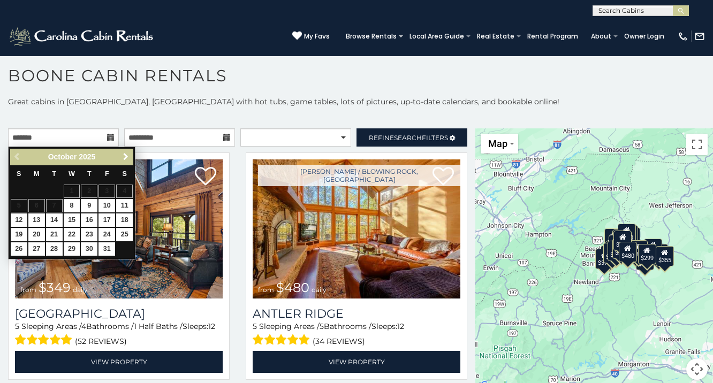
click at [126, 156] on span "Next" at bounding box center [126, 157] width 9 height 9
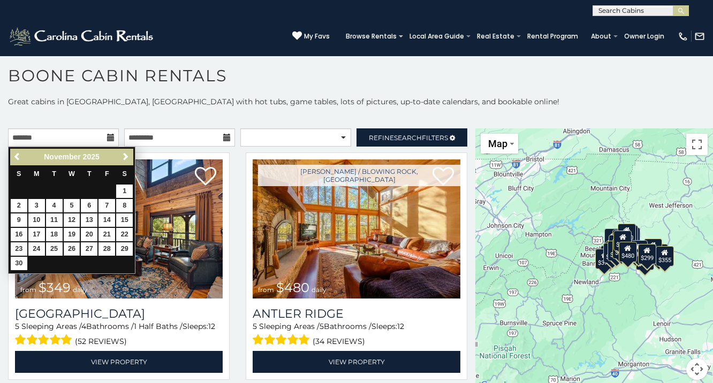
click at [71, 246] on link "26" at bounding box center [72, 249] width 17 height 13
type input "**********"
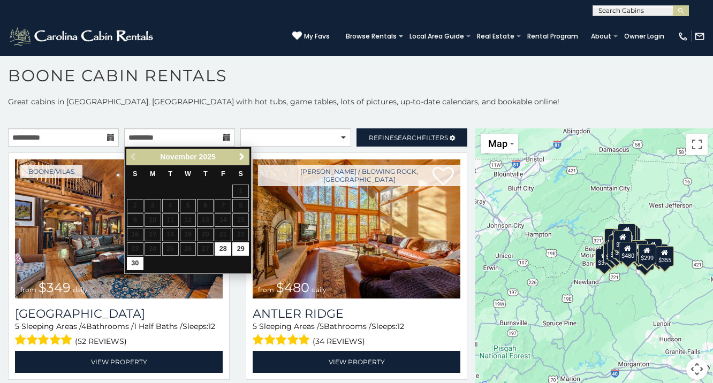
click at [189, 250] on table "S M T W T F S 1 2 3 4 5 6 7 8 9 10 11 12 13 14 15 16 17 18 19 20 21 22 23 24 25…" at bounding box center [187, 218] width 123 height 106
click at [135, 264] on link "30" at bounding box center [135, 263] width 17 height 13
type input "**********"
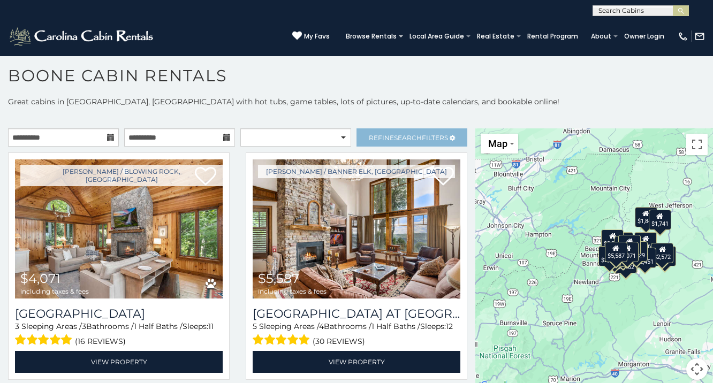
click at [398, 134] on span "Search" at bounding box center [408, 138] width 28 height 8
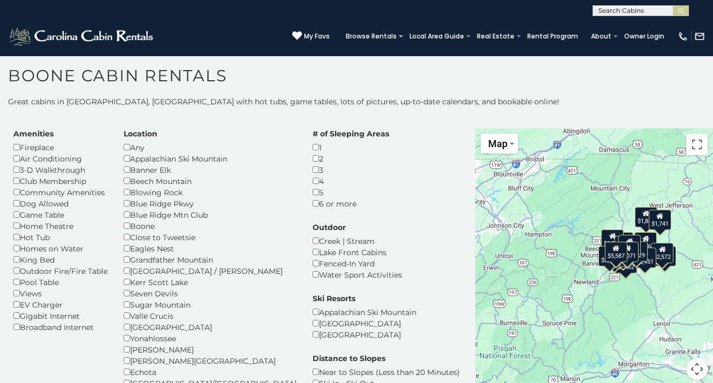
scroll to position [37, 0]
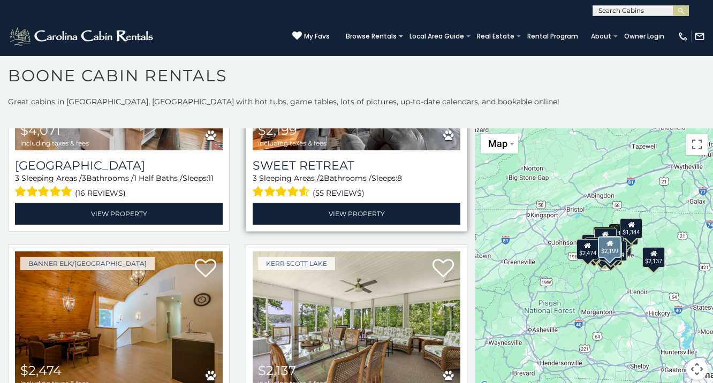
scroll to position [529, 0]
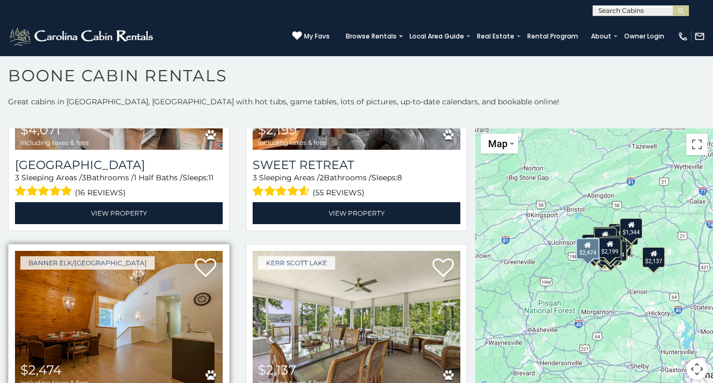
click at [95, 251] on img at bounding box center [119, 320] width 208 height 139
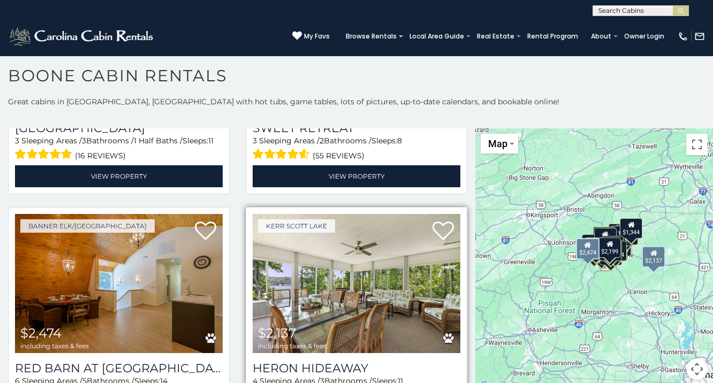
scroll to position [568, 0]
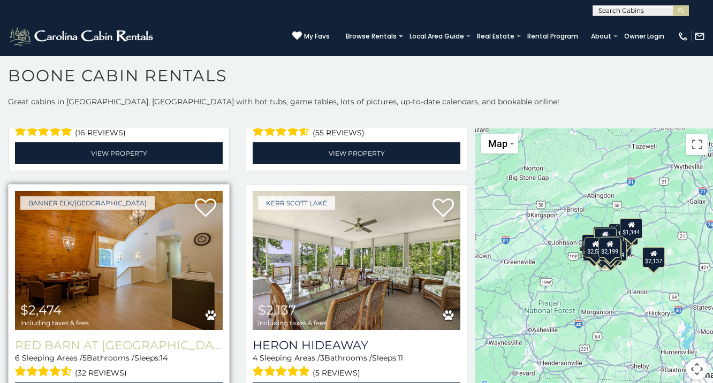
scroll to position [590, 0]
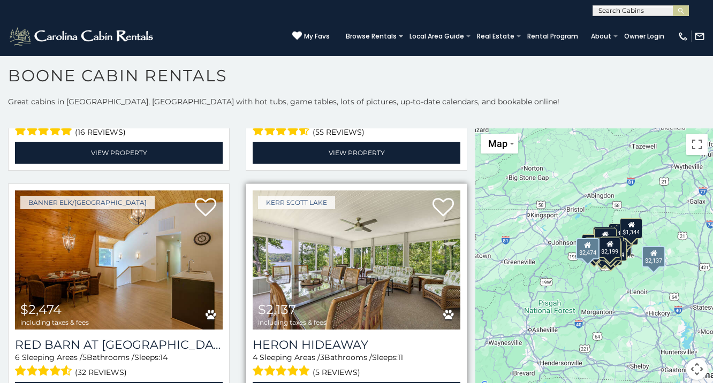
click at [382, 209] on img at bounding box center [357, 260] width 208 height 139
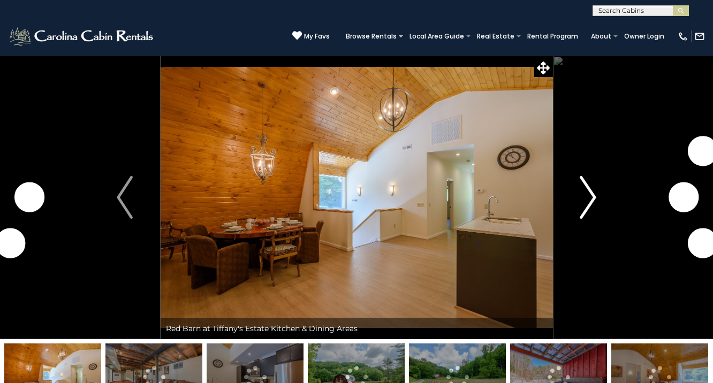
click at [582, 201] on img "Next" at bounding box center [589, 197] width 16 height 43
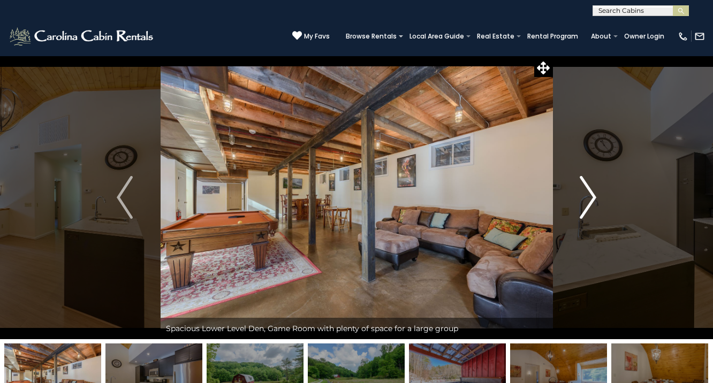
click at [582, 201] on img "Next" at bounding box center [589, 197] width 16 height 43
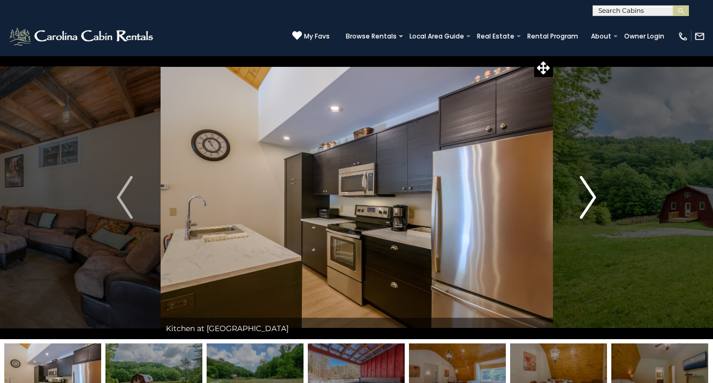
click at [582, 201] on img "Next" at bounding box center [589, 197] width 16 height 43
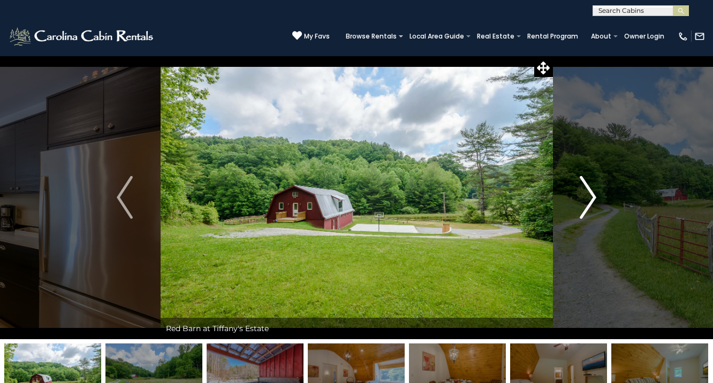
click at [582, 201] on img "Next" at bounding box center [589, 197] width 16 height 43
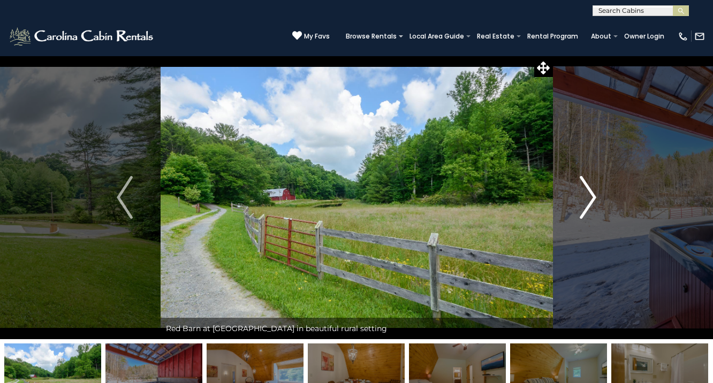
click at [582, 201] on img "Next" at bounding box center [589, 197] width 16 height 43
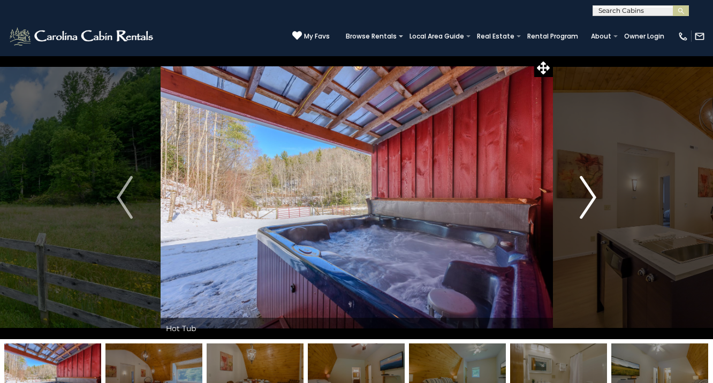
click at [582, 201] on img "Next" at bounding box center [589, 197] width 16 height 43
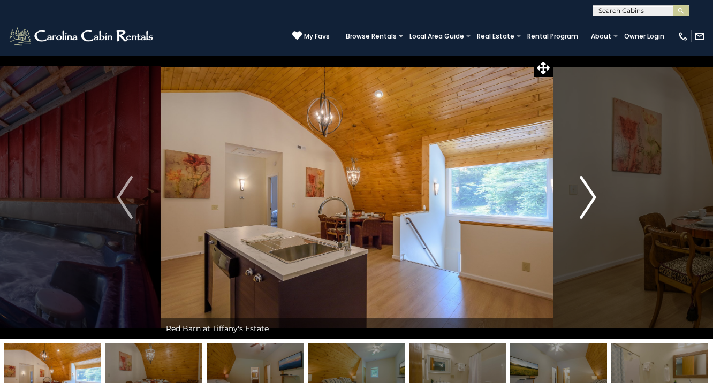
click at [579, 198] on button "Next" at bounding box center [588, 198] width 71 height 284
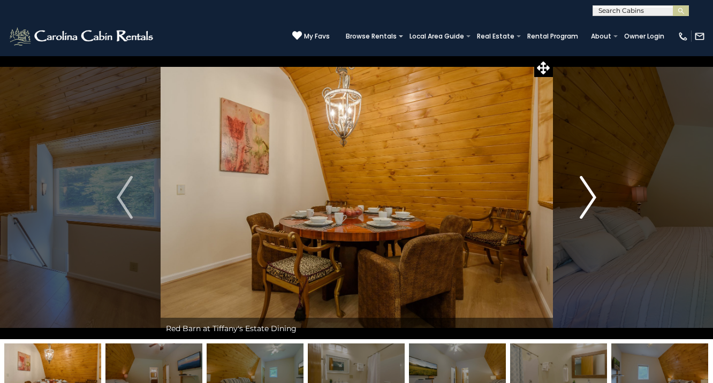
click at [578, 198] on button "Next" at bounding box center [588, 198] width 71 height 284
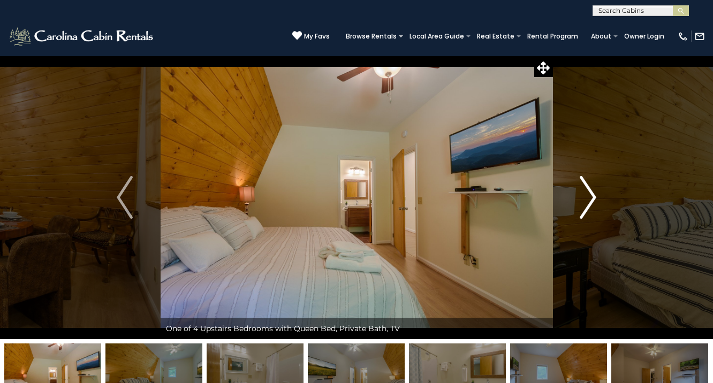
click at [578, 198] on button "Next" at bounding box center [588, 198] width 71 height 284
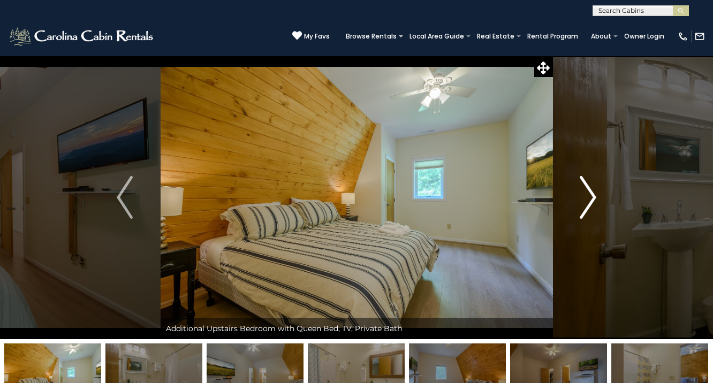
click at [578, 198] on button "Next" at bounding box center [588, 198] width 71 height 284
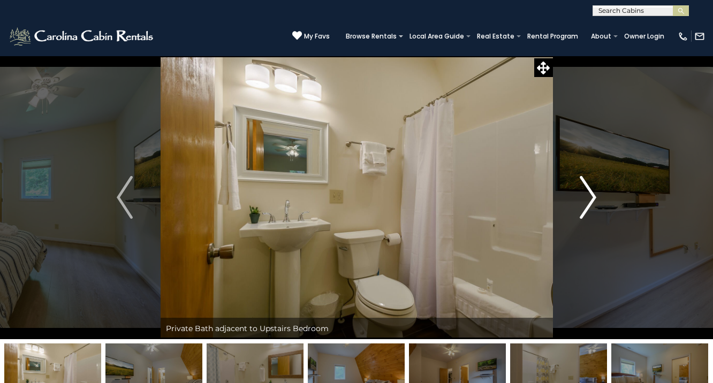
click at [578, 198] on button "Next" at bounding box center [588, 198] width 71 height 284
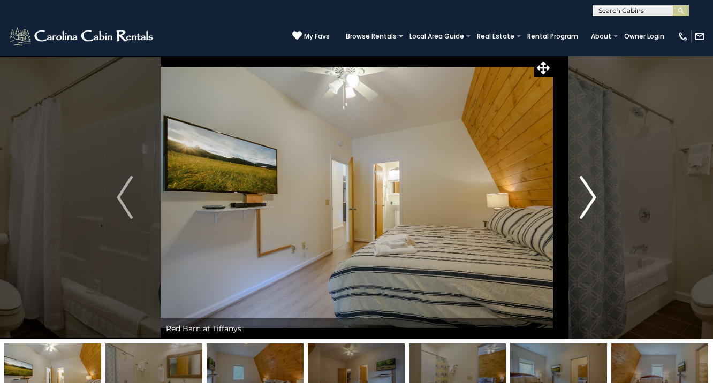
click at [578, 198] on button "Next" at bounding box center [588, 198] width 71 height 284
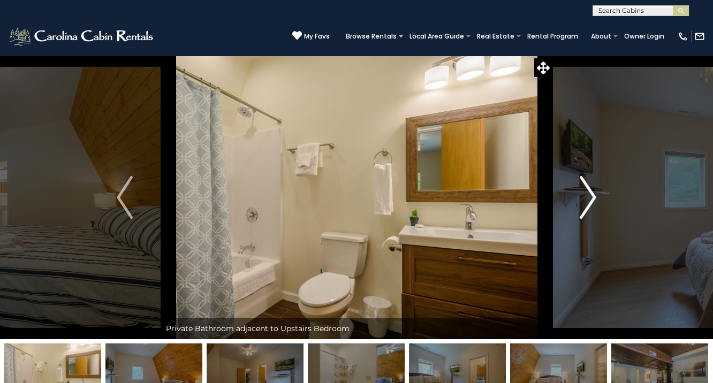
click at [578, 198] on button "Next" at bounding box center [588, 198] width 71 height 284
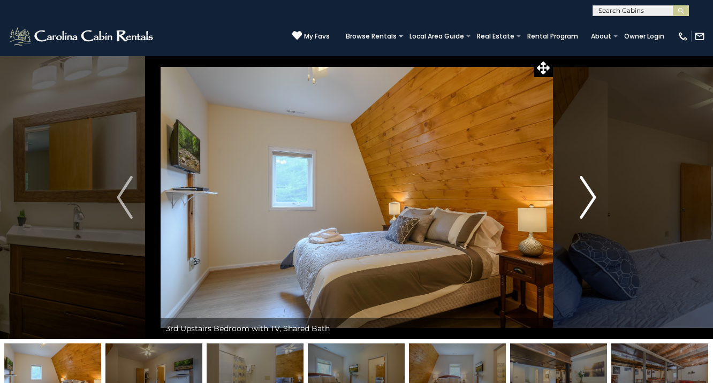
click at [578, 198] on button "Next" at bounding box center [588, 198] width 71 height 284
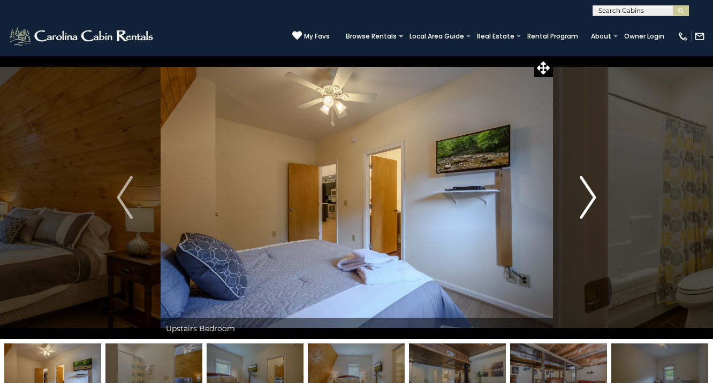
click at [578, 198] on button "Next" at bounding box center [588, 198] width 71 height 284
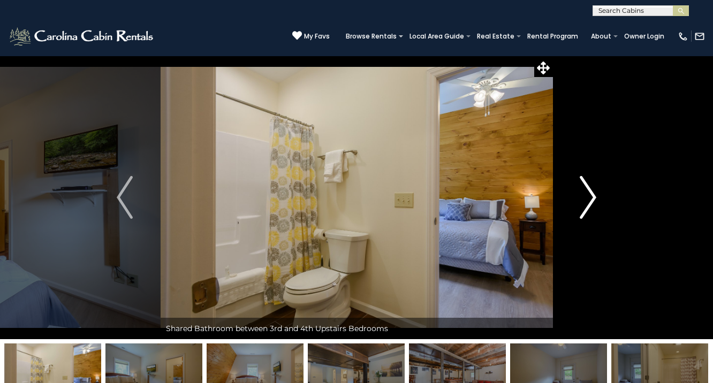
click at [578, 198] on button "Next" at bounding box center [588, 198] width 71 height 284
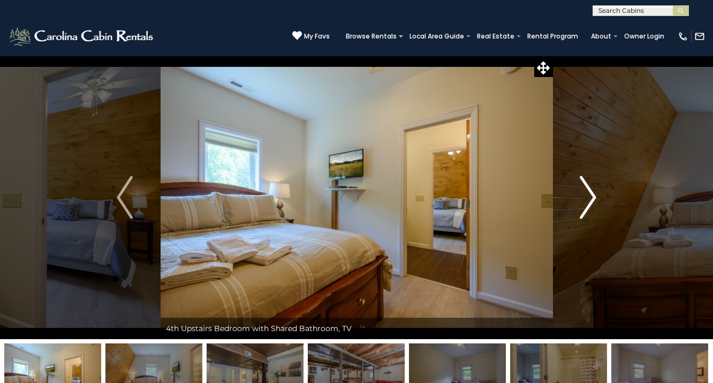
click at [578, 198] on button "Next" at bounding box center [588, 198] width 71 height 284
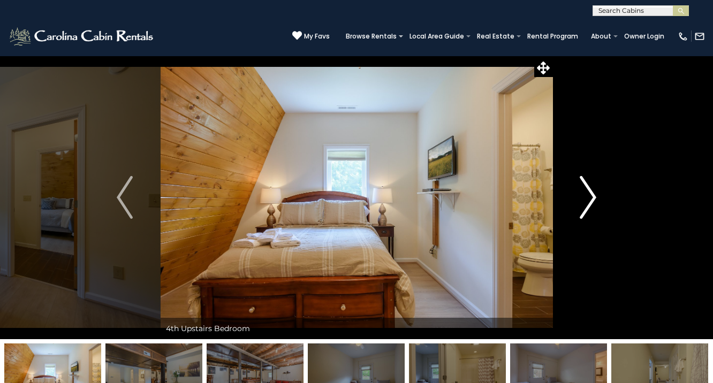
click at [578, 198] on button "Next" at bounding box center [588, 198] width 71 height 284
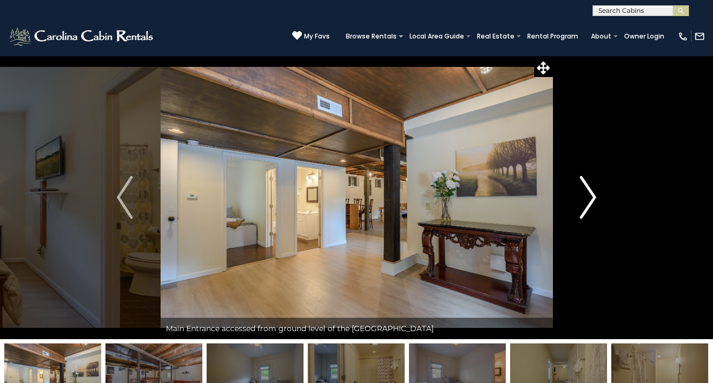
click at [578, 198] on button "Next" at bounding box center [588, 198] width 71 height 284
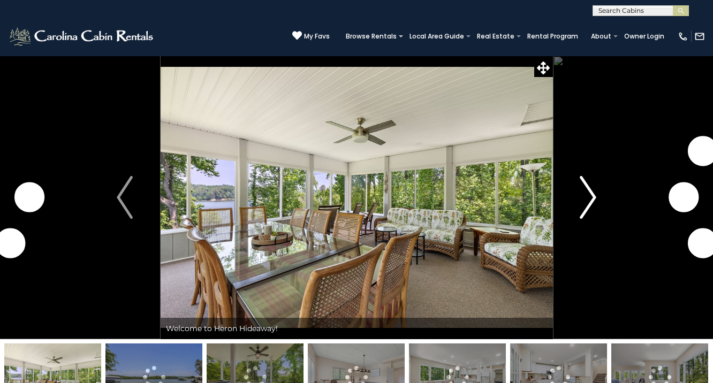
click at [593, 190] on img "Next" at bounding box center [589, 197] width 16 height 43
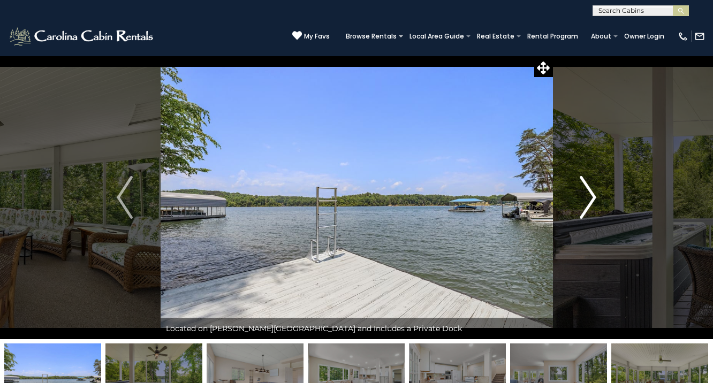
click at [590, 192] on img "Next" at bounding box center [589, 197] width 16 height 43
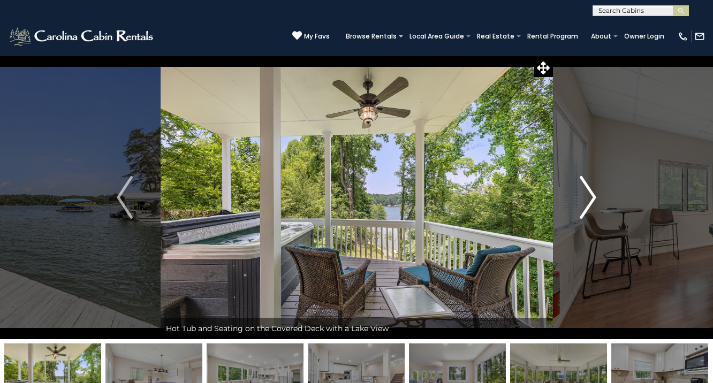
click at [590, 192] on img "Next" at bounding box center [589, 197] width 16 height 43
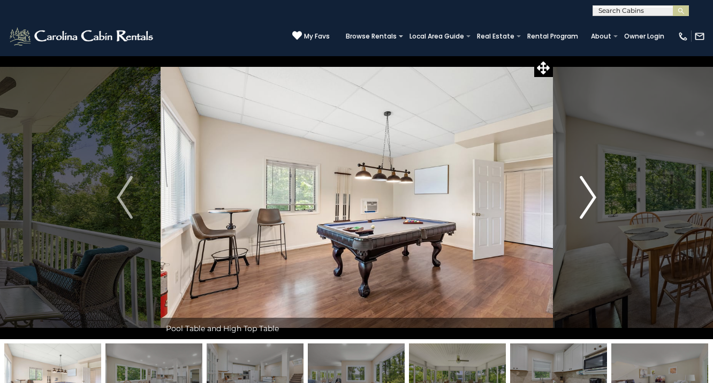
click at [590, 192] on img "Next" at bounding box center [589, 197] width 16 height 43
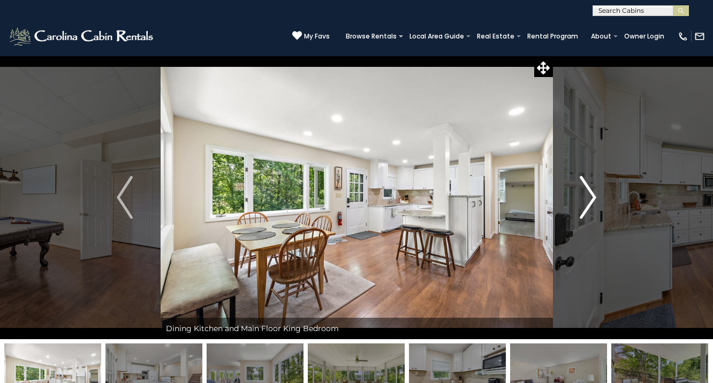
click at [590, 192] on img "Next" at bounding box center [589, 197] width 16 height 43
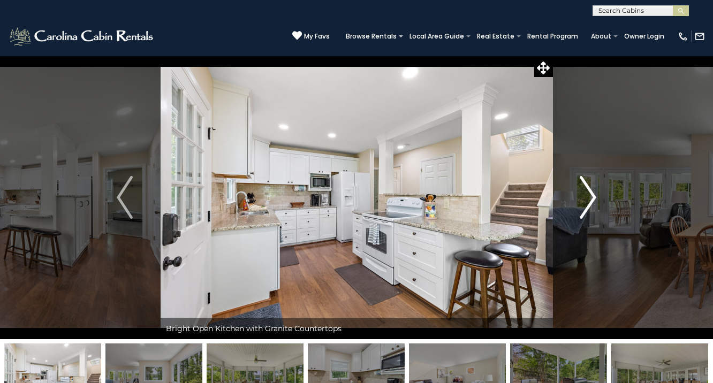
click at [590, 192] on img "Next" at bounding box center [589, 197] width 16 height 43
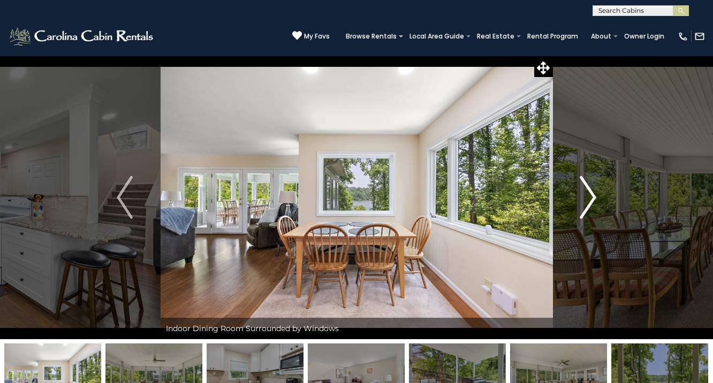
click at [590, 193] on img "Next" at bounding box center [589, 197] width 16 height 43
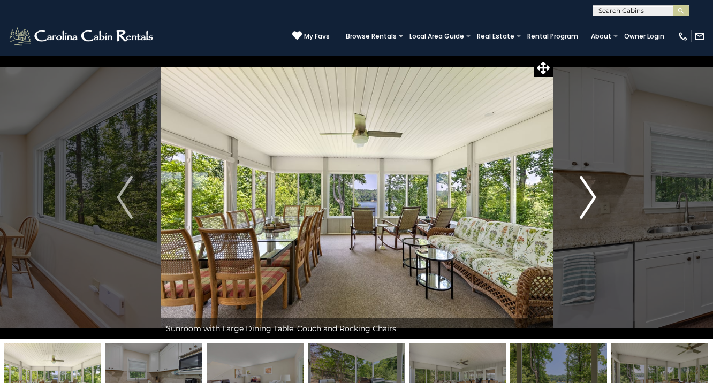
click at [590, 193] on img "Next" at bounding box center [589, 197] width 16 height 43
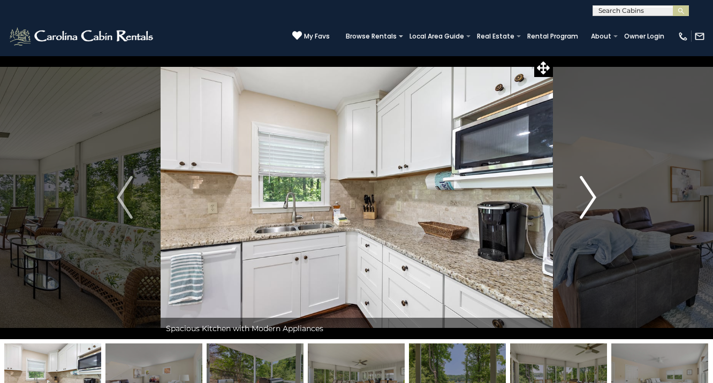
click at [590, 193] on img "Next" at bounding box center [589, 197] width 16 height 43
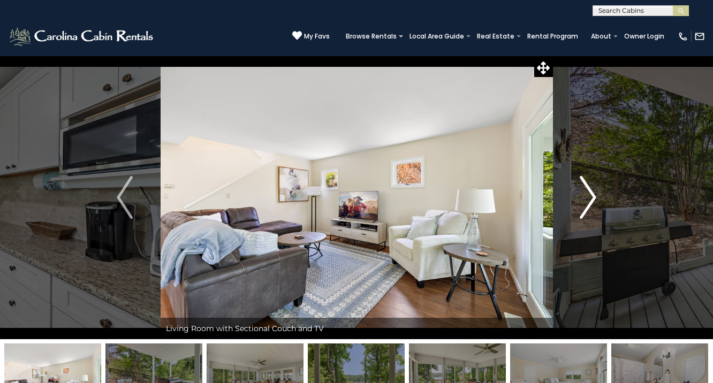
click at [590, 193] on img "Next" at bounding box center [589, 197] width 16 height 43
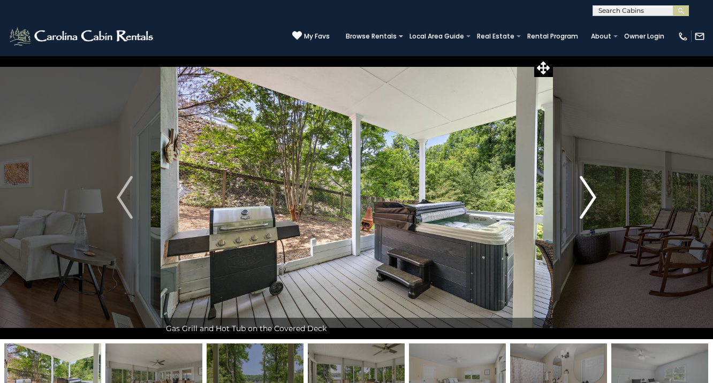
click at [590, 193] on img "Next" at bounding box center [589, 197] width 16 height 43
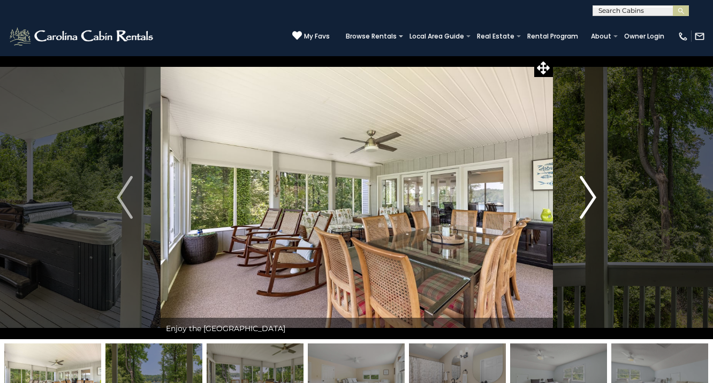
click at [590, 193] on img "Next" at bounding box center [589, 197] width 16 height 43
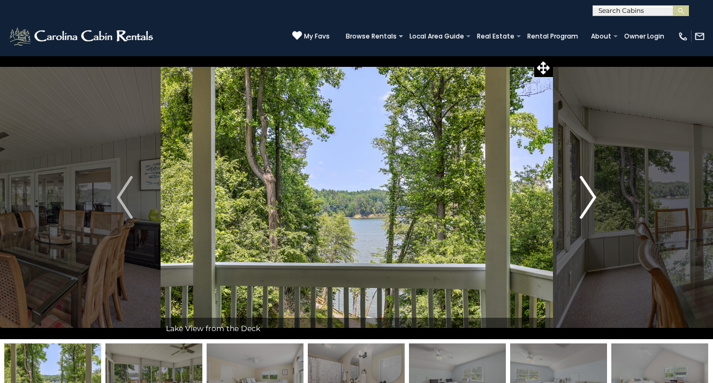
click at [590, 193] on img "Next" at bounding box center [589, 197] width 16 height 43
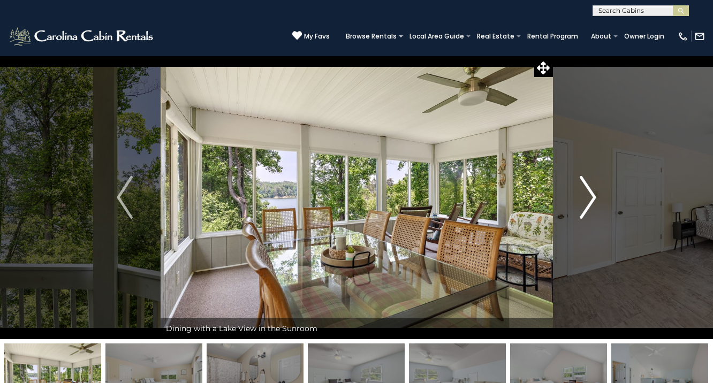
click at [590, 193] on img "Next" at bounding box center [589, 197] width 16 height 43
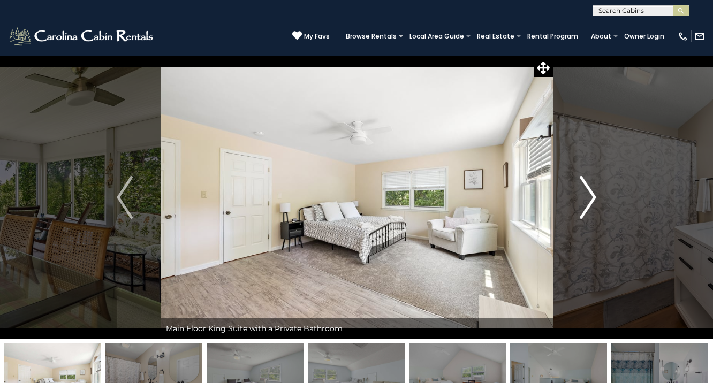
click at [590, 193] on img "Next" at bounding box center [589, 197] width 16 height 43
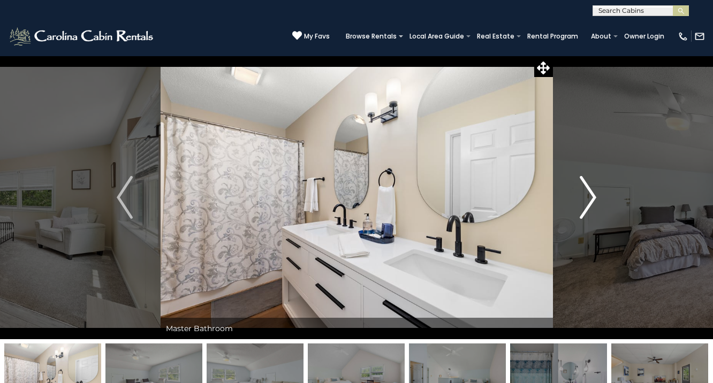
click at [590, 193] on img "Next" at bounding box center [589, 197] width 16 height 43
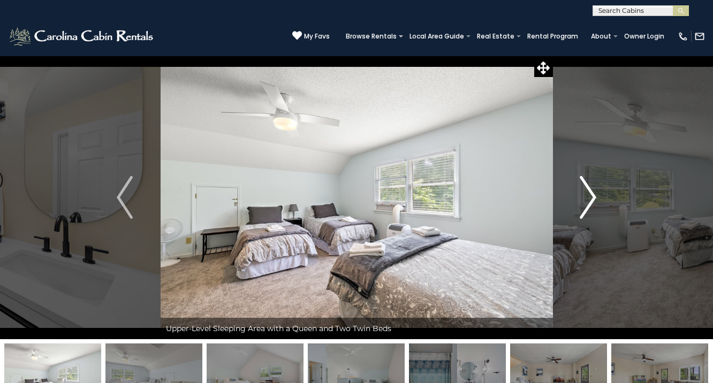
click at [590, 193] on img "Next" at bounding box center [589, 197] width 16 height 43
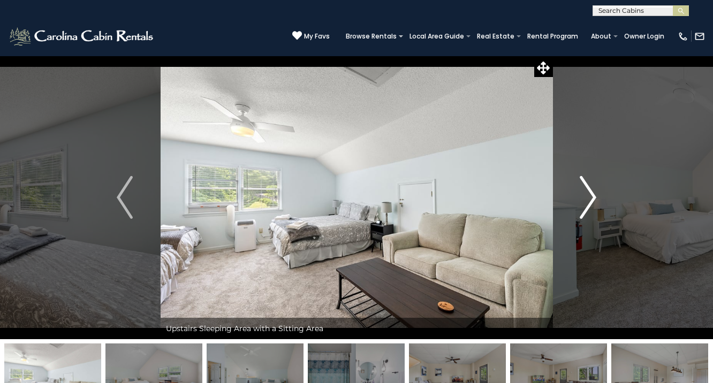
click at [590, 193] on img "Next" at bounding box center [589, 197] width 16 height 43
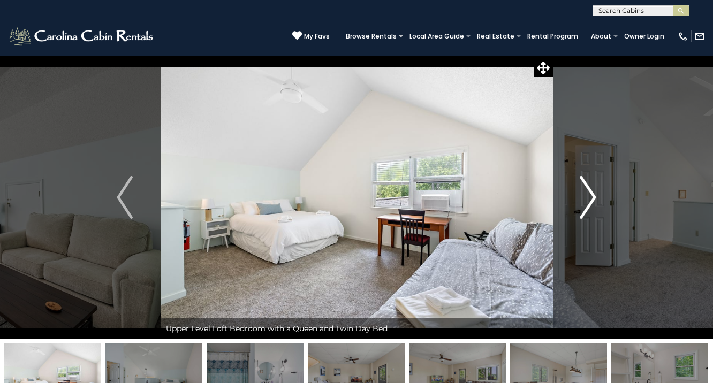
click at [590, 193] on img "Next" at bounding box center [589, 197] width 16 height 43
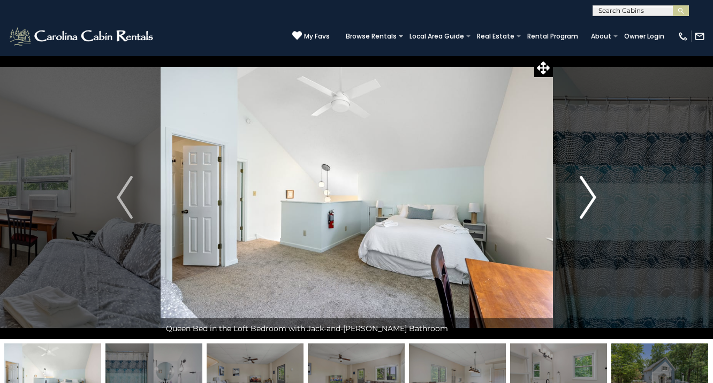
click at [590, 192] on img "Next" at bounding box center [589, 197] width 16 height 43
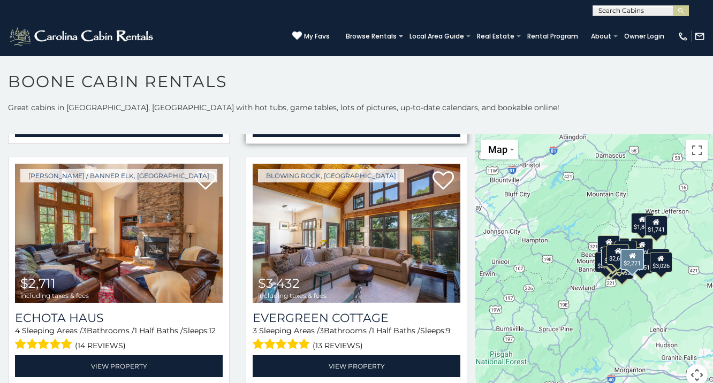
scroll to position [741, 0]
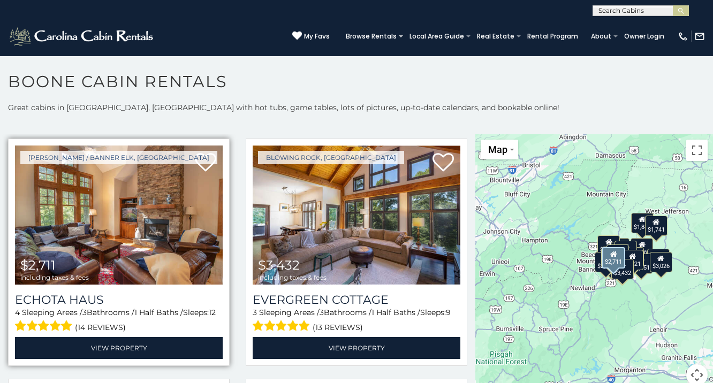
click at [119, 261] on img at bounding box center [119, 215] width 208 height 139
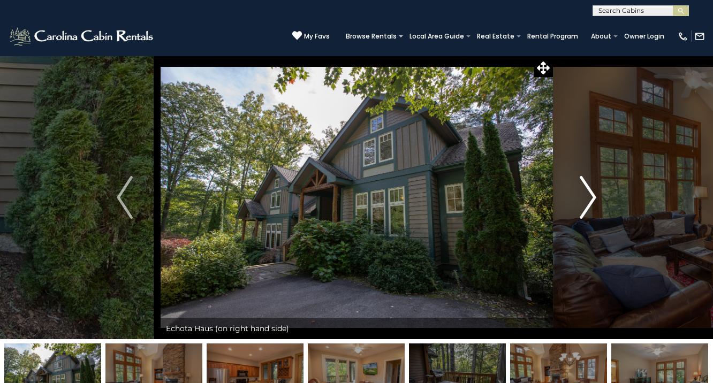
click at [583, 195] on img "Next" at bounding box center [589, 197] width 16 height 43
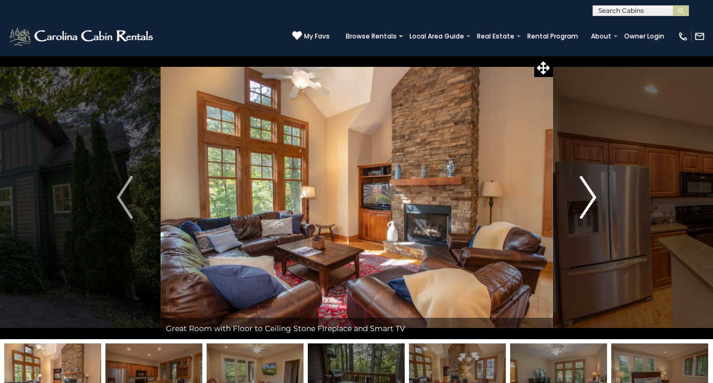
click at [583, 195] on img "Next" at bounding box center [589, 197] width 16 height 43
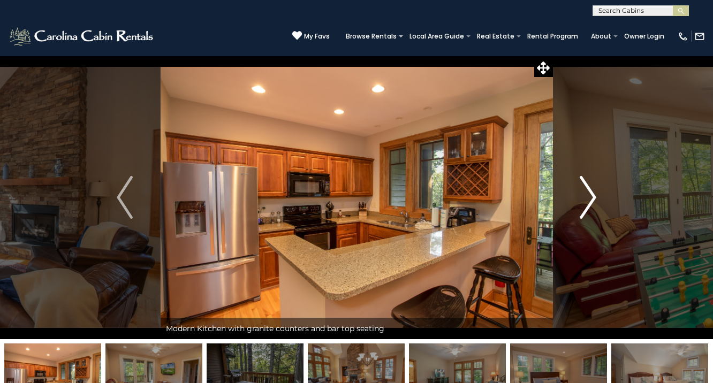
click at [583, 195] on img "Next" at bounding box center [589, 197] width 16 height 43
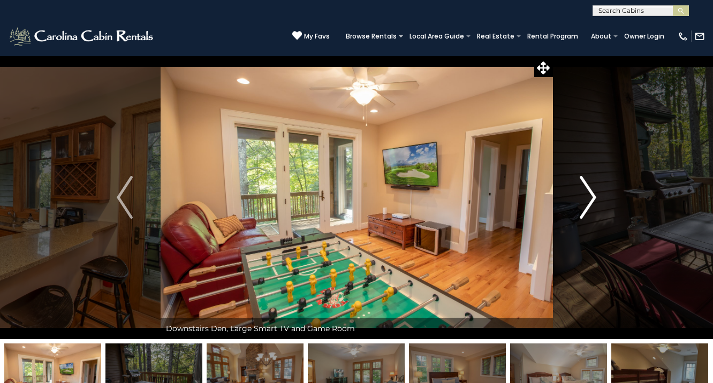
click at [583, 195] on img "Next" at bounding box center [589, 197] width 16 height 43
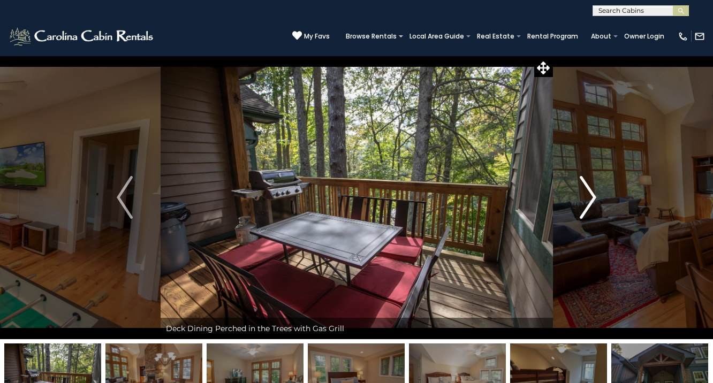
click at [584, 195] on img "Next" at bounding box center [589, 197] width 16 height 43
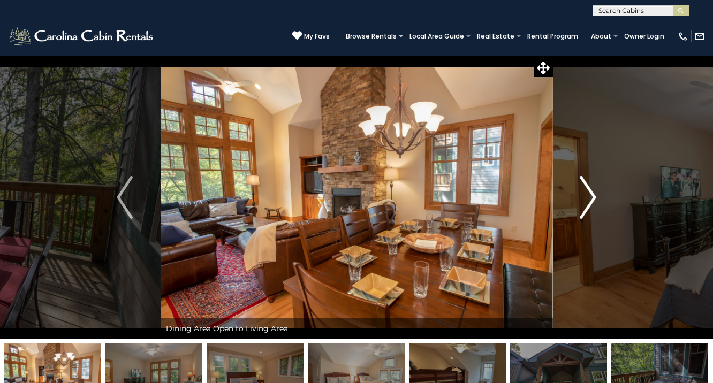
click at [584, 195] on img "Next" at bounding box center [589, 197] width 16 height 43
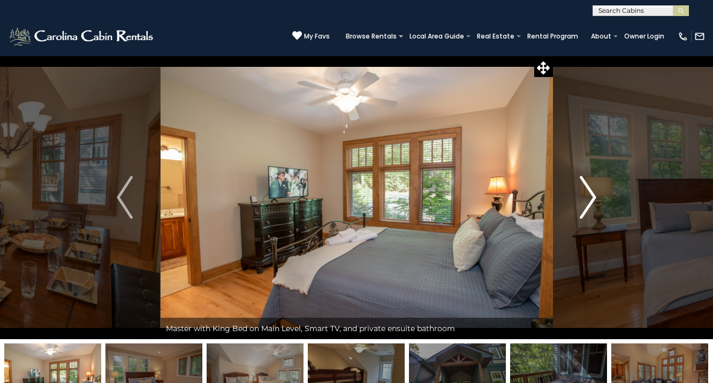
click at [584, 195] on img "Next" at bounding box center [589, 197] width 16 height 43
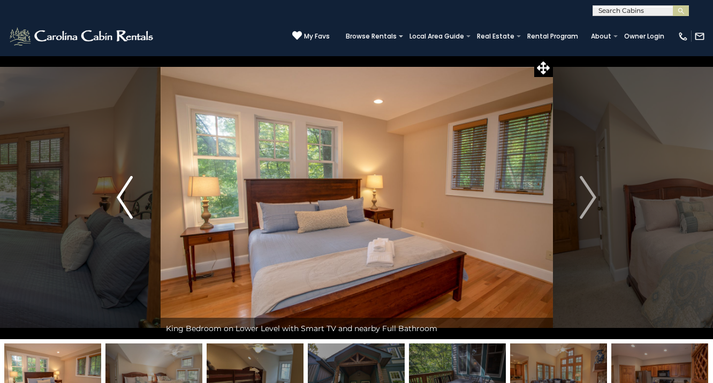
click at [130, 200] on img "Previous" at bounding box center [125, 197] width 16 height 43
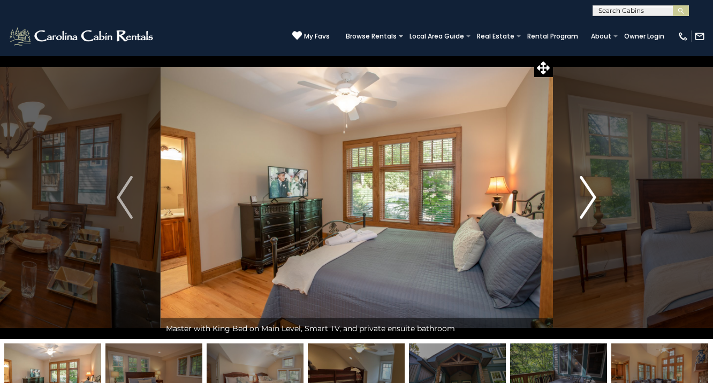
click at [588, 193] on img "Next" at bounding box center [589, 197] width 16 height 43
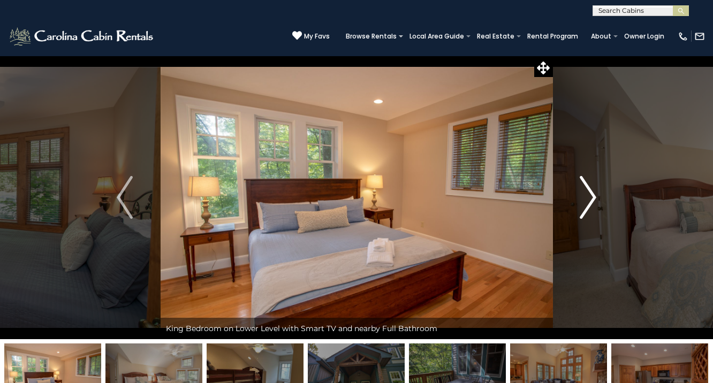
click at [588, 193] on img "Next" at bounding box center [589, 197] width 16 height 43
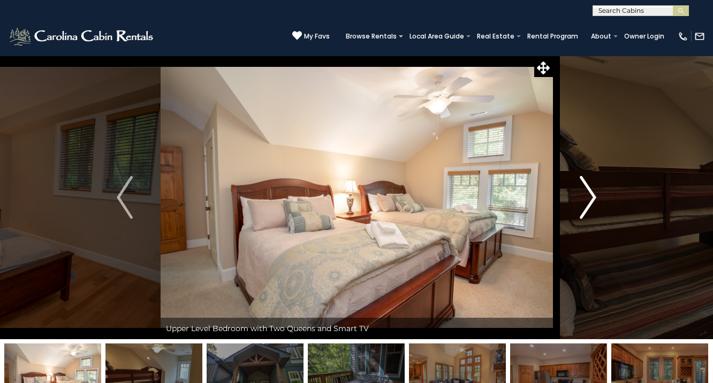
click at [588, 193] on img "Next" at bounding box center [589, 197] width 16 height 43
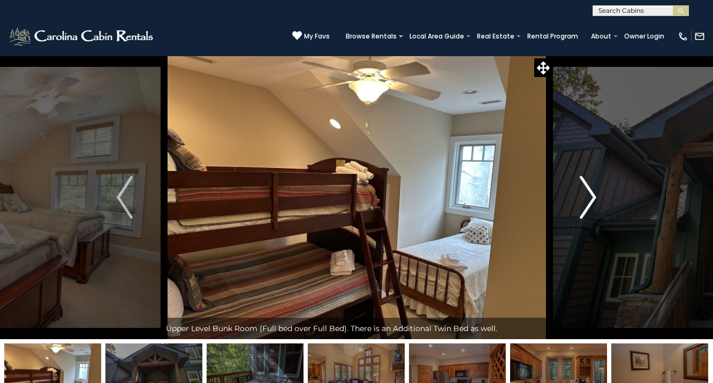
click at [588, 193] on img "Next" at bounding box center [589, 197] width 16 height 43
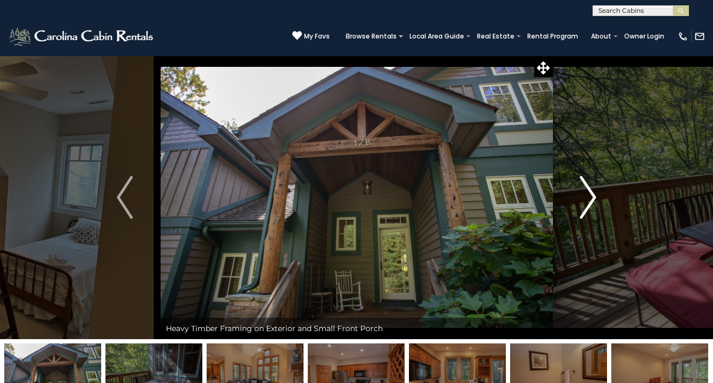
click at [588, 193] on img "Next" at bounding box center [589, 197] width 16 height 43
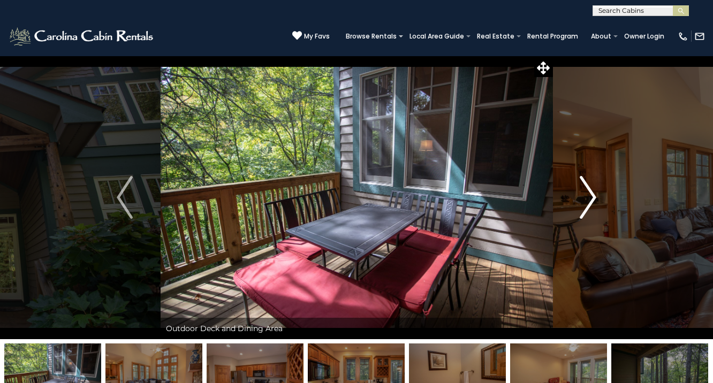
click at [588, 193] on img "Next" at bounding box center [589, 197] width 16 height 43
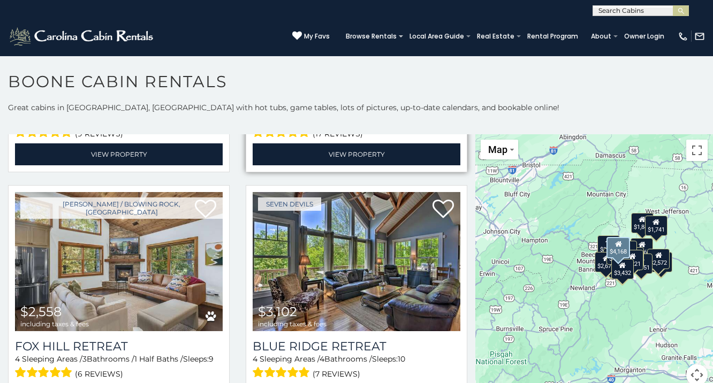
scroll to position [1194, 0]
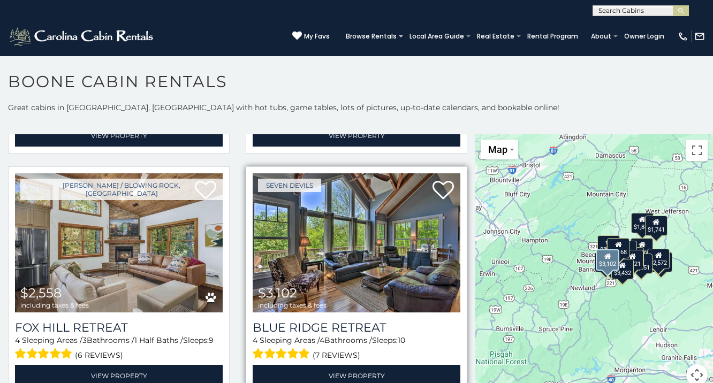
click at [378, 246] on img at bounding box center [357, 243] width 208 height 139
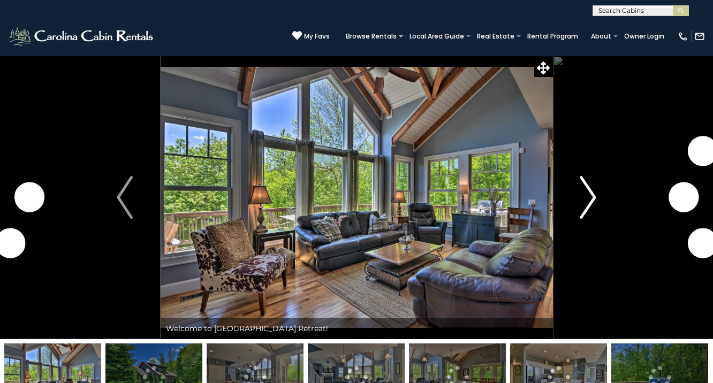
click at [592, 205] on img "Next" at bounding box center [589, 197] width 16 height 43
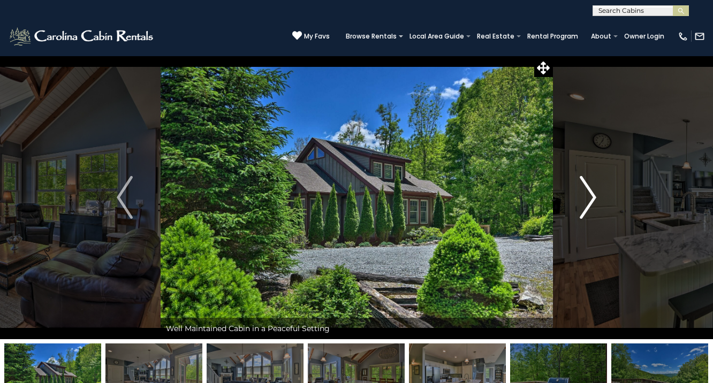
click at [592, 205] on img "Next" at bounding box center [589, 197] width 16 height 43
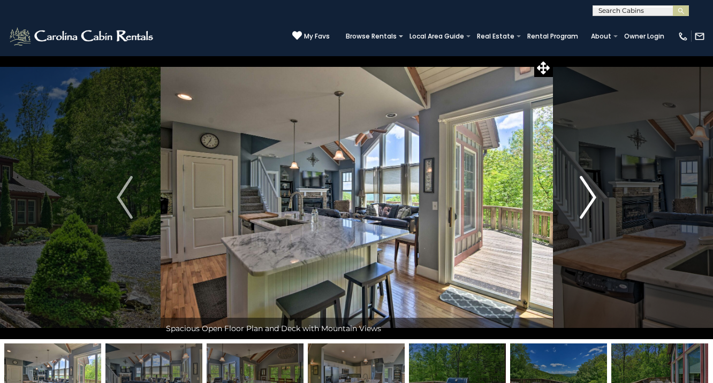
click at [592, 206] on img "Next" at bounding box center [589, 197] width 16 height 43
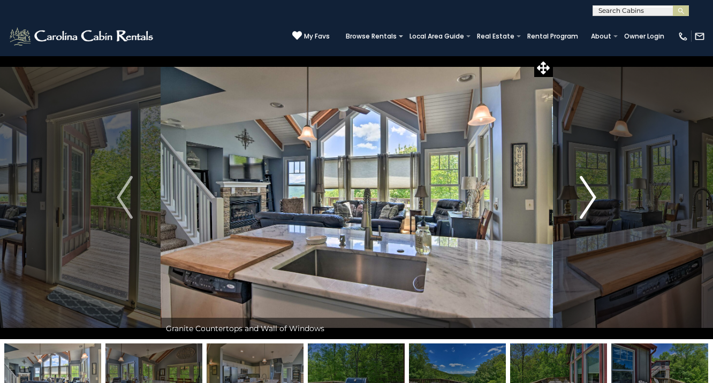
click at [592, 206] on img "Next" at bounding box center [589, 197] width 16 height 43
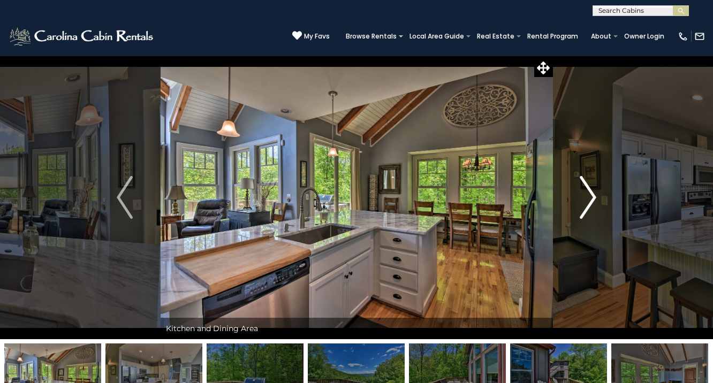
click at [590, 211] on img "Next" at bounding box center [589, 197] width 16 height 43
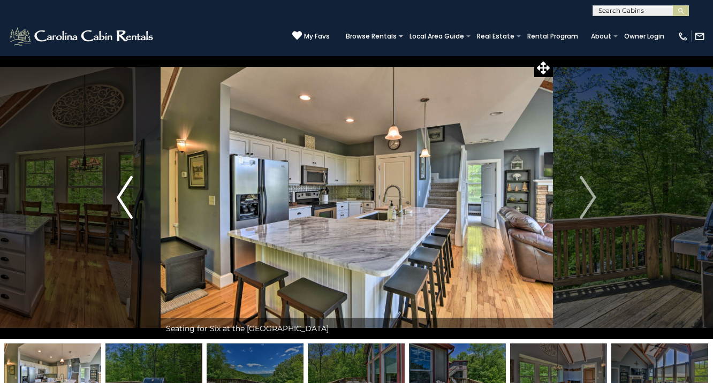
click at [137, 200] on button "Previous" at bounding box center [124, 198] width 71 height 284
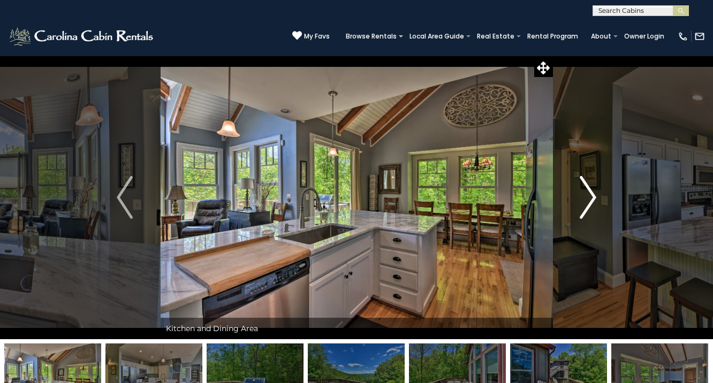
click at [588, 202] on img "Next" at bounding box center [589, 197] width 16 height 43
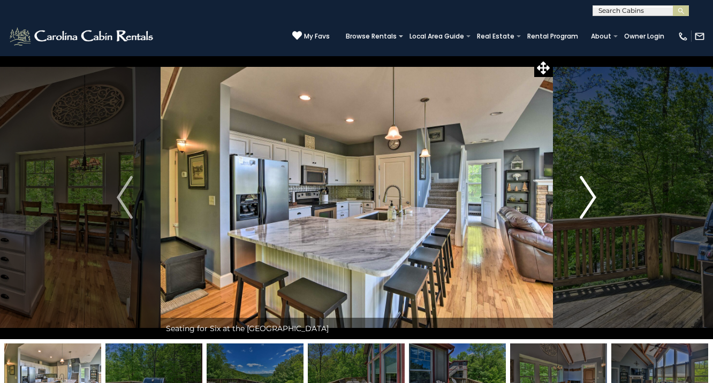
click at [588, 202] on img "Next" at bounding box center [589, 197] width 16 height 43
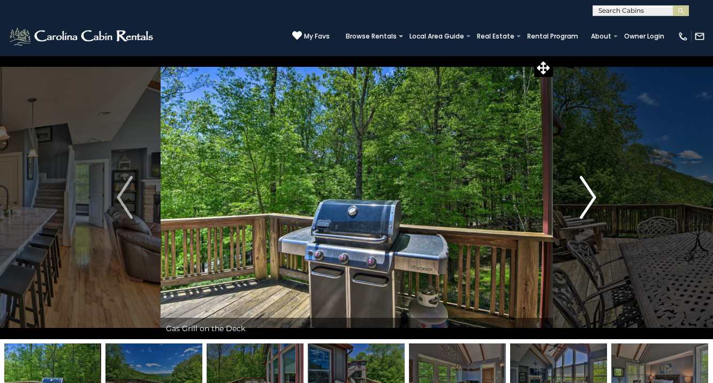
click at [588, 202] on img "Next" at bounding box center [589, 197] width 16 height 43
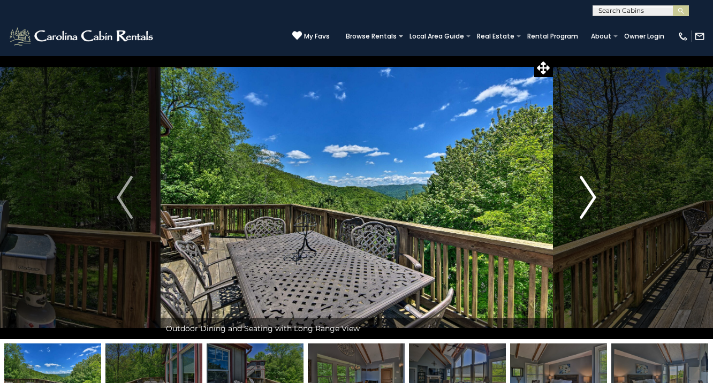
click at [588, 202] on img "Next" at bounding box center [589, 197] width 16 height 43
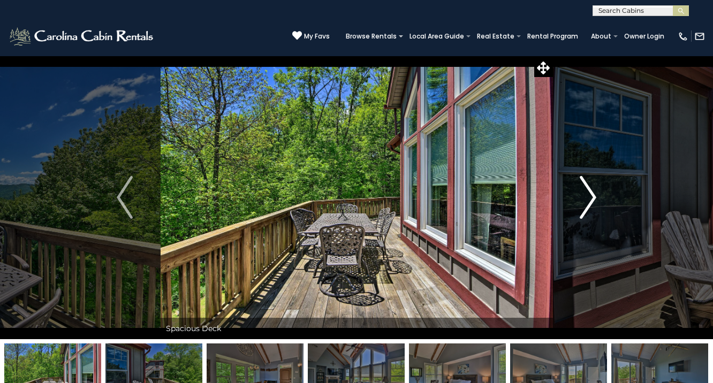
click at [588, 202] on img "Next" at bounding box center [589, 197] width 16 height 43
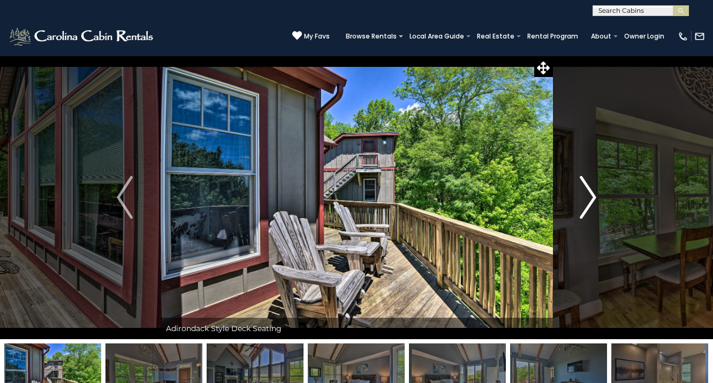
click at [588, 202] on img "Next" at bounding box center [589, 197] width 16 height 43
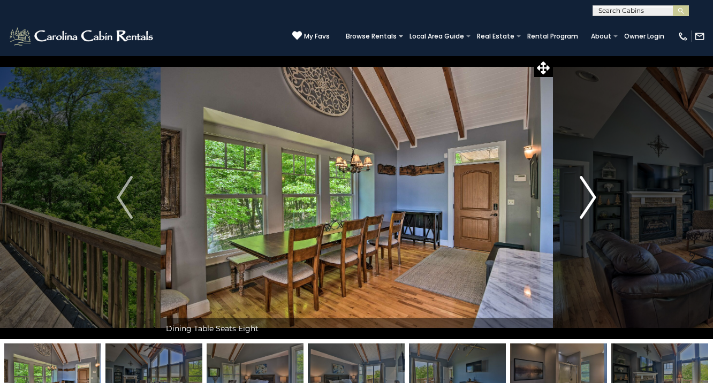
click at [588, 202] on img "Next" at bounding box center [589, 197] width 16 height 43
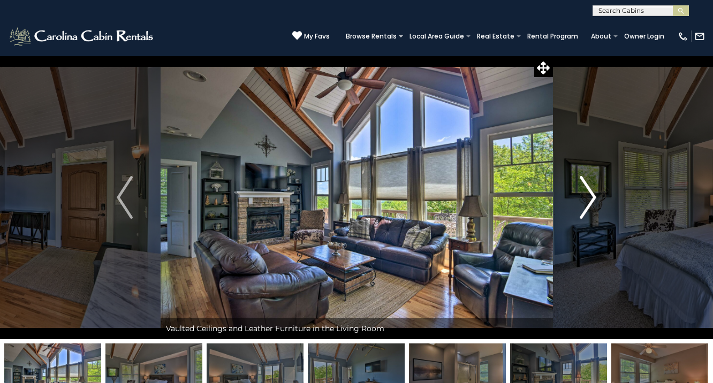
click at [588, 202] on img "Next" at bounding box center [589, 197] width 16 height 43
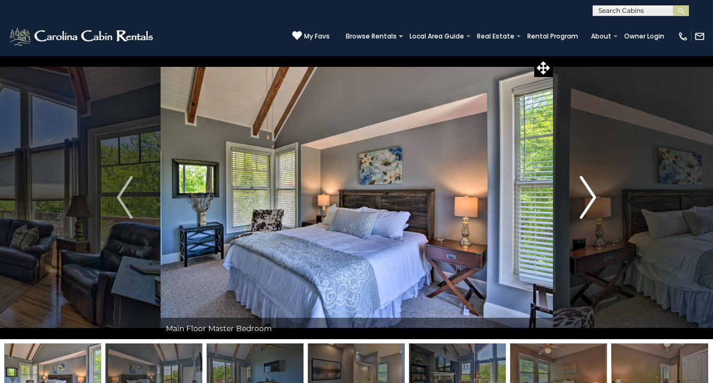
click at [588, 202] on img "Next" at bounding box center [589, 197] width 16 height 43
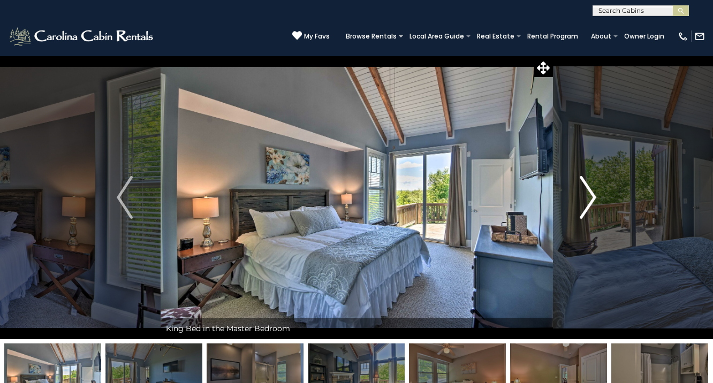
click at [588, 202] on img "Next" at bounding box center [589, 197] width 16 height 43
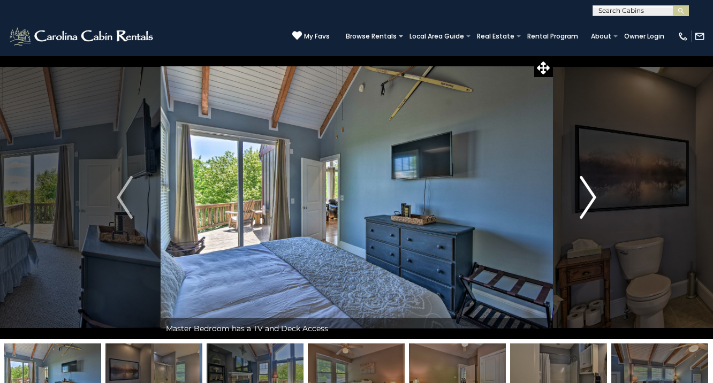
click at [588, 202] on img "Next" at bounding box center [589, 197] width 16 height 43
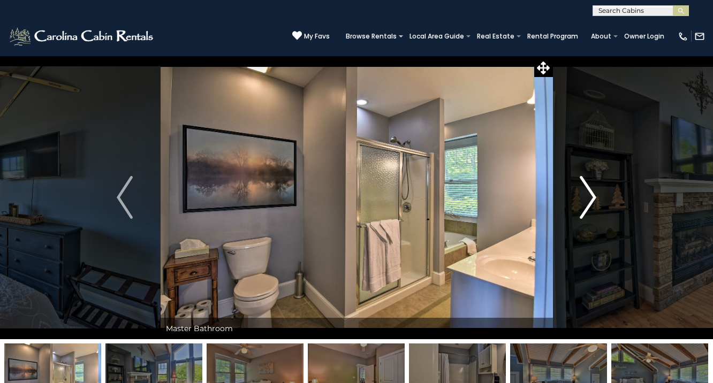
click at [588, 202] on img "Next" at bounding box center [589, 197] width 16 height 43
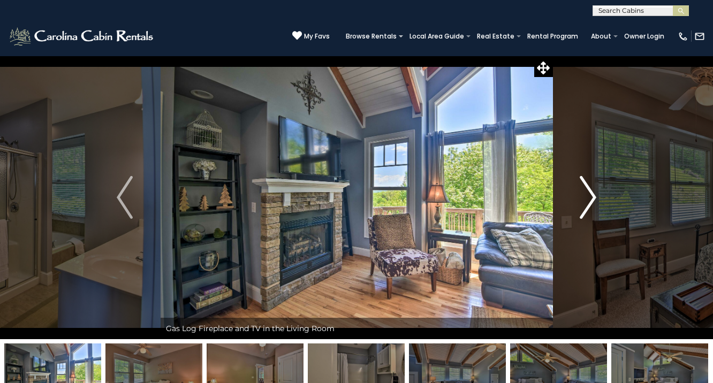
click at [588, 202] on img "Next" at bounding box center [589, 197] width 16 height 43
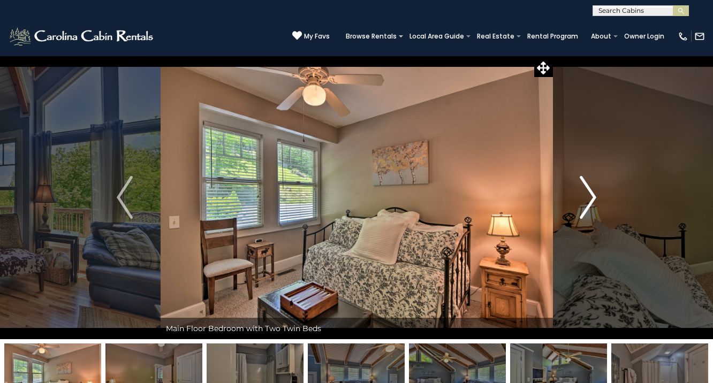
click at [588, 202] on img "Next" at bounding box center [589, 197] width 16 height 43
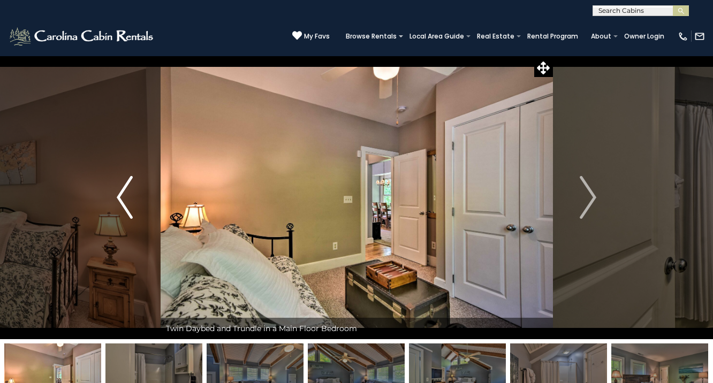
click at [124, 197] on img "Previous" at bounding box center [125, 197] width 16 height 43
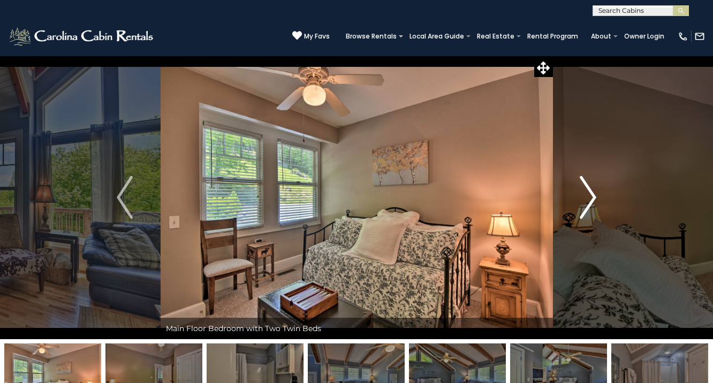
click at [572, 208] on button "Next" at bounding box center [588, 198] width 71 height 284
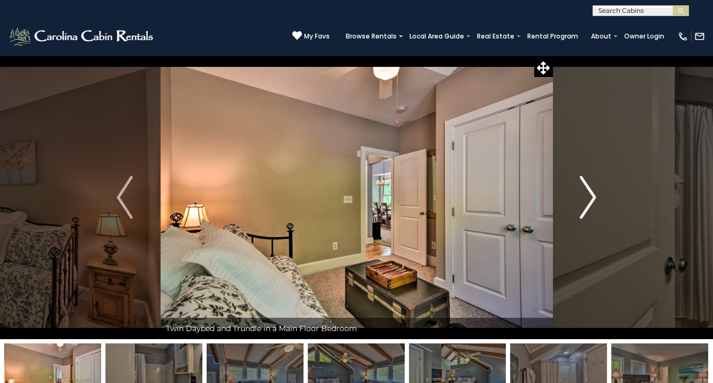
click at [579, 208] on button "Next" at bounding box center [588, 198] width 71 height 284
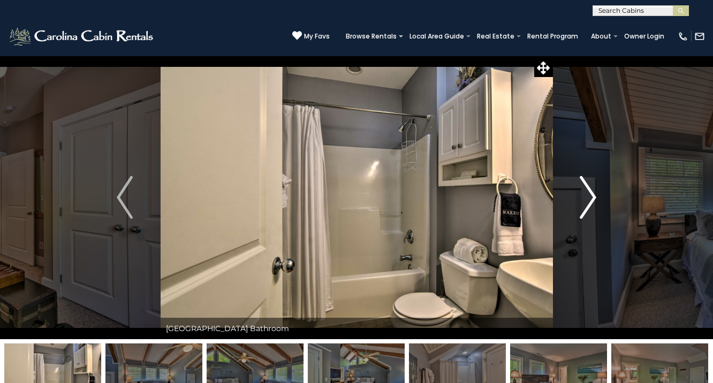
click at [579, 208] on button "Next" at bounding box center [588, 198] width 71 height 284
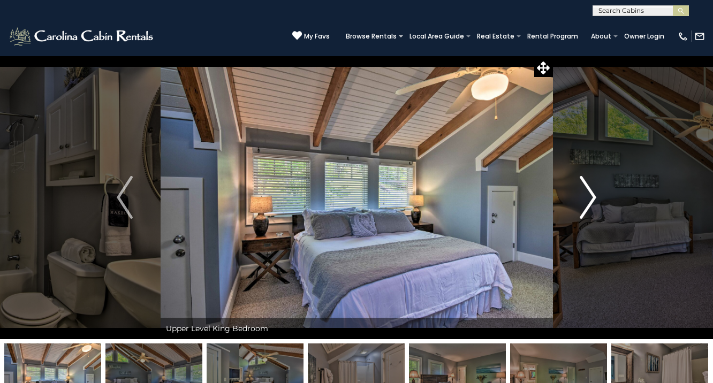
click at [579, 208] on button "Next" at bounding box center [588, 198] width 71 height 284
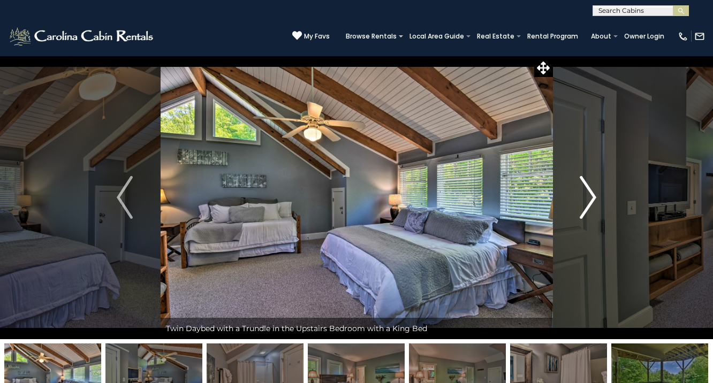
click at [579, 208] on button "Next" at bounding box center [588, 198] width 71 height 284
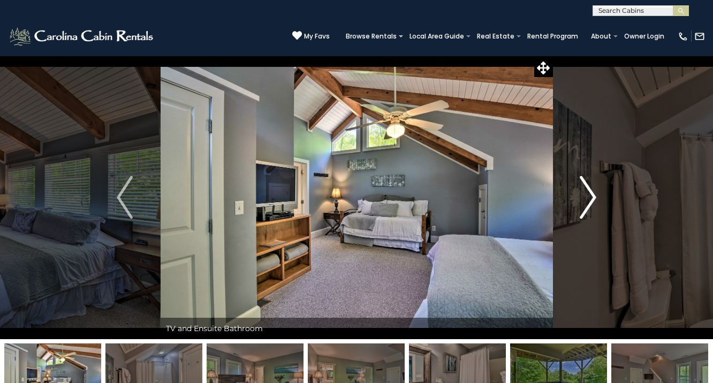
click at [579, 208] on button "Next" at bounding box center [588, 198] width 71 height 284
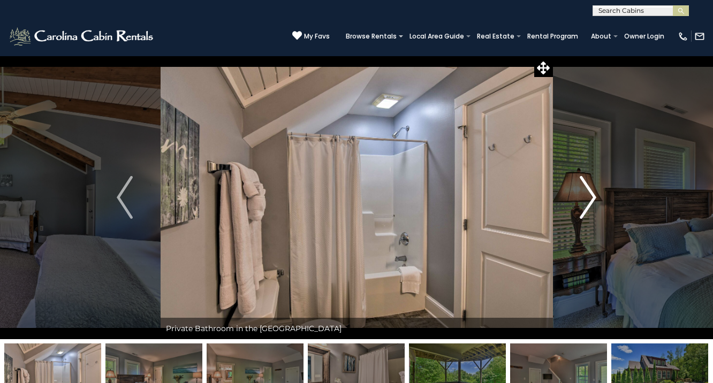
click at [579, 208] on button "Next" at bounding box center [588, 198] width 71 height 284
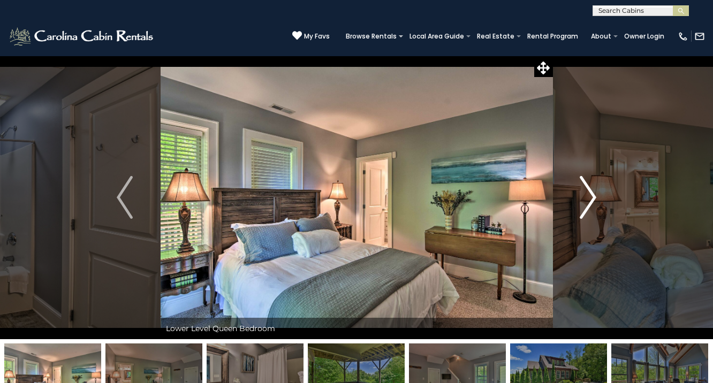
click at [579, 208] on button "Next" at bounding box center [588, 198] width 71 height 284
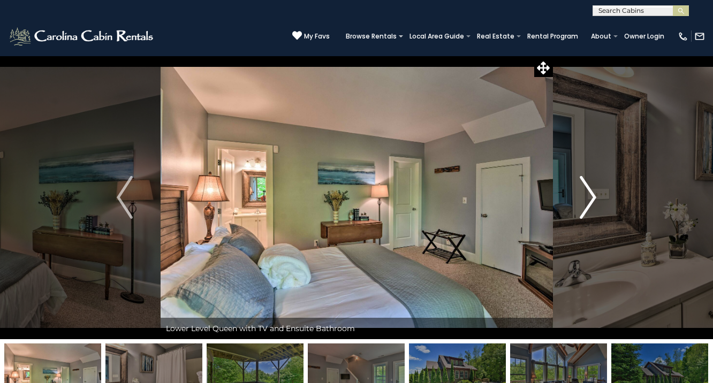
click at [579, 208] on button "Next" at bounding box center [588, 198] width 71 height 284
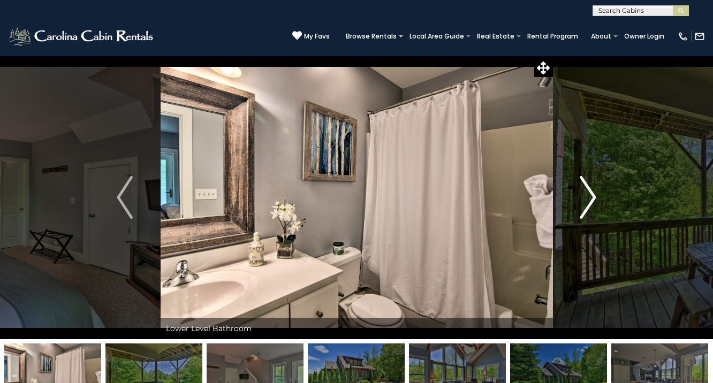
click at [579, 208] on button "Next" at bounding box center [588, 198] width 71 height 284
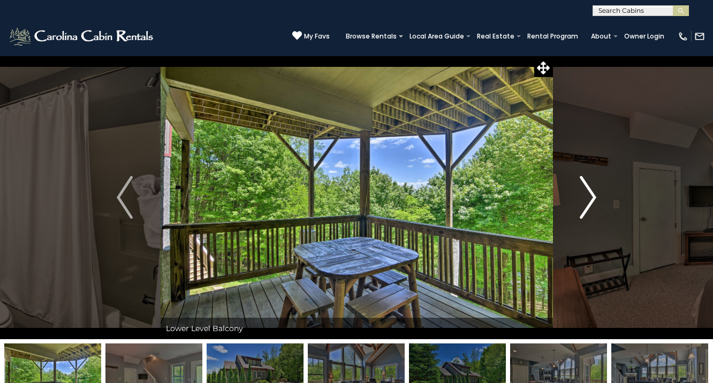
click at [579, 208] on button "Next" at bounding box center [588, 198] width 71 height 284
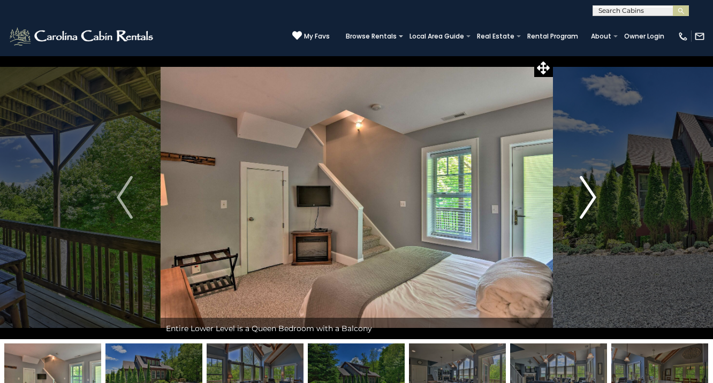
click at [588, 197] on img "Next" at bounding box center [589, 197] width 16 height 43
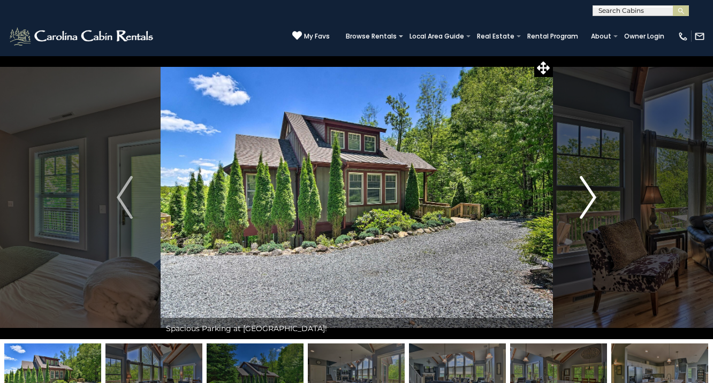
click at [588, 197] on img "Next" at bounding box center [589, 197] width 16 height 43
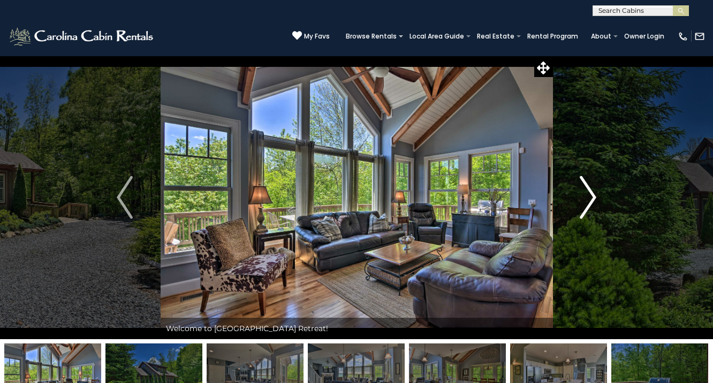
click at [588, 197] on img "Next" at bounding box center [589, 197] width 16 height 43
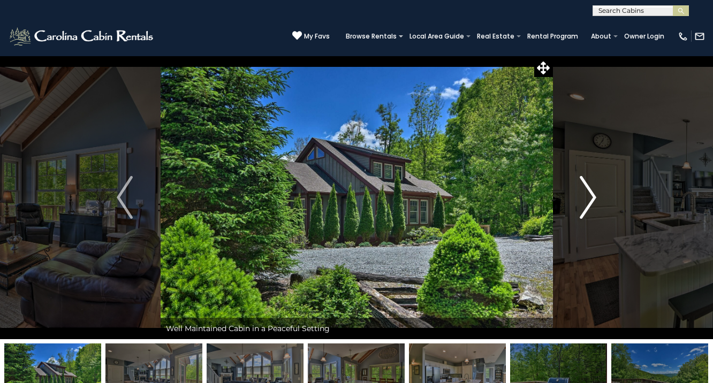
click at [588, 197] on img "Next" at bounding box center [589, 197] width 16 height 43
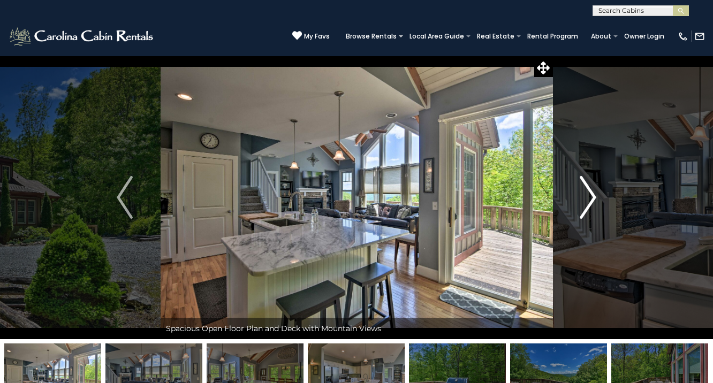
click at [588, 197] on img "Next" at bounding box center [589, 197] width 16 height 43
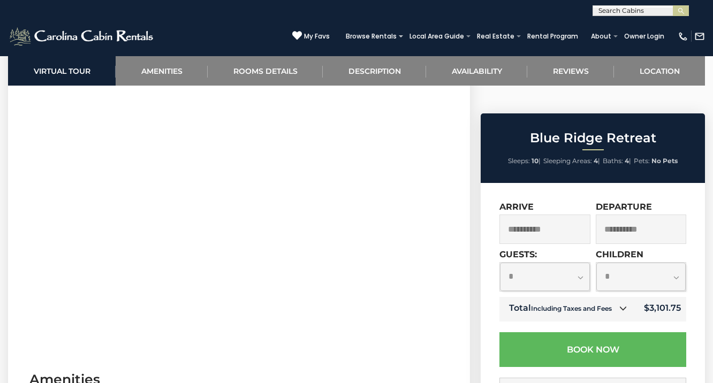
scroll to position [492, 0]
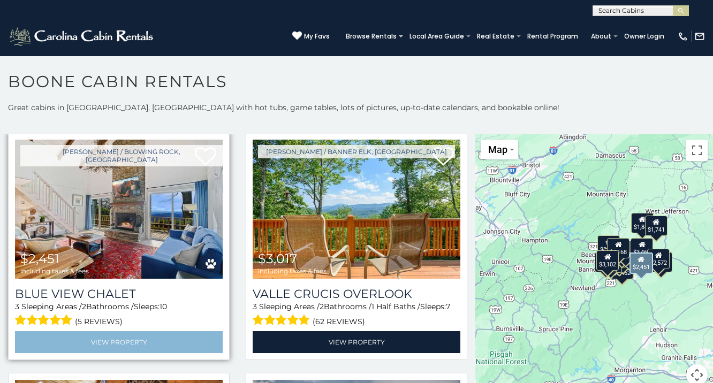
scroll to position [1733, 0]
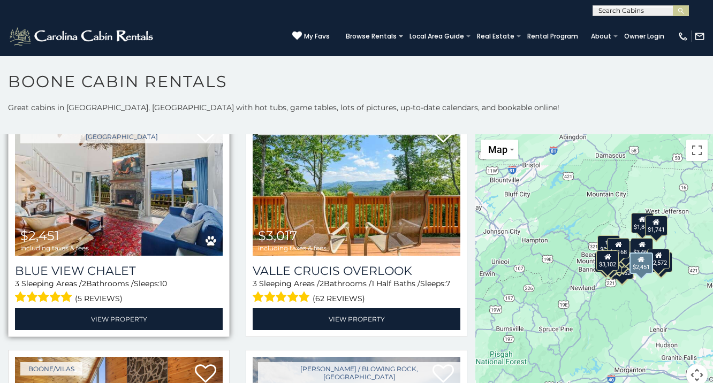
click at [149, 219] on img at bounding box center [119, 186] width 208 height 139
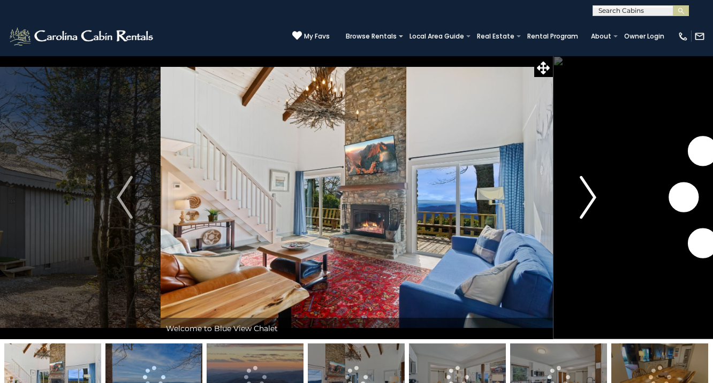
click at [585, 186] on img "Next" at bounding box center [589, 197] width 16 height 43
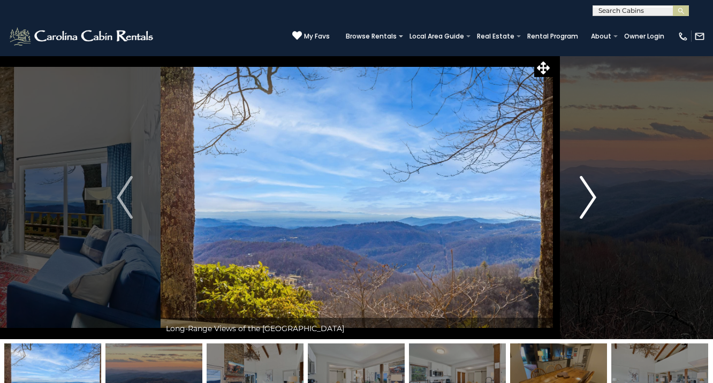
click at [586, 187] on img "Next" at bounding box center [589, 197] width 16 height 43
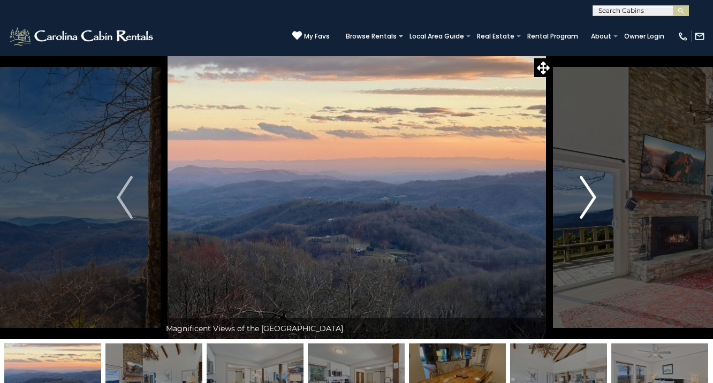
click at [586, 187] on img "Next" at bounding box center [589, 197] width 16 height 43
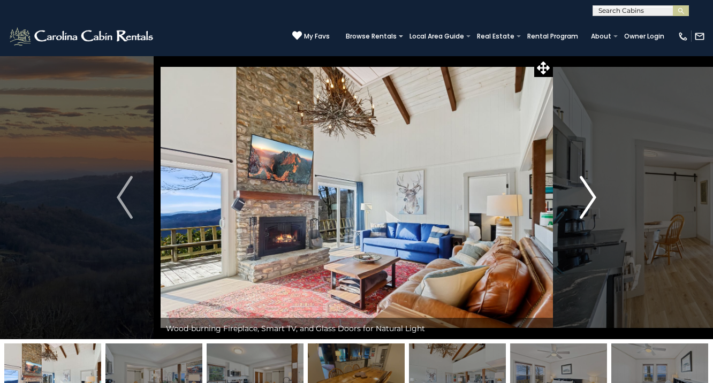
click at [586, 187] on img "Next" at bounding box center [589, 197] width 16 height 43
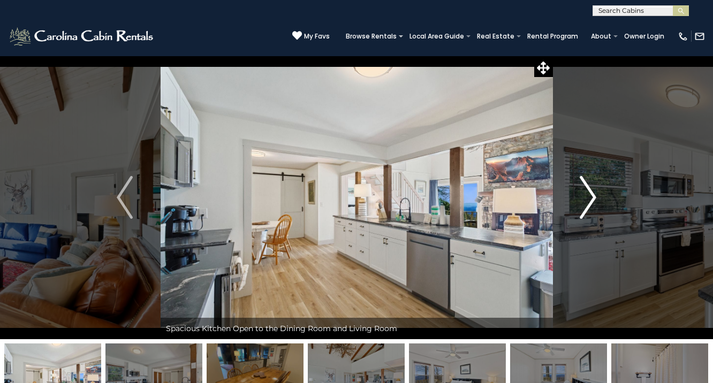
click at [586, 187] on img "Next" at bounding box center [589, 197] width 16 height 43
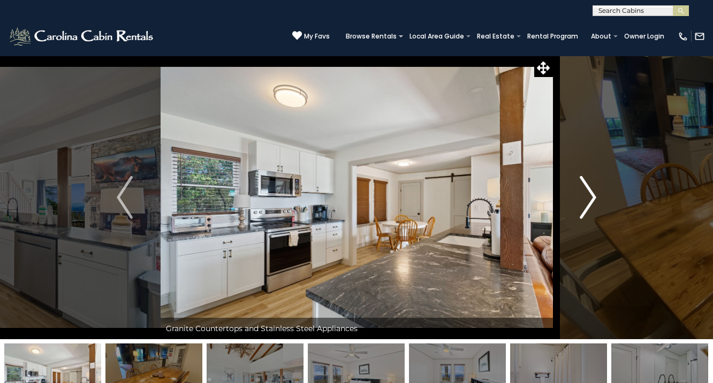
click at [586, 187] on img "Next" at bounding box center [589, 197] width 16 height 43
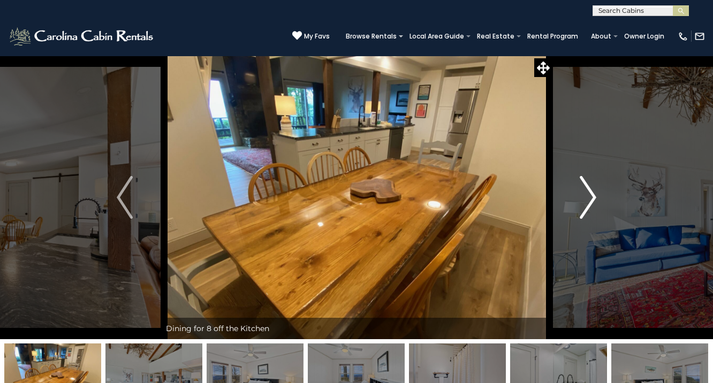
click at [586, 187] on img "Next" at bounding box center [589, 197] width 16 height 43
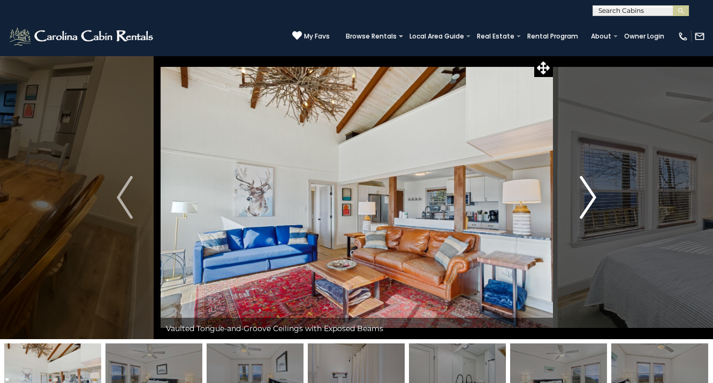
click at [586, 187] on img "Next" at bounding box center [589, 197] width 16 height 43
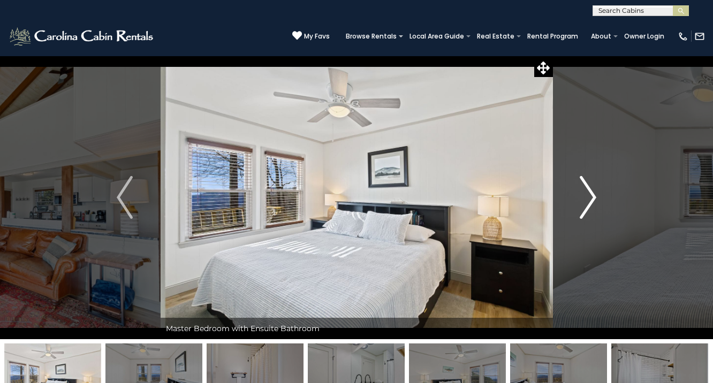
click at [586, 187] on img "Next" at bounding box center [589, 197] width 16 height 43
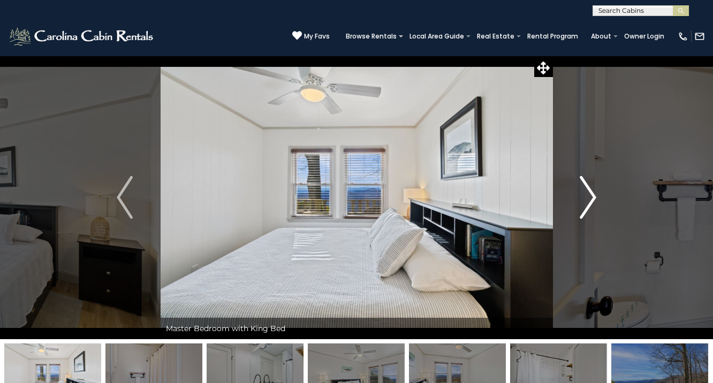
click at [586, 187] on img "Next" at bounding box center [589, 197] width 16 height 43
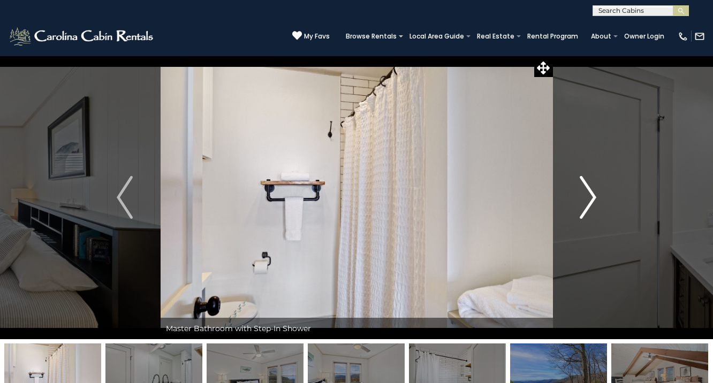
click at [586, 187] on img "Next" at bounding box center [589, 197] width 16 height 43
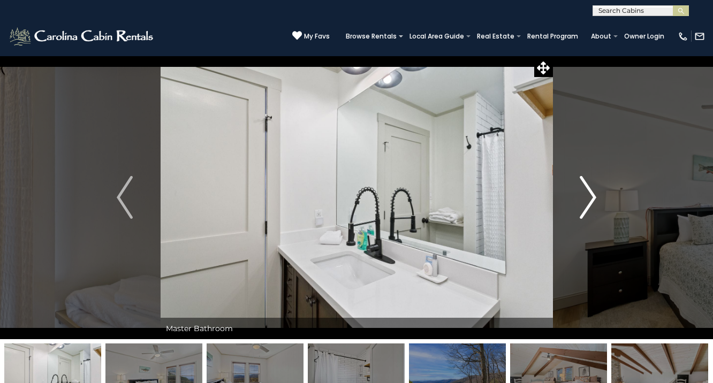
click at [587, 187] on img "Next" at bounding box center [589, 197] width 16 height 43
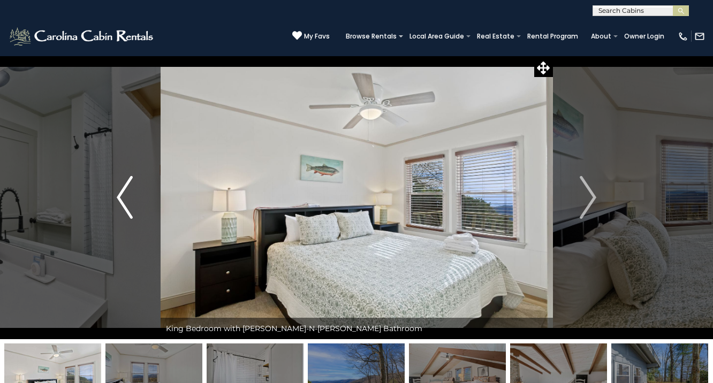
click at [127, 211] on img "Previous" at bounding box center [125, 197] width 16 height 43
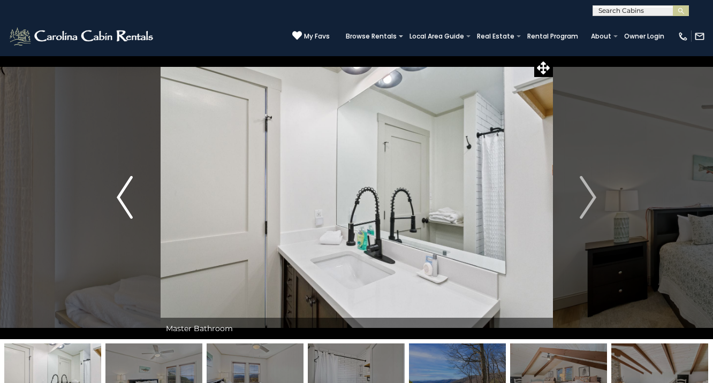
click at [127, 211] on img "Previous" at bounding box center [125, 197] width 16 height 43
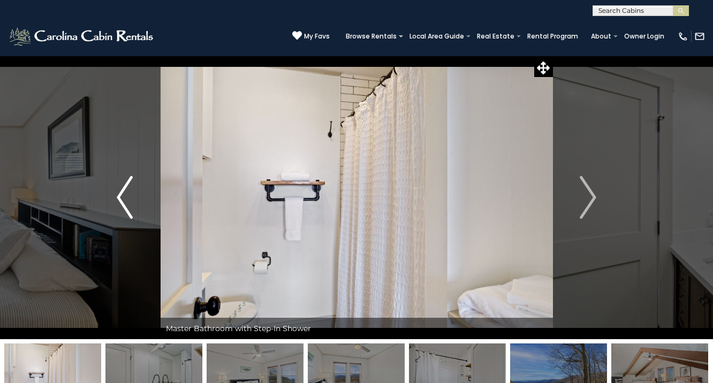
click at [127, 211] on img "Previous" at bounding box center [125, 197] width 16 height 43
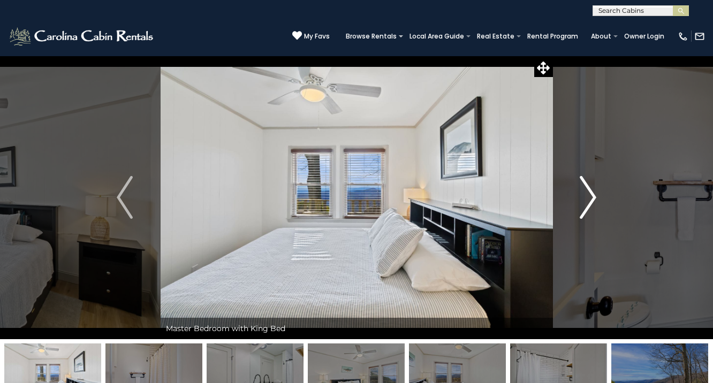
click at [582, 203] on img "Next" at bounding box center [589, 197] width 16 height 43
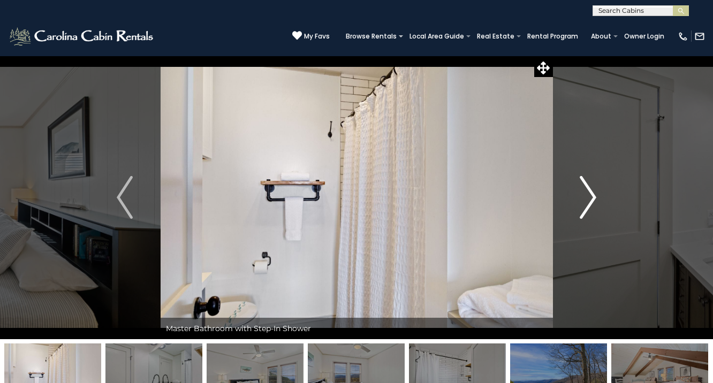
click at [582, 203] on img "Next" at bounding box center [589, 197] width 16 height 43
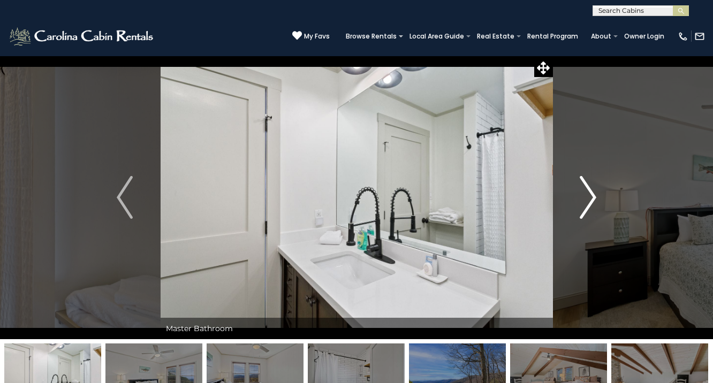
click at [583, 204] on img "Next" at bounding box center [589, 197] width 16 height 43
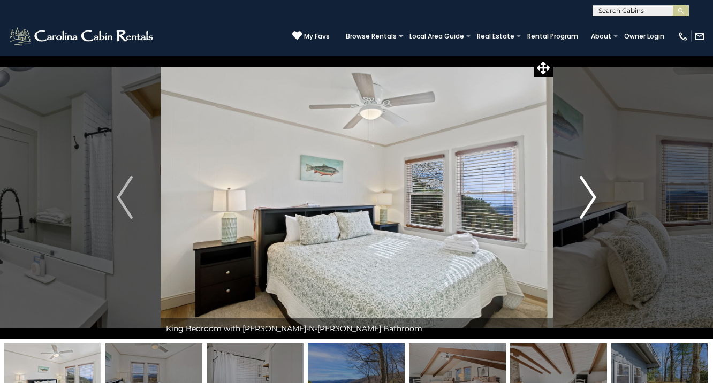
click at [583, 204] on img "Next" at bounding box center [589, 197] width 16 height 43
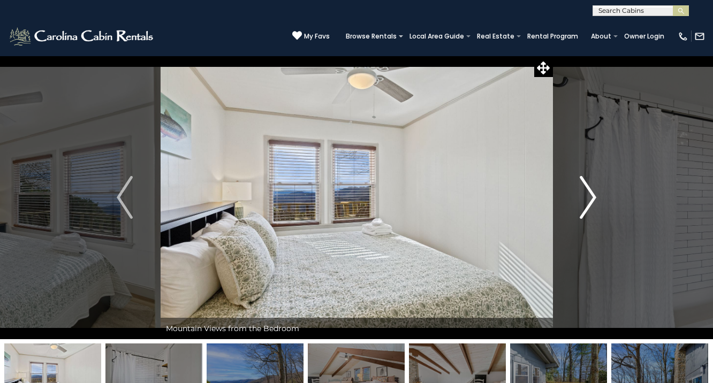
click at [583, 204] on img "Next" at bounding box center [589, 197] width 16 height 43
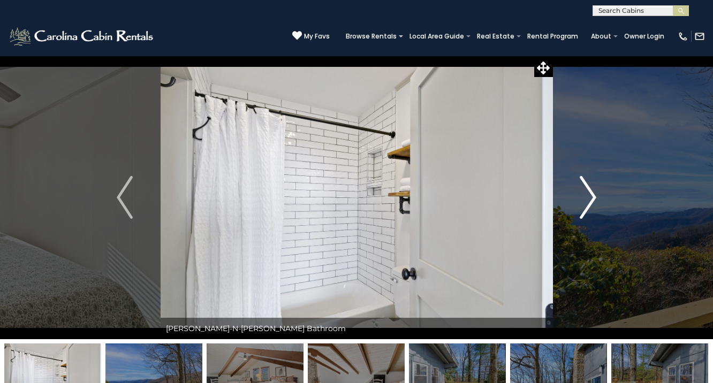
click at [583, 204] on img "Next" at bounding box center [589, 197] width 16 height 43
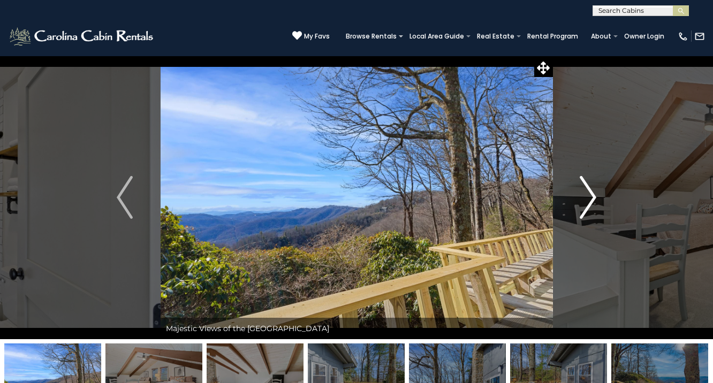
click at [583, 204] on img "Next" at bounding box center [589, 197] width 16 height 43
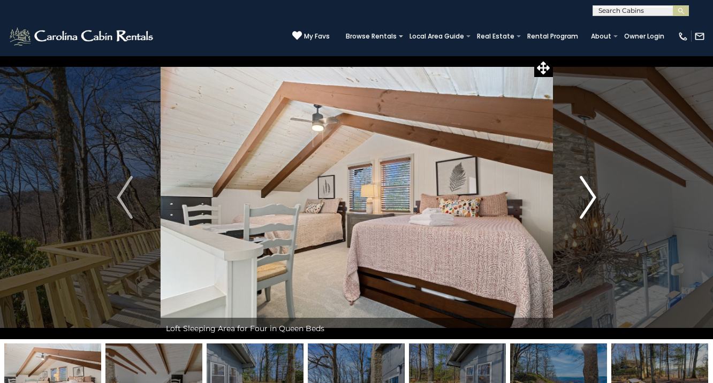
click at [583, 204] on img "Next" at bounding box center [589, 197] width 16 height 43
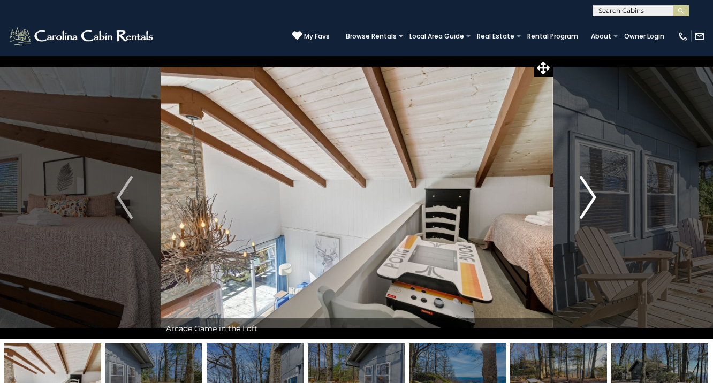
click at [583, 204] on img "Next" at bounding box center [589, 197] width 16 height 43
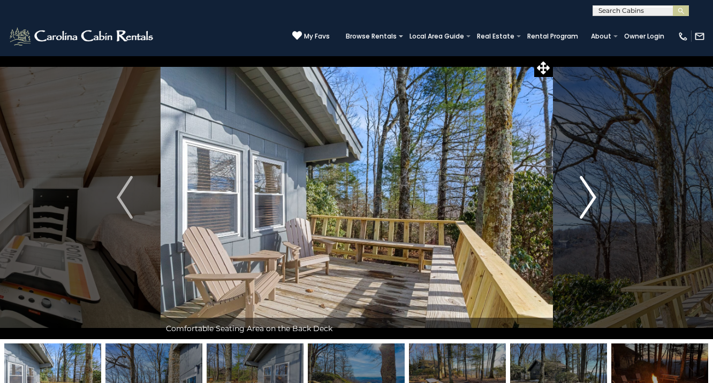
click at [583, 204] on img "Next" at bounding box center [589, 197] width 16 height 43
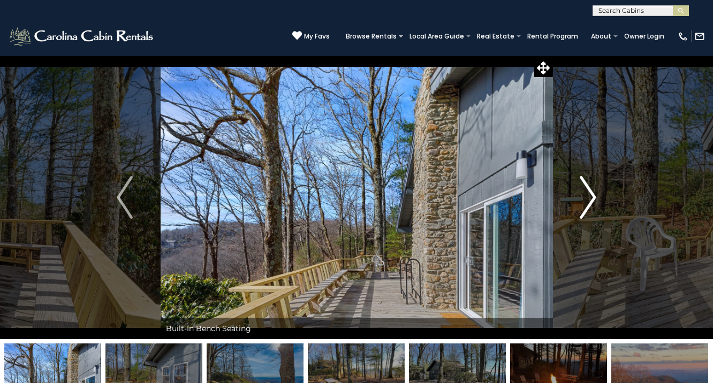
click at [583, 204] on img "Next" at bounding box center [589, 197] width 16 height 43
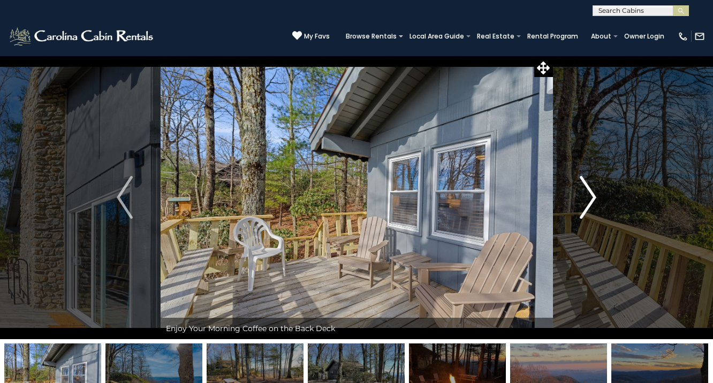
click at [583, 204] on img "Next" at bounding box center [589, 197] width 16 height 43
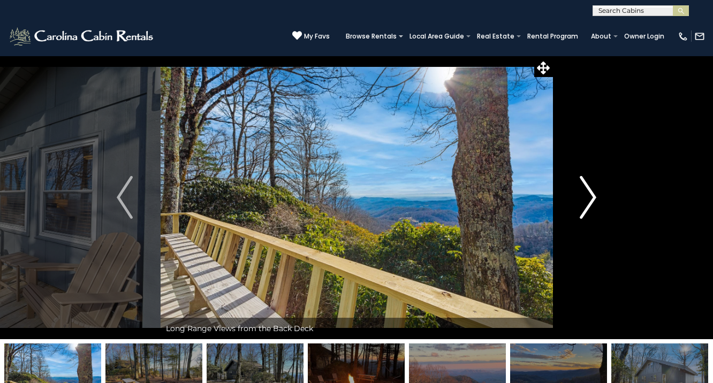
click at [583, 204] on img "Next" at bounding box center [589, 197] width 16 height 43
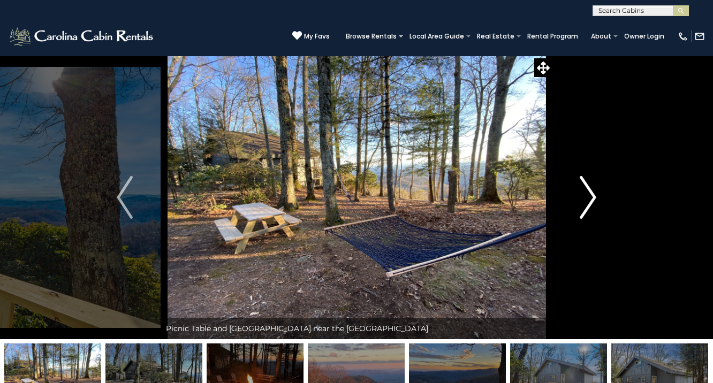
click at [583, 204] on img "Next" at bounding box center [589, 197] width 16 height 43
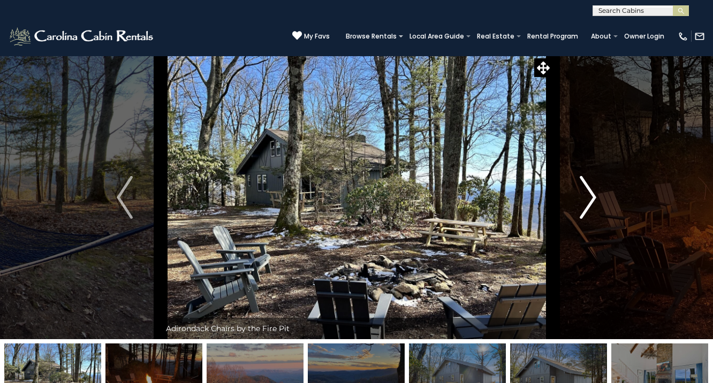
click at [583, 204] on img "Next" at bounding box center [589, 197] width 16 height 43
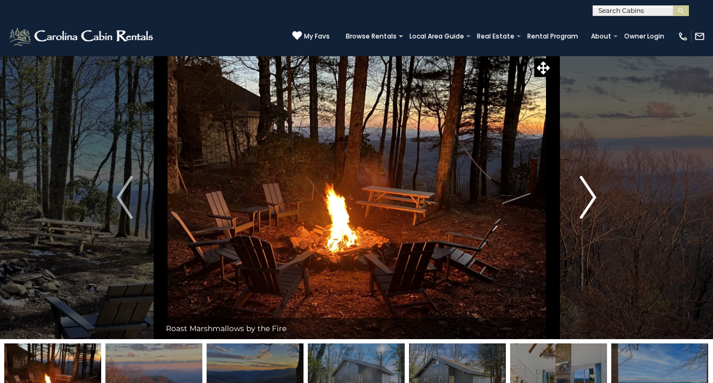
click at [583, 204] on img "Next" at bounding box center [589, 197] width 16 height 43
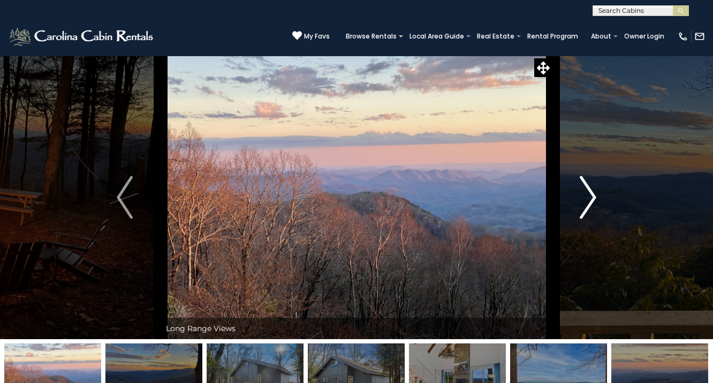
click at [583, 204] on img "Next" at bounding box center [589, 197] width 16 height 43
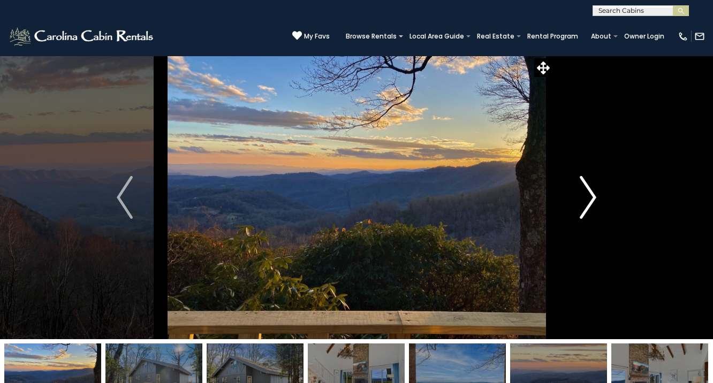
click at [583, 204] on img "Next" at bounding box center [589, 197] width 16 height 43
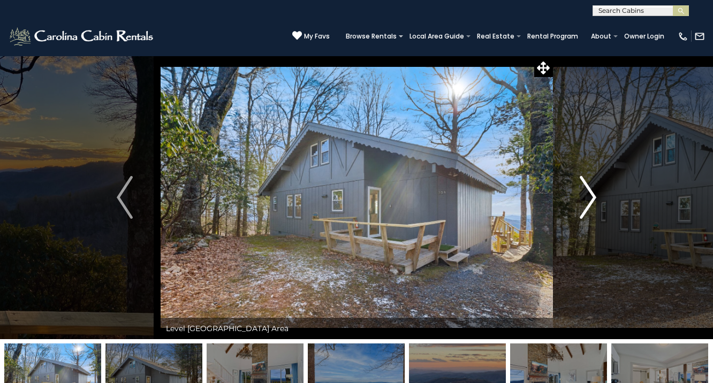
click at [583, 204] on img "Next" at bounding box center [589, 197] width 16 height 43
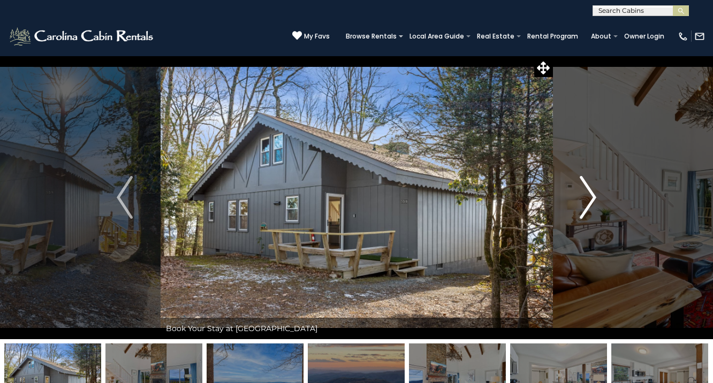
click at [584, 204] on img "Next" at bounding box center [589, 197] width 16 height 43
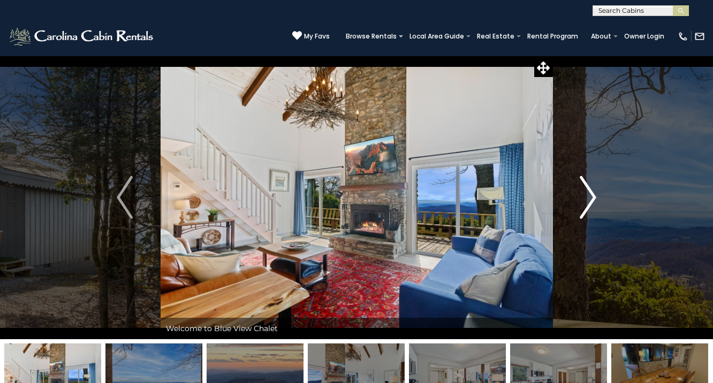
click at [584, 204] on img "Next" at bounding box center [589, 197] width 16 height 43
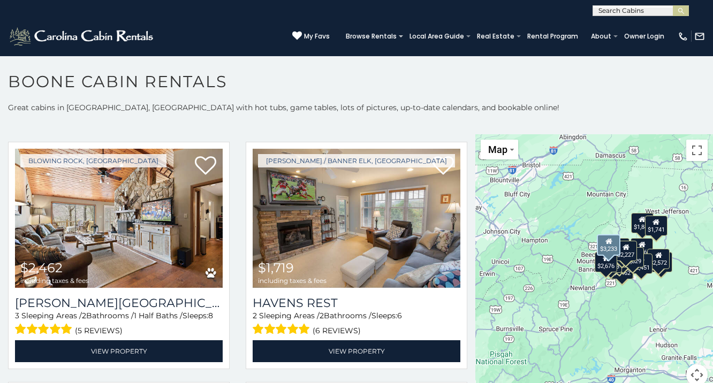
scroll to position [2182, 0]
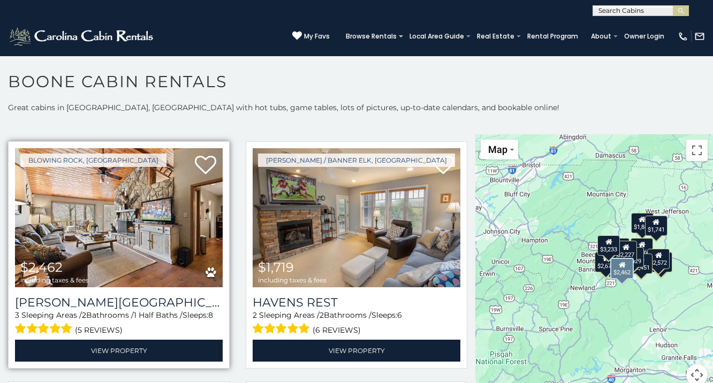
click at [129, 254] on img at bounding box center [119, 217] width 208 height 139
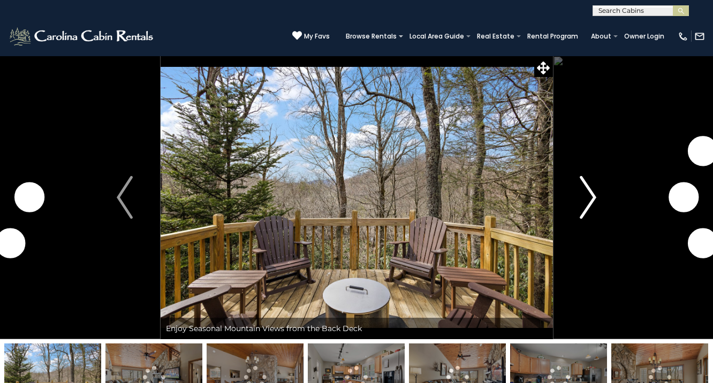
click at [579, 194] on button "Next" at bounding box center [588, 198] width 71 height 284
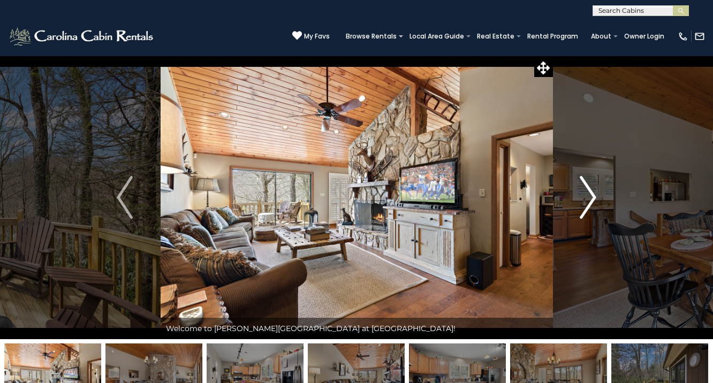
click at [579, 194] on button "Next" at bounding box center [588, 198] width 71 height 284
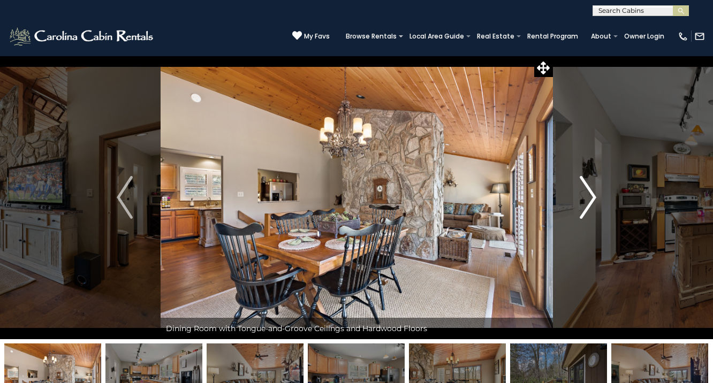
click at [579, 194] on button "Next" at bounding box center [588, 198] width 71 height 284
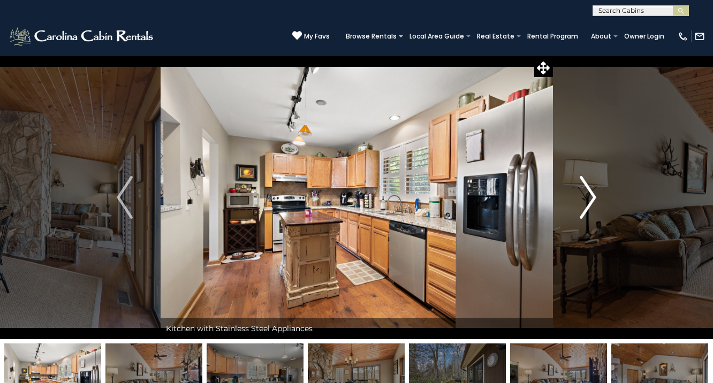
click at [579, 195] on button "Next" at bounding box center [588, 198] width 71 height 284
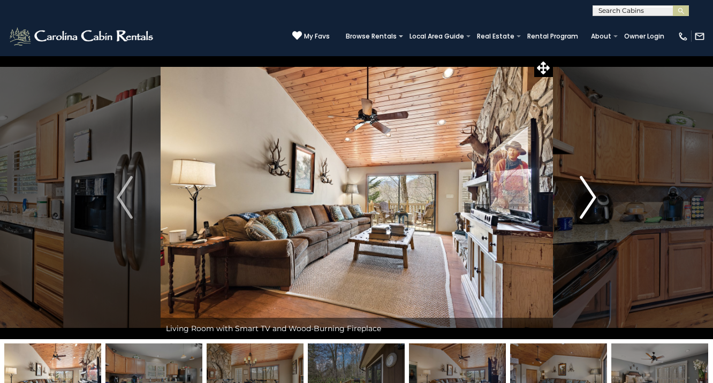
click at [579, 195] on button "Next" at bounding box center [588, 198] width 71 height 284
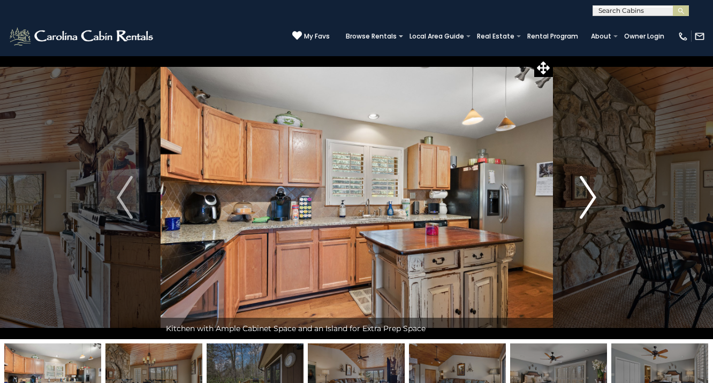
click at [579, 195] on button "Next" at bounding box center [588, 198] width 71 height 284
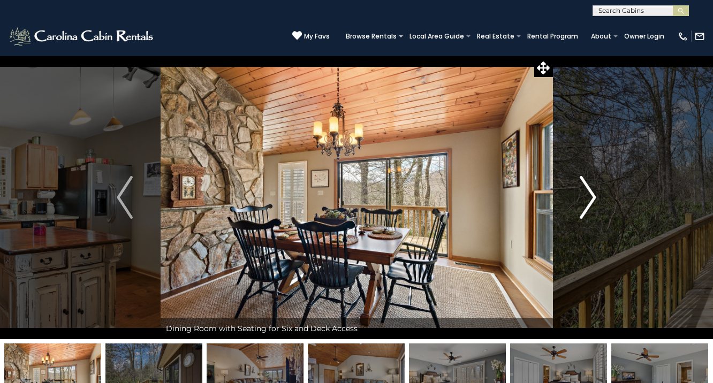
click at [579, 195] on button "Next" at bounding box center [588, 198] width 71 height 284
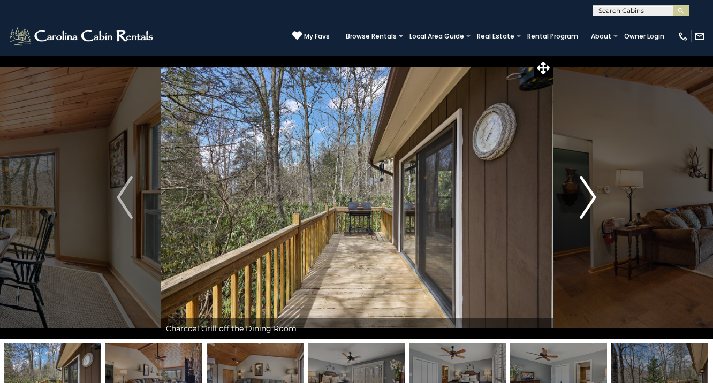
click at [579, 195] on button "Next" at bounding box center [588, 198] width 71 height 284
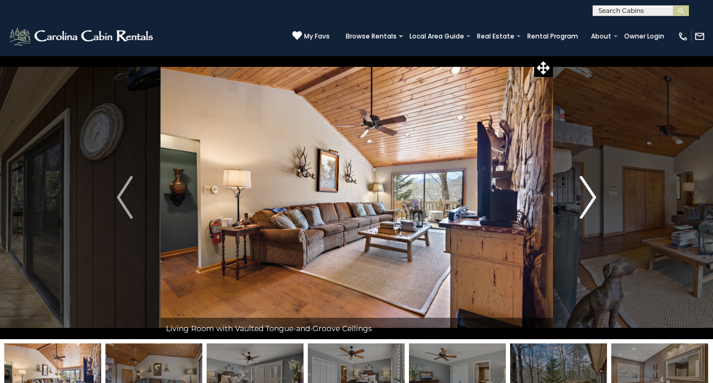
click at [579, 195] on button "Next" at bounding box center [588, 198] width 71 height 284
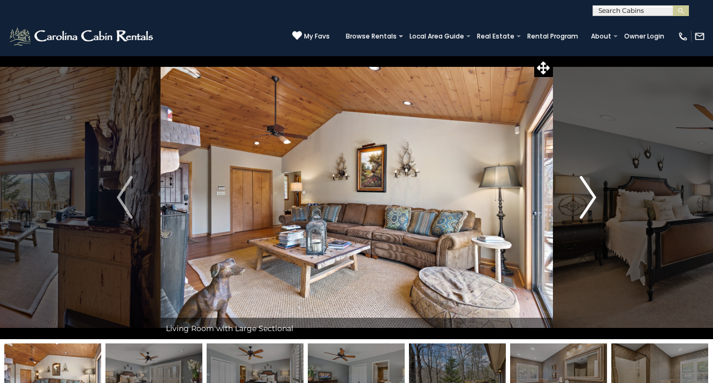
click at [579, 195] on button "Next" at bounding box center [588, 198] width 71 height 284
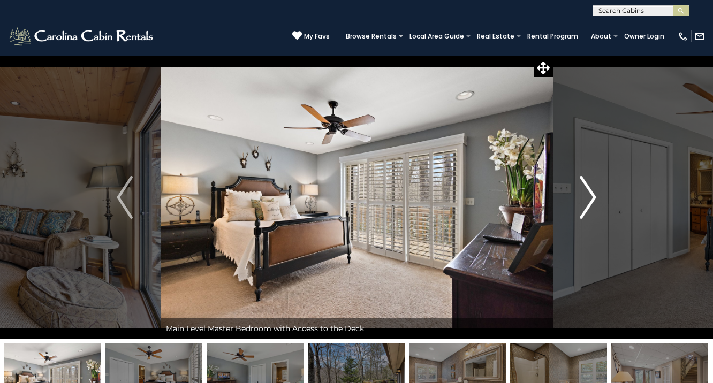
click at [579, 196] on button "Next" at bounding box center [588, 198] width 71 height 284
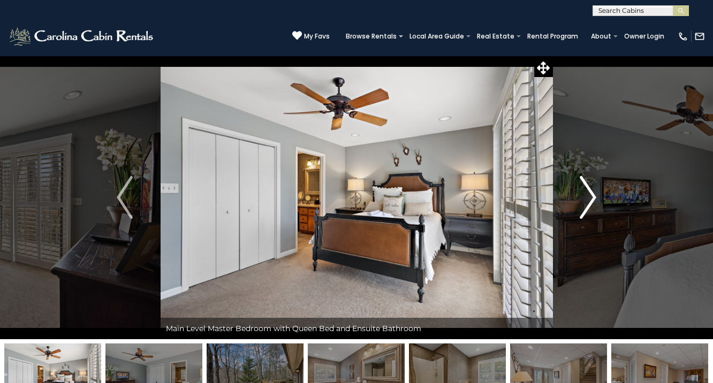
click at [579, 196] on button "Next" at bounding box center [588, 198] width 71 height 284
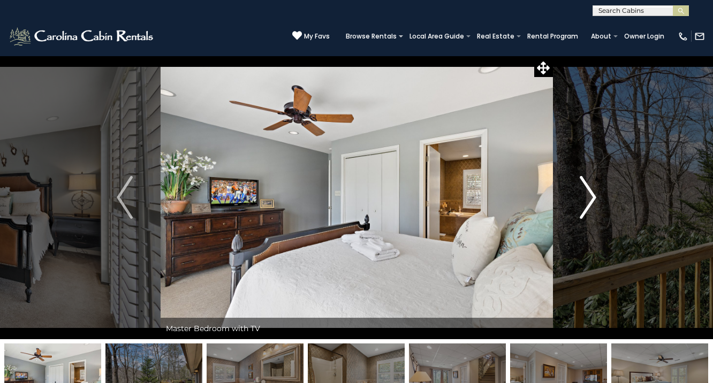
click at [579, 196] on button "Next" at bounding box center [588, 198] width 71 height 284
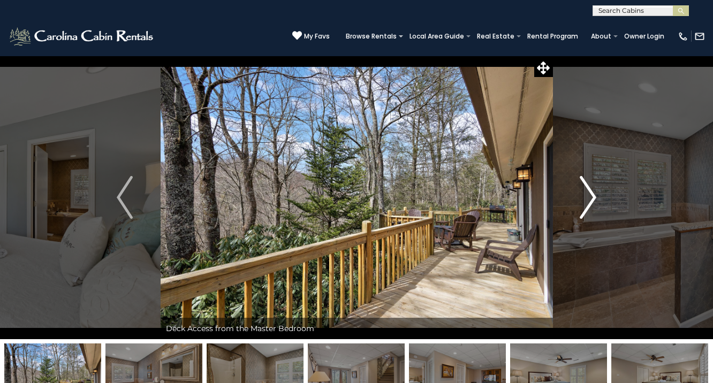
click at [580, 197] on button "Next" at bounding box center [588, 198] width 71 height 284
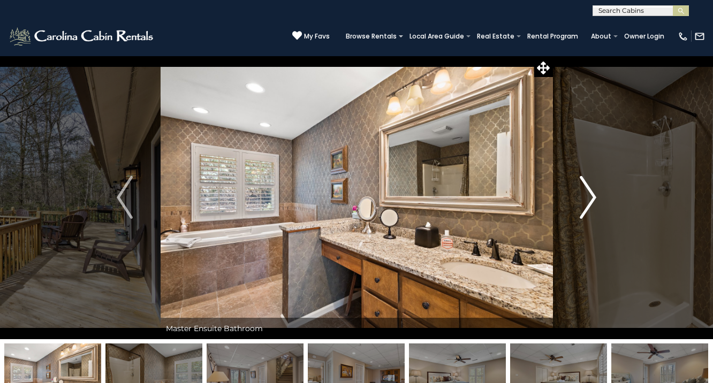
click at [580, 197] on button "Next" at bounding box center [588, 198] width 71 height 284
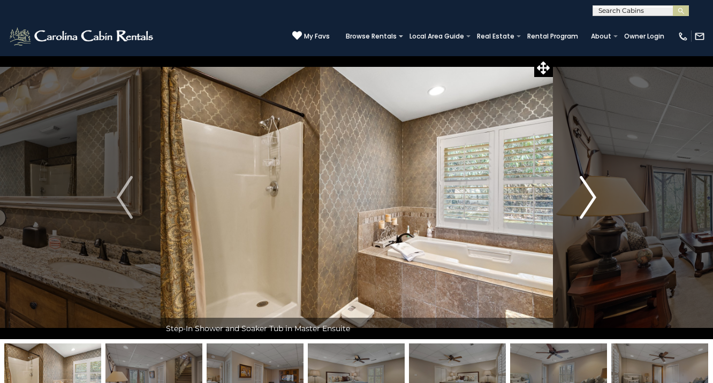
click at [580, 197] on button "Next" at bounding box center [588, 198] width 71 height 284
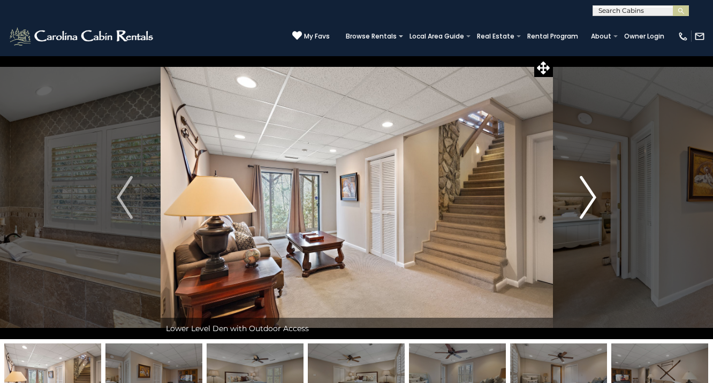
click at [580, 197] on button "Next" at bounding box center [588, 198] width 71 height 284
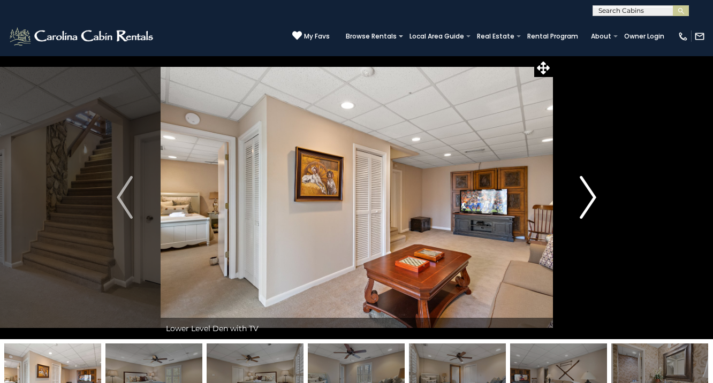
click at [580, 197] on button "Next" at bounding box center [588, 198] width 71 height 284
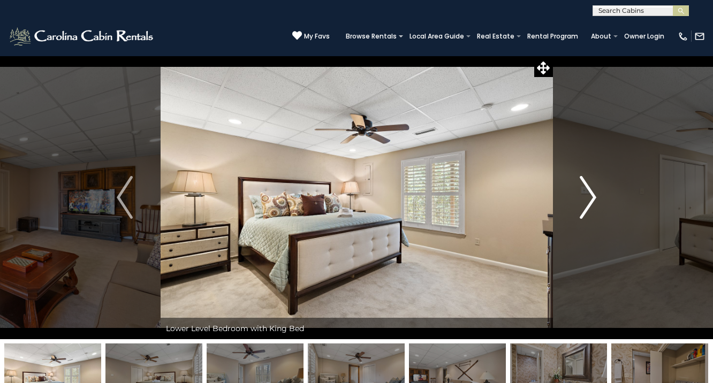
click at [580, 197] on button "Next" at bounding box center [588, 198] width 71 height 284
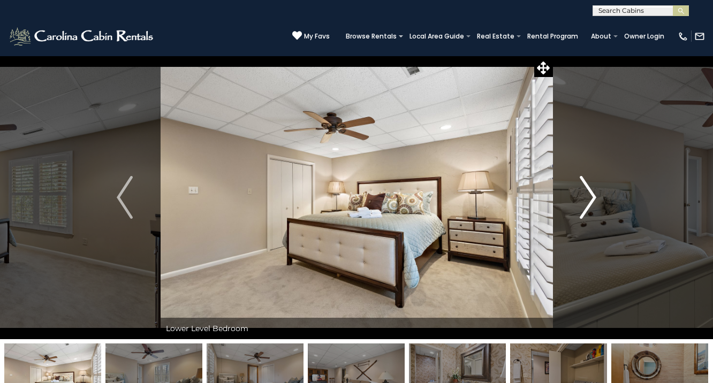
click at [580, 197] on button "Next" at bounding box center [588, 198] width 71 height 284
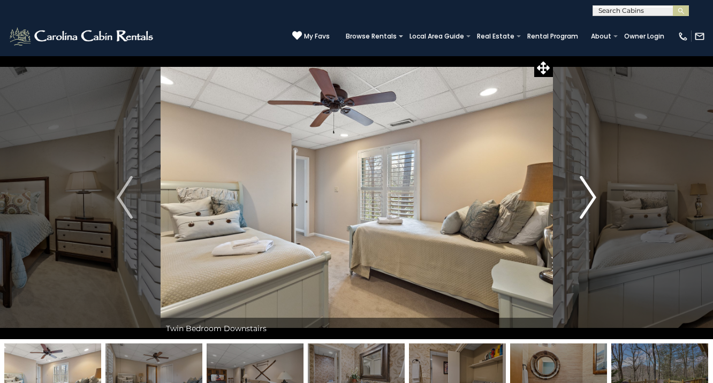
click at [580, 197] on button "Next" at bounding box center [588, 198] width 71 height 284
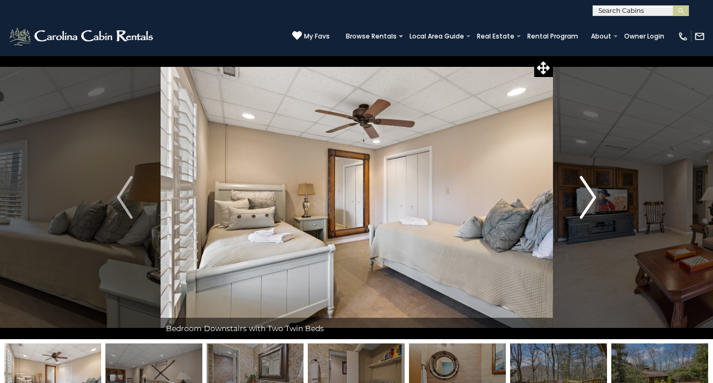
click at [580, 197] on button "Next" at bounding box center [588, 198] width 71 height 284
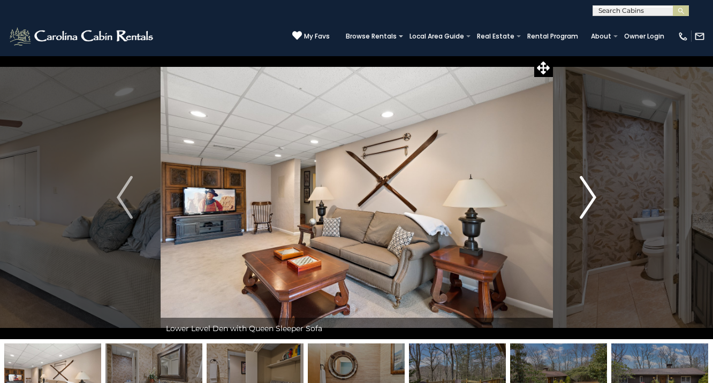
click at [580, 197] on button "Next" at bounding box center [588, 198] width 71 height 284
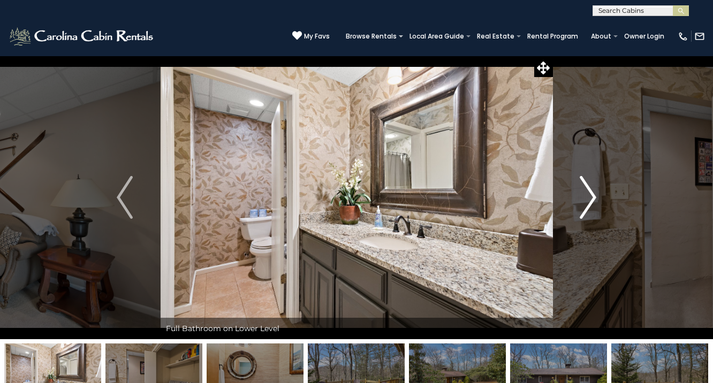
click at [580, 197] on button "Next" at bounding box center [588, 198] width 71 height 284
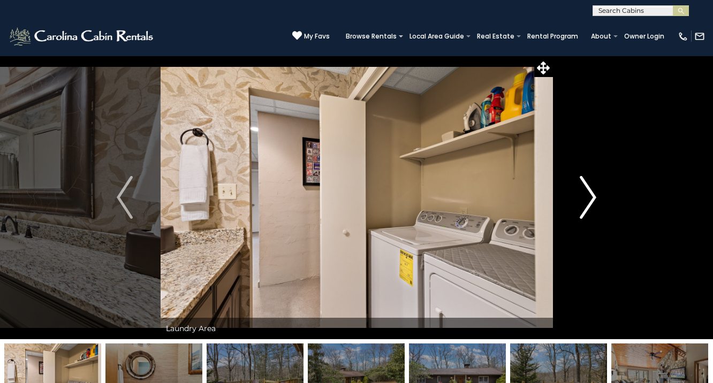
click at [580, 197] on button "Next" at bounding box center [588, 198] width 71 height 284
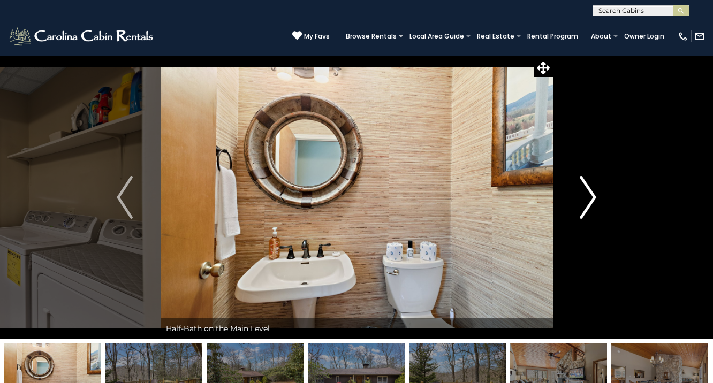
drag, startPoint x: 580, startPoint y: 197, endPoint x: 554, endPoint y: 189, distance: 27.1
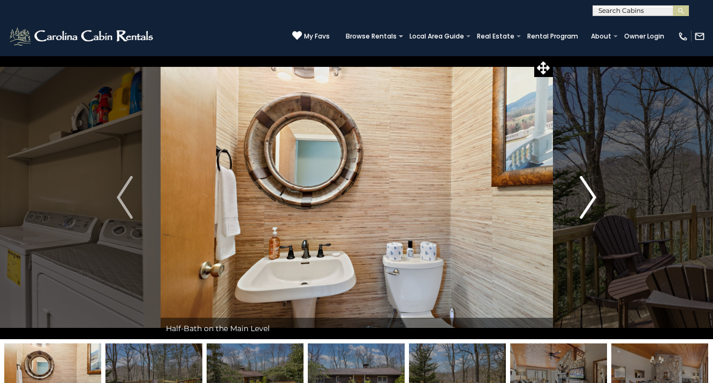
click at [567, 195] on button "Next" at bounding box center [588, 198] width 71 height 284
